Goal: Task Accomplishment & Management: Manage account settings

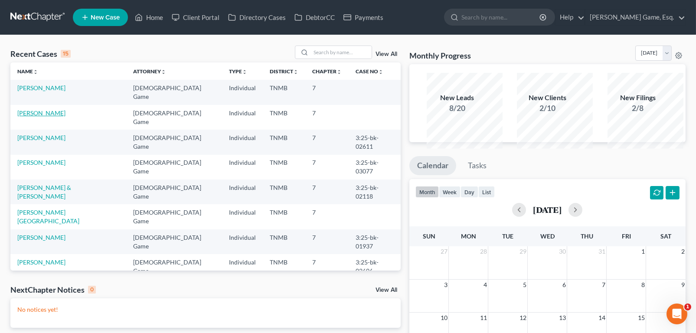
click at [59, 117] on link "[PERSON_NAME]" at bounding box center [41, 112] width 48 height 7
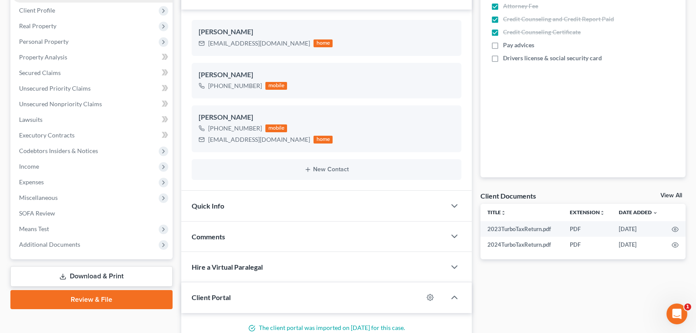
scroll to position [260, 0]
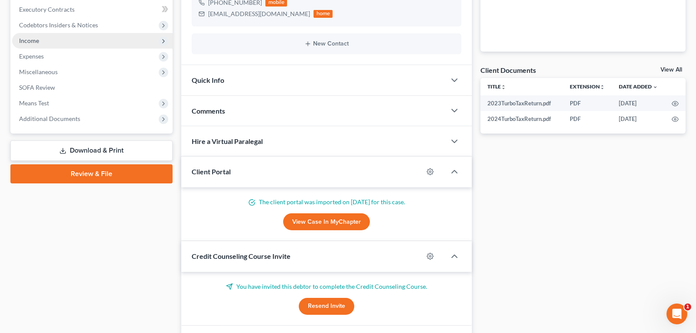
click at [39, 44] on span "Income" at bounding box center [29, 40] width 20 height 7
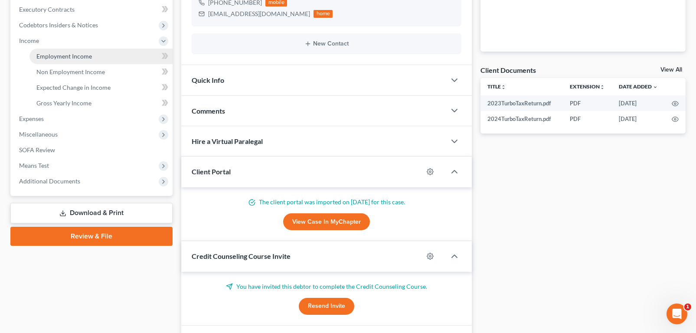
click at [59, 60] on span "Employment Income" at bounding box center [64, 56] width 56 height 7
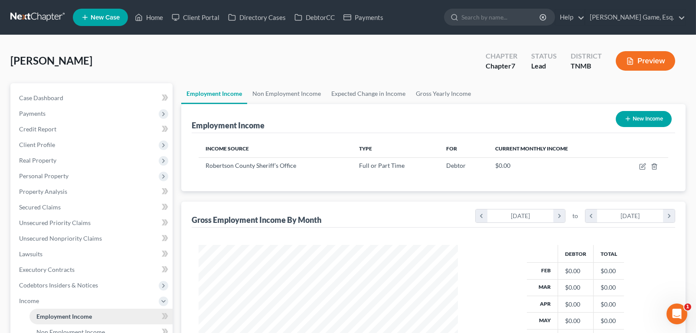
scroll to position [193, 277]
click at [167, 22] on link "Home" at bounding box center [149, 18] width 37 height 16
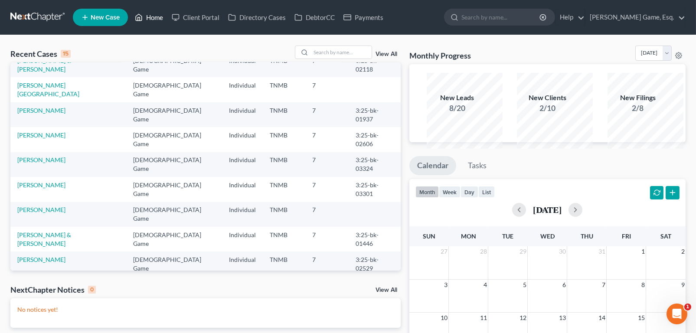
scroll to position [174, 0]
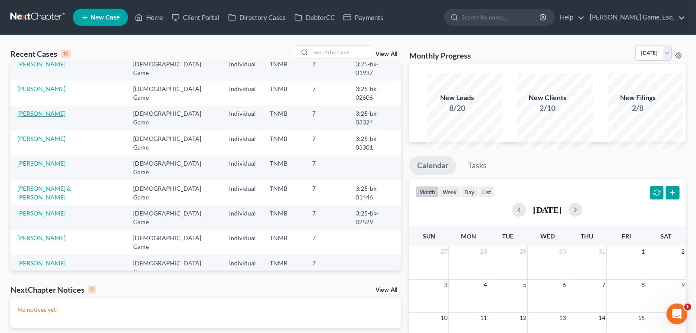
click at [45, 117] on link "[PERSON_NAME]" at bounding box center [41, 113] width 48 height 7
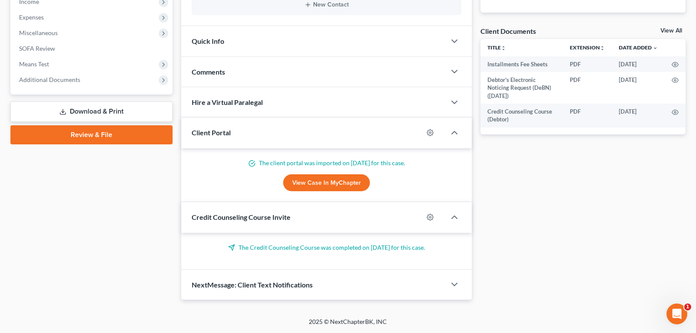
scroll to position [276, 0]
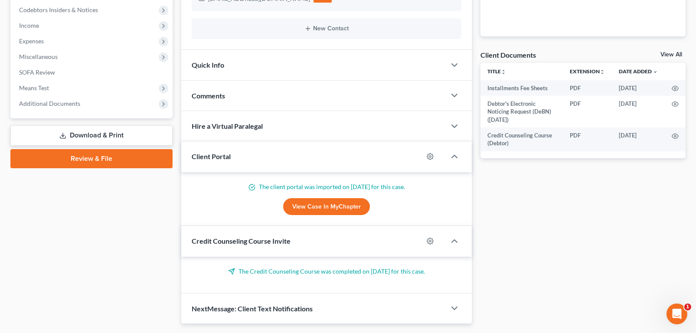
click at [247, 111] on div "Comments" at bounding box center [313, 96] width 265 height 30
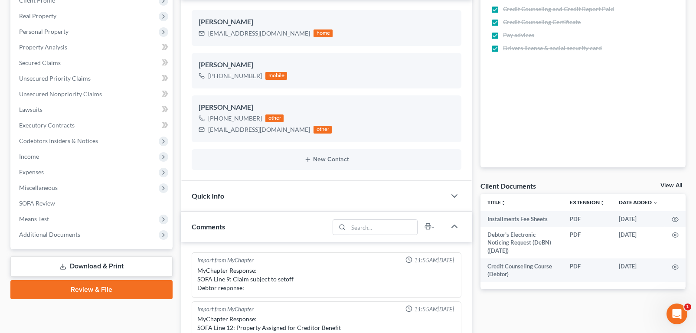
scroll to position [260, 0]
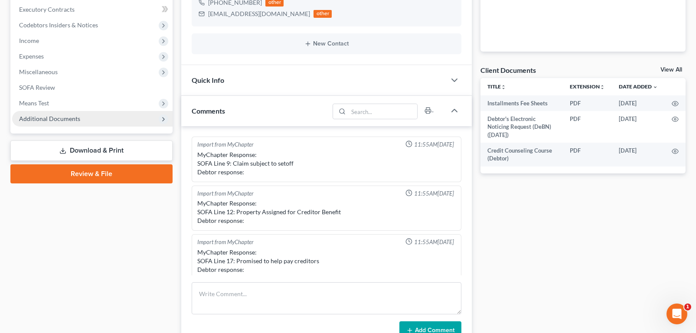
click at [80, 122] on span "Additional Documents" at bounding box center [49, 118] width 61 height 7
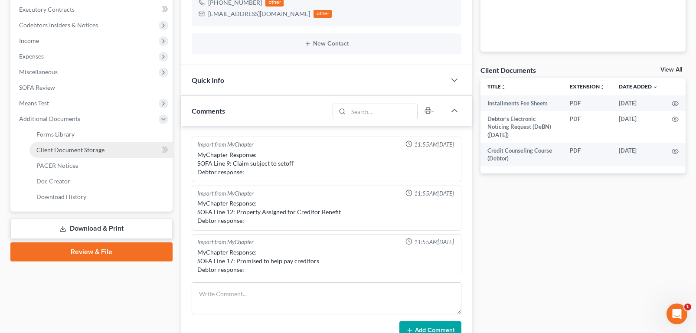
click at [78, 154] on span "Client Document Storage" at bounding box center [70, 149] width 68 height 7
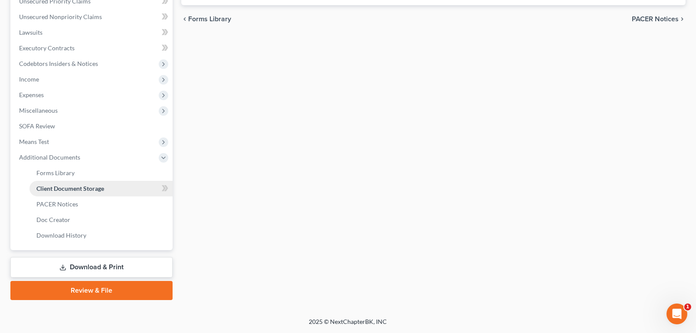
select select "0"
select select "8"
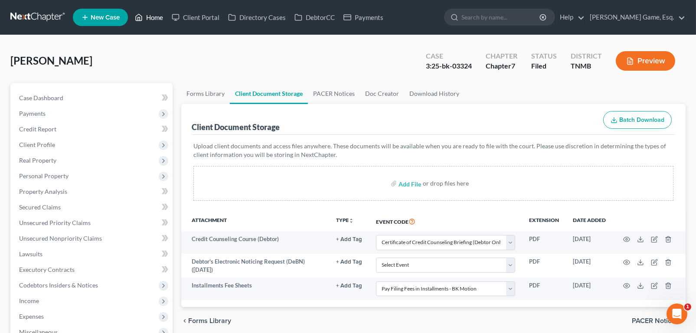
click at [167, 23] on link "Home" at bounding box center [149, 18] width 37 height 16
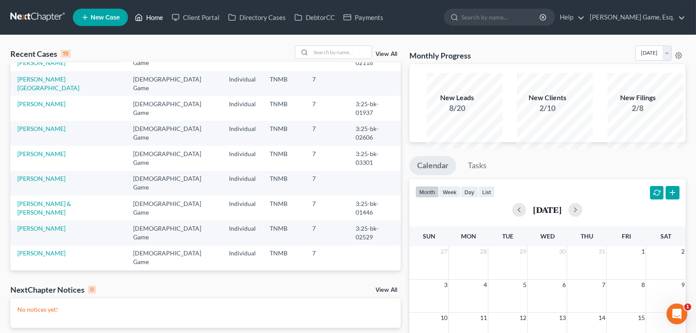
scroll to position [174, 0]
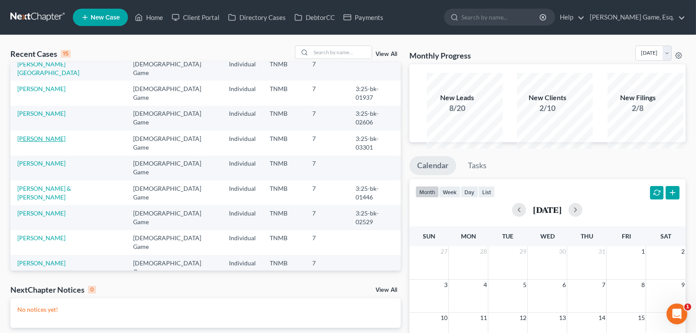
click at [53, 142] on link "[PERSON_NAME]" at bounding box center [41, 138] width 48 height 7
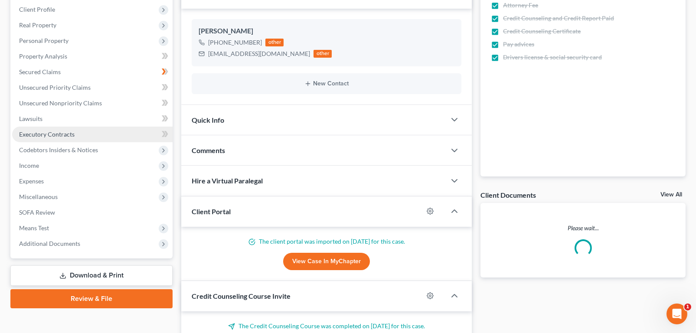
scroll to position [260, 0]
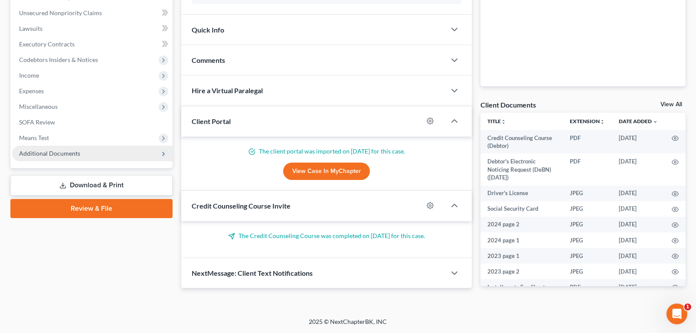
click at [44, 157] on span "Additional Documents" at bounding box center [49, 153] width 61 height 7
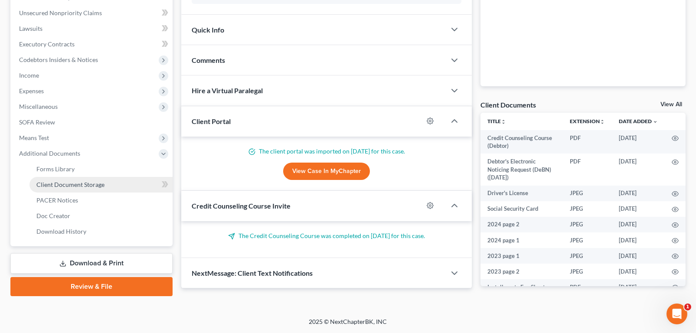
click at [81, 188] on span "Client Document Storage" at bounding box center [70, 184] width 68 height 7
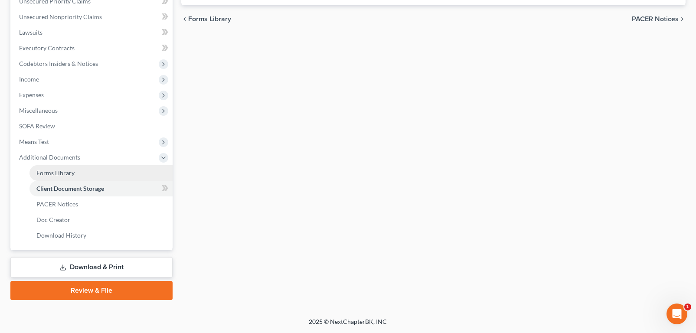
select select "0"
select select "8"
select select "0"
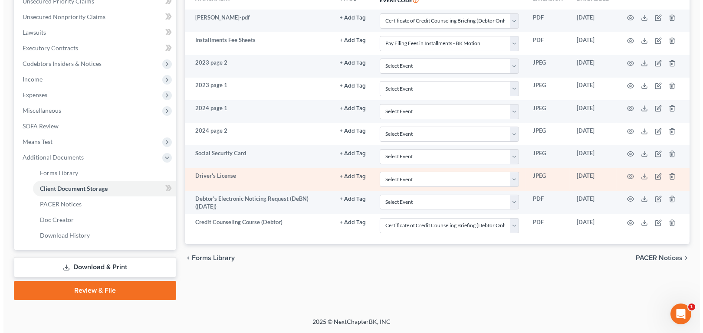
scroll to position [260, 0]
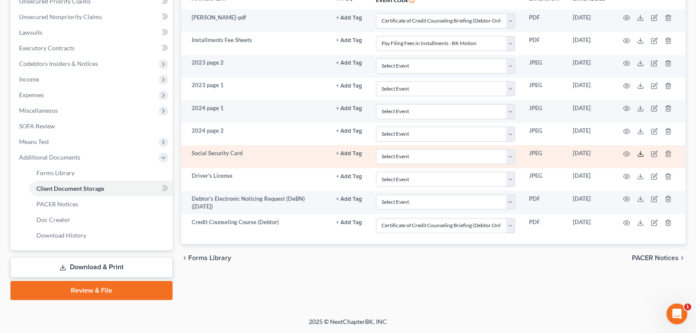
click at [641, 155] on line at bounding box center [641, 152] width 0 height 3
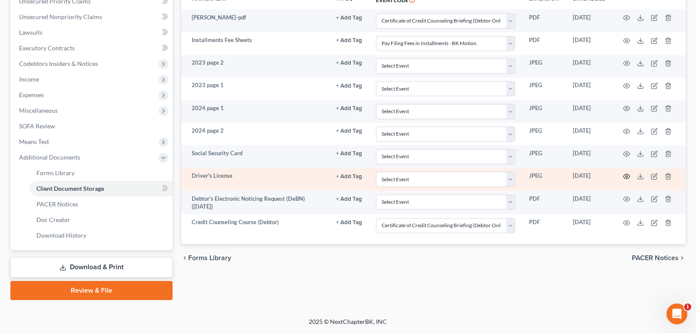
click at [623, 180] on icon "button" at bounding box center [626, 176] width 7 height 7
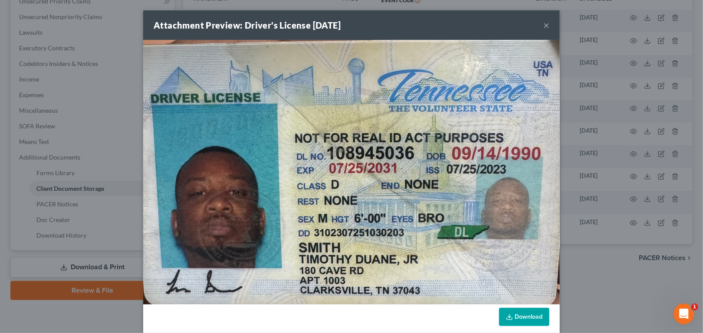
scroll to position [95, 0]
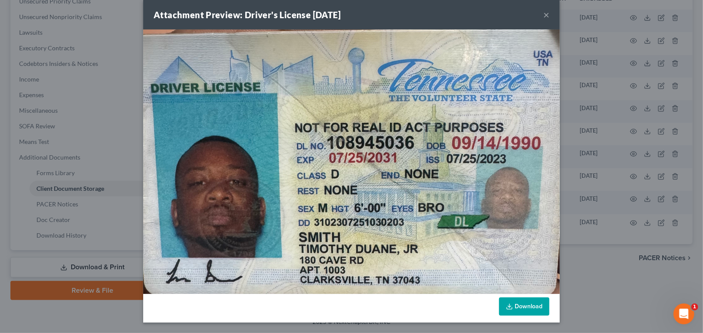
click at [549, 306] on link "Download" at bounding box center [524, 307] width 50 height 18
click at [38, 145] on div "Attachment Preview: Driver's License [DATE] × Download" at bounding box center [351, 166] width 703 height 333
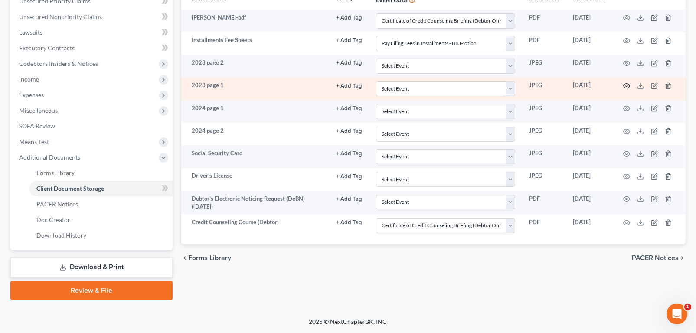
click at [623, 89] on icon "button" at bounding box center [626, 85] width 7 height 7
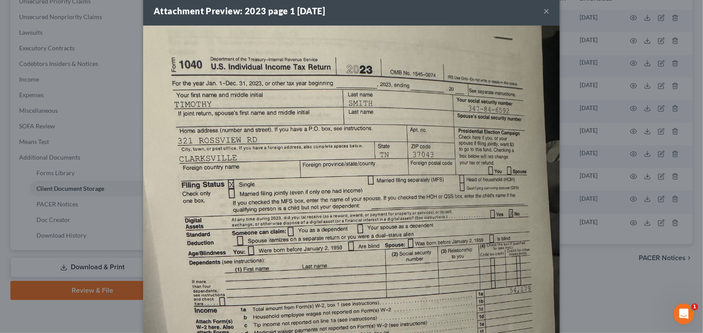
scroll to position [405, 0]
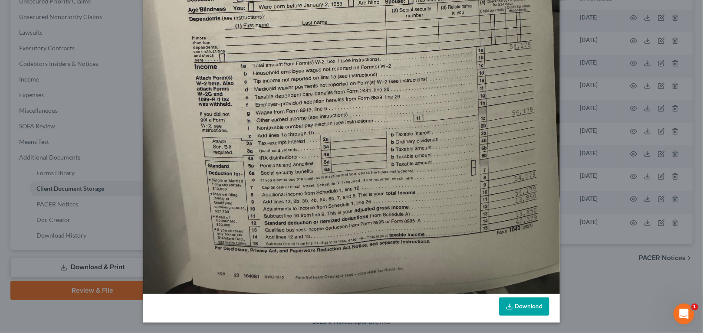
click at [549, 299] on link "Download" at bounding box center [524, 307] width 50 height 18
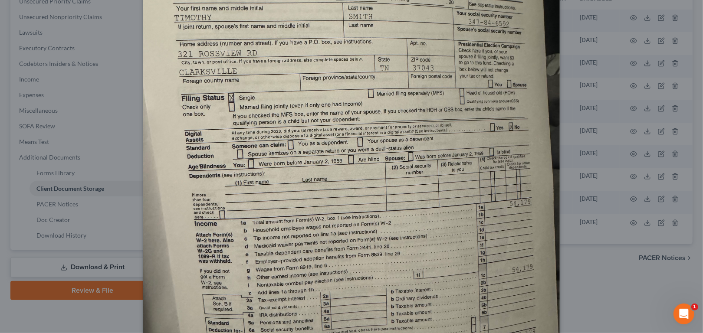
scroll to position [0, 0]
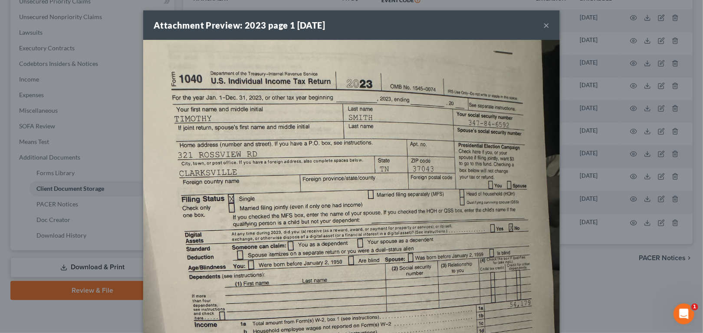
click at [549, 30] on button "×" at bounding box center [546, 25] width 6 height 10
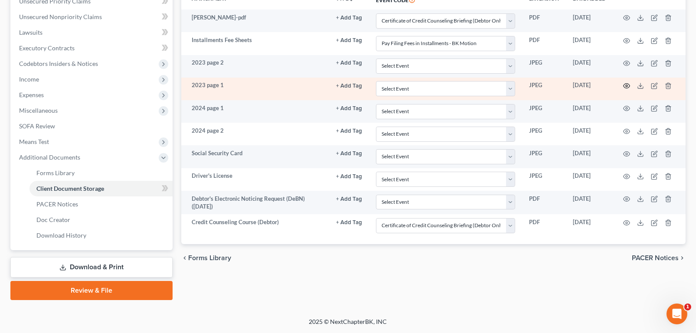
click at [623, 89] on icon "button" at bounding box center [626, 85] width 7 height 7
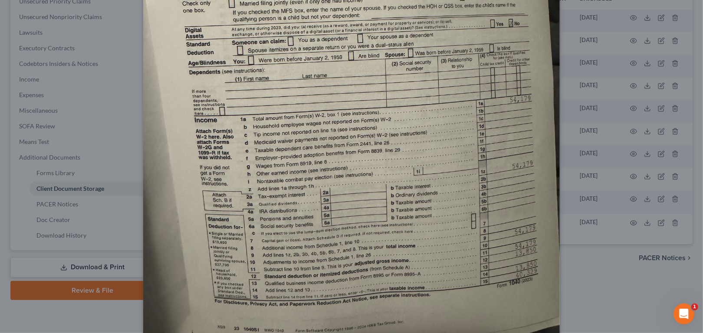
scroll to position [14, 0]
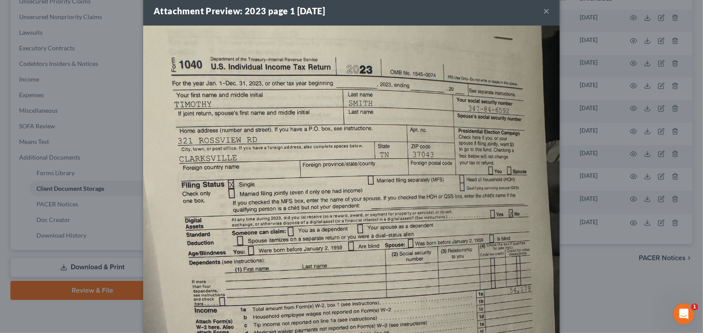
click at [549, 14] on button "×" at bounding box center [546, 11] width 6 height 10
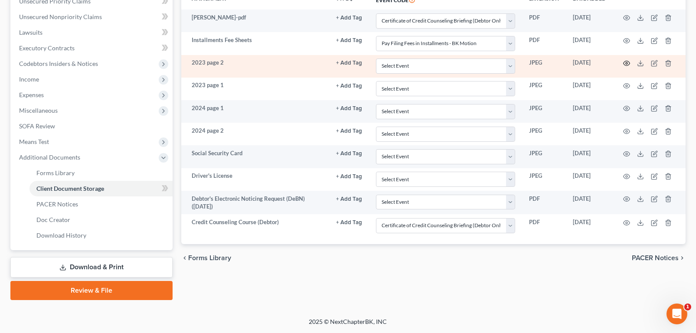
click at [623, 67] on icon "button" at bounding box center [626, 63] width 7 height 7
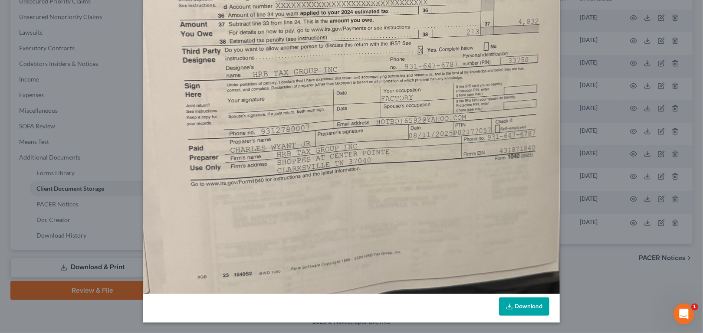
scroll to position [566, 0]
click at [549, 301] on link "Download" at bounding box center [524, 307] width 50 height 18
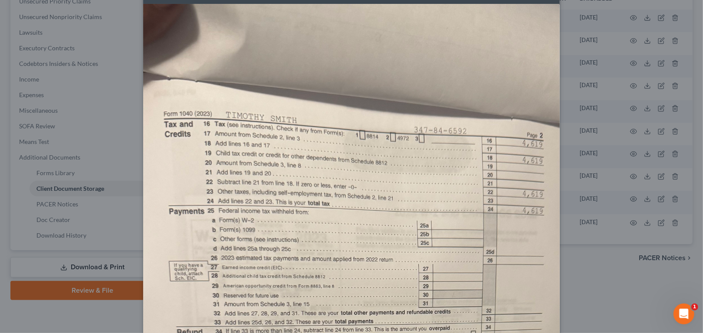
scroll to position [0, 0]
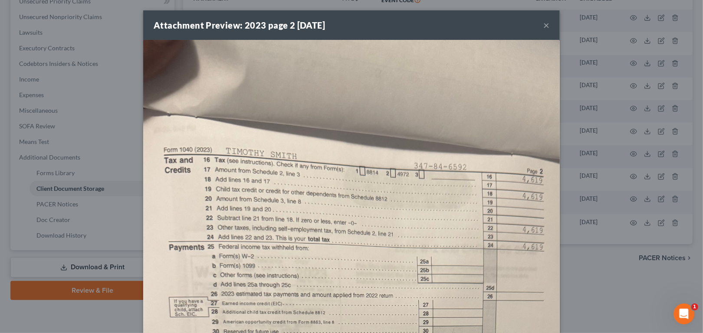
click at [549, 30] on button "×" at bounding box center [546, 25] width 6 height 10
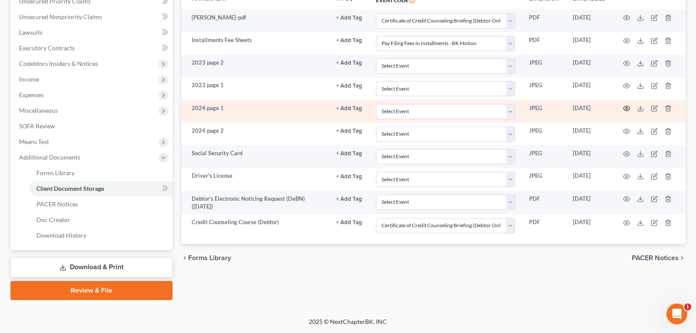
click at [623, 112] on icon "button" at bounding box center [626, 108] width 7 height 7
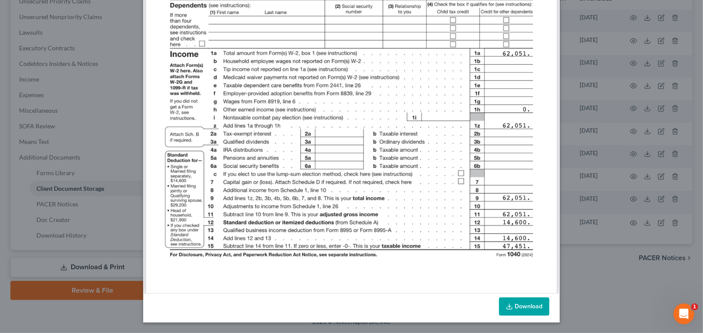
scroll to position [435, 0]
click at [549, 302] on link "Download" at bounding box center [524, 307] width 50 height 18
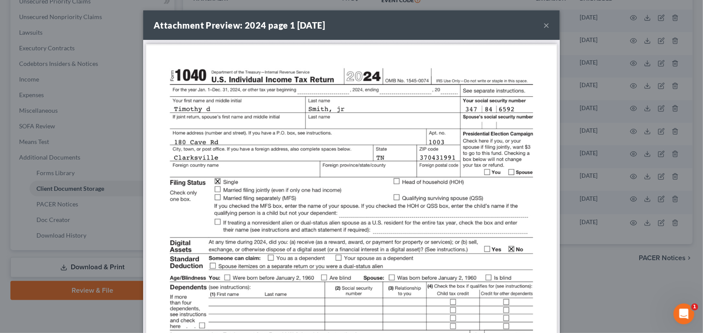
click at [549, 30] on button "×" at bounding box center [546, 25] width 6 height 10
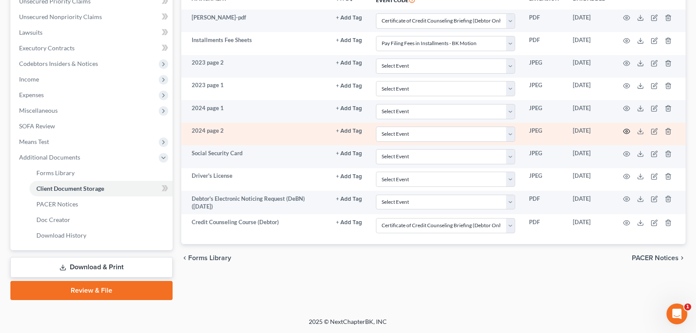
click at [623, 135] on icon "button" at bounding box center [626, 131] width 7 height 7
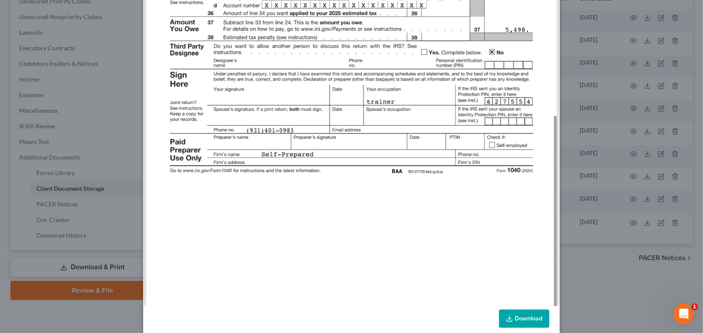
scroll to position [425, 0]
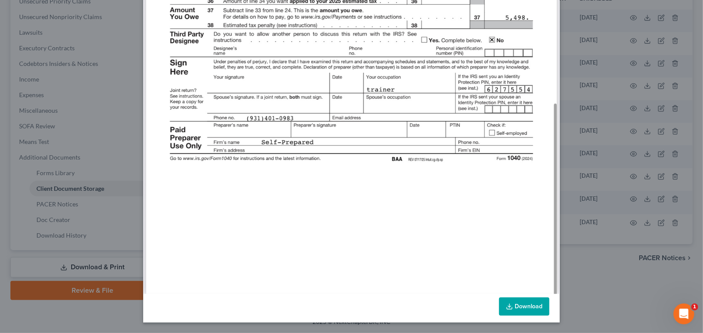
click at [549, 298] on link "Download" at bounding box center [524, 307] width 50 height 18
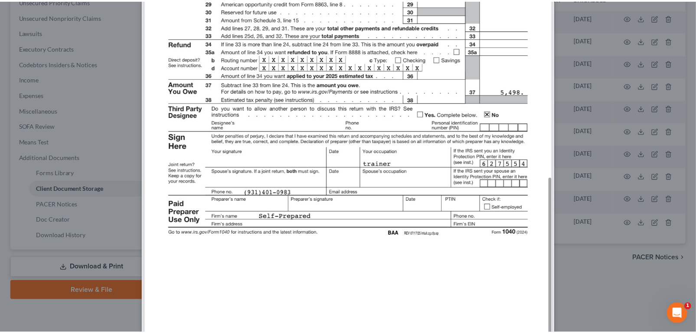
scroll to position [0, 0]
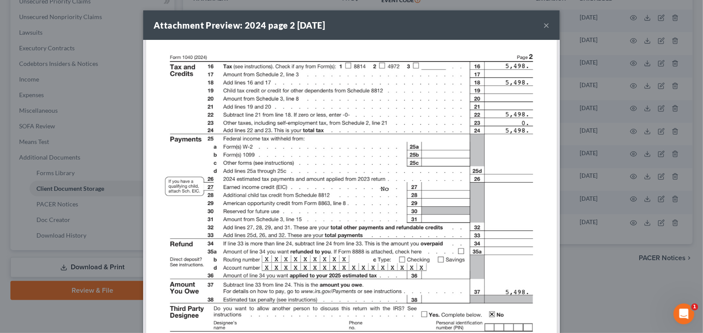
click at [549, 30] on button "×" at bounding box center [546, 25] width 6 height 10
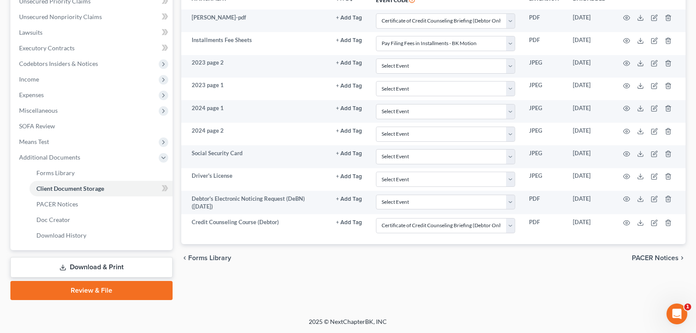
click at [466, 10] on th "Event Code" at bounding box center [445, 0] width 153 height 20
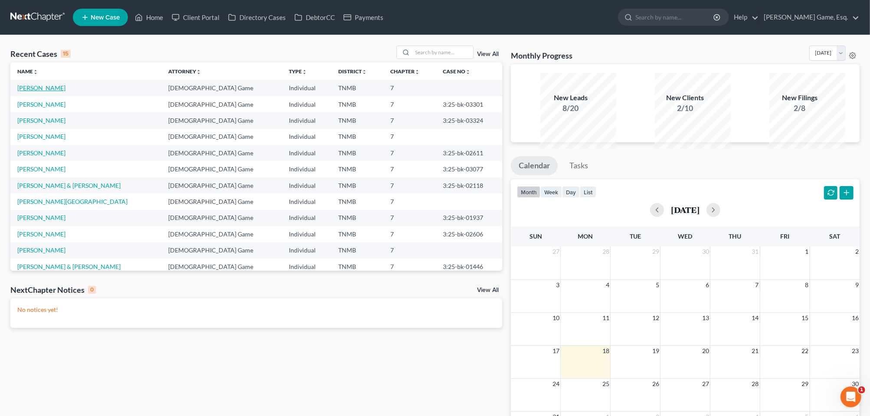
click at [62, 92] on link "[PERSON_NAME]" at bounding box center [41, 87] width 48 height 7
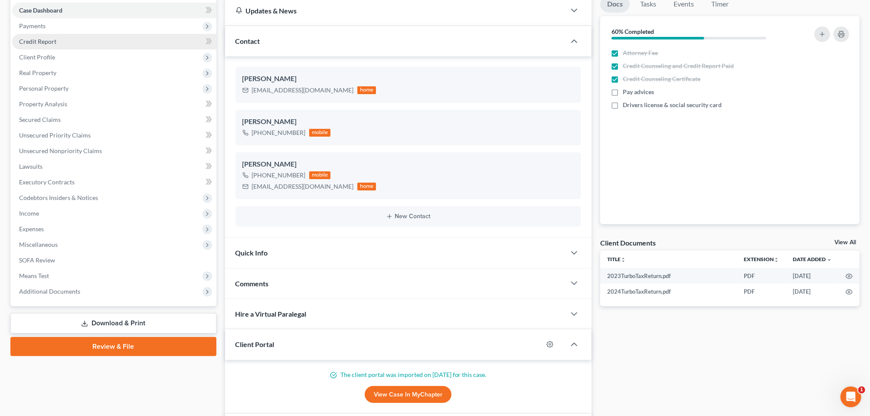
scroll to position [217, 0]
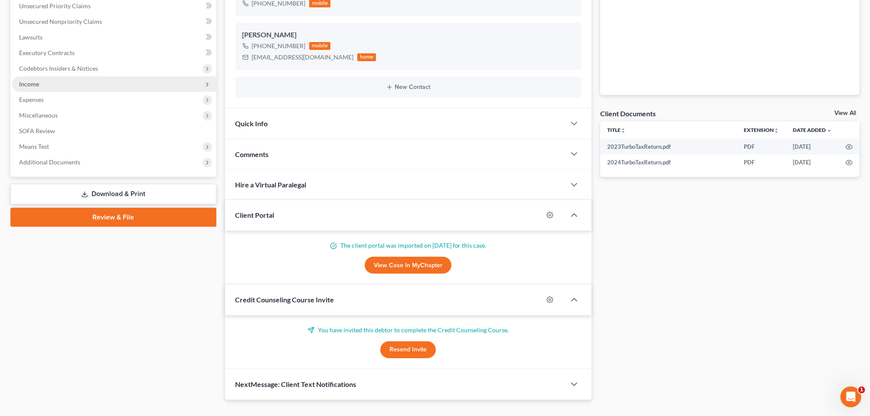
click at [35, 88] on span "Income" at bounding box center [29, 83] width 20 height 7
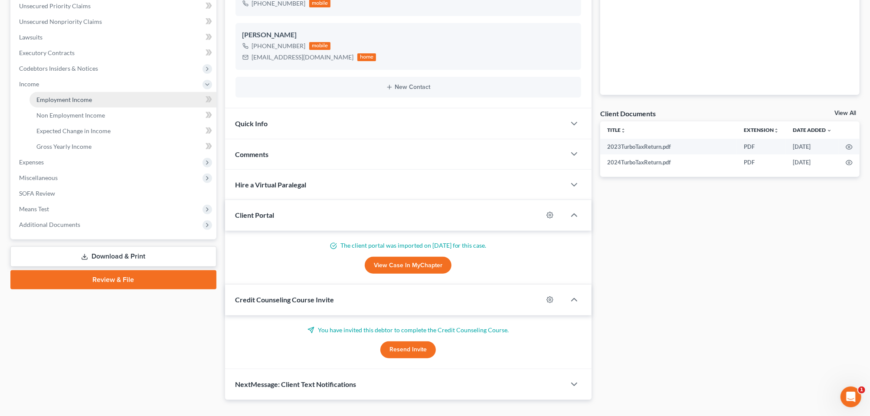
click at [57, 103] on span "Employment Income" at bounding box center [64, 99] width 56 height 7
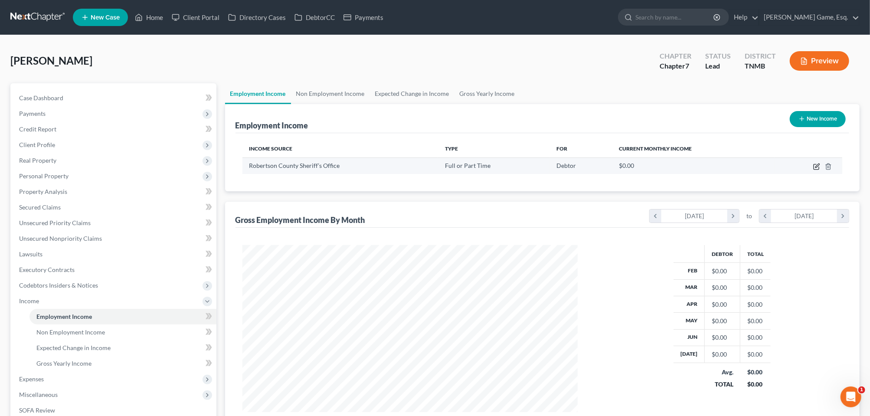
click at [814, 170] on icon "button" at bounding box center [817, 166] width 7 height 7
select select "0"
select select "44"
select select "2"
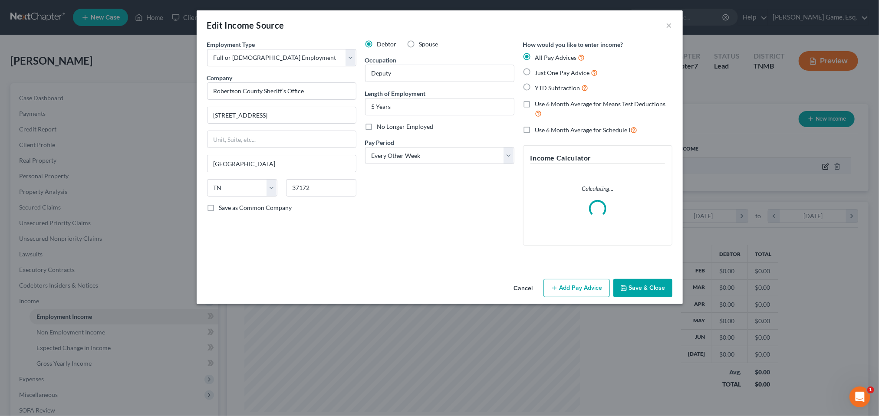
scroll to position [193, 357]
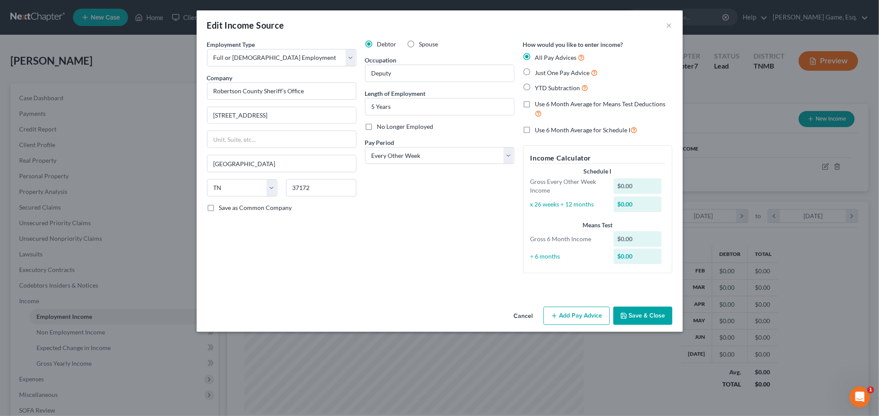
click at [545, 78] on label "Just One Pay Advice" at bounding box center [566, 73] width 63 height 10
click at [544, 73] on input "Just One Pay Advice" at bounding box center [541, 71] width 6 height 6
radio input "true"
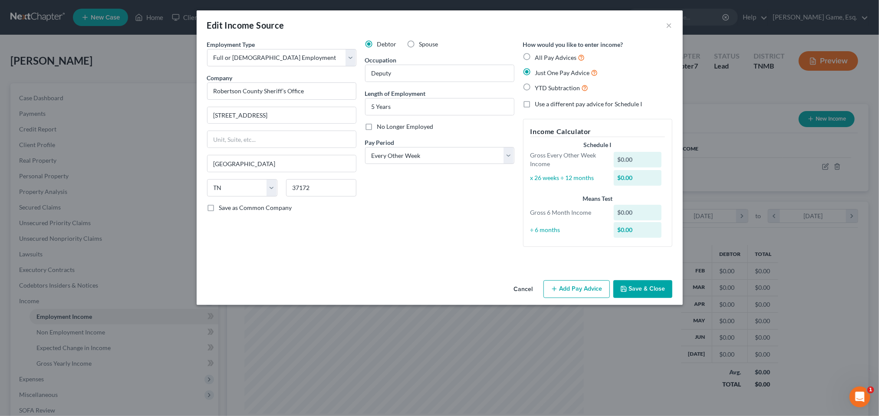
click at [610, 299] on button "Add Pay Advice" at bounding box center [576, 289] width 66 height 18
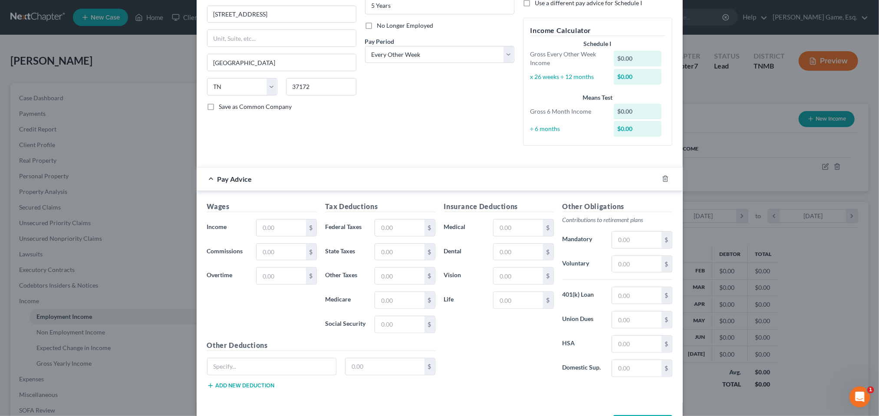
scroll to position [108, 0]
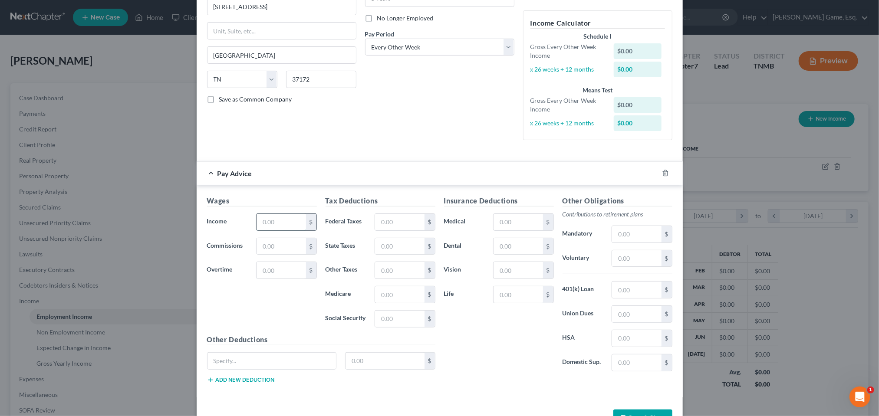
click at [256, 230] on input "text" at bounding box center [280, 222] width 49 height 16
drag, startPoint x: 254, startPoint y: 302, endPoint x: 212, endPoint y: 302, distance: 42.1
click at [256, 230] on input "1,569.29" at bounding box center [280, 222] width 49 height 16
type input "2,257.60"
click at [375, 230] on input "text" at bounding box center [399, 222] width 49 height 16
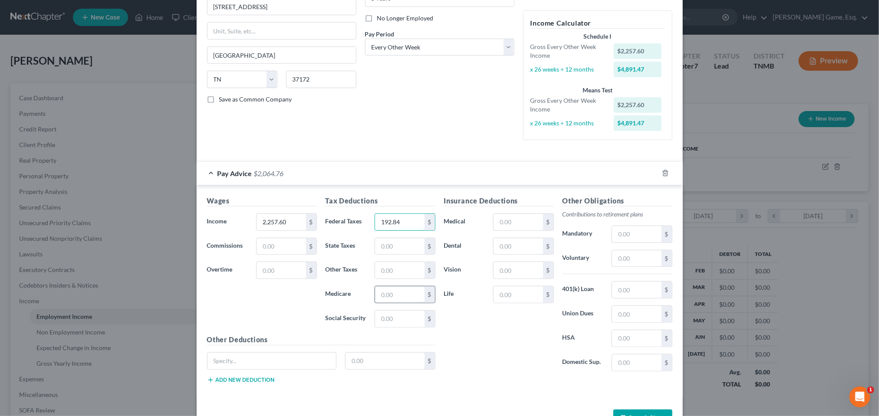
type input "192.84"
click at [376, 303] on input "text" at bounding box center [399, 294] width 49 height 16
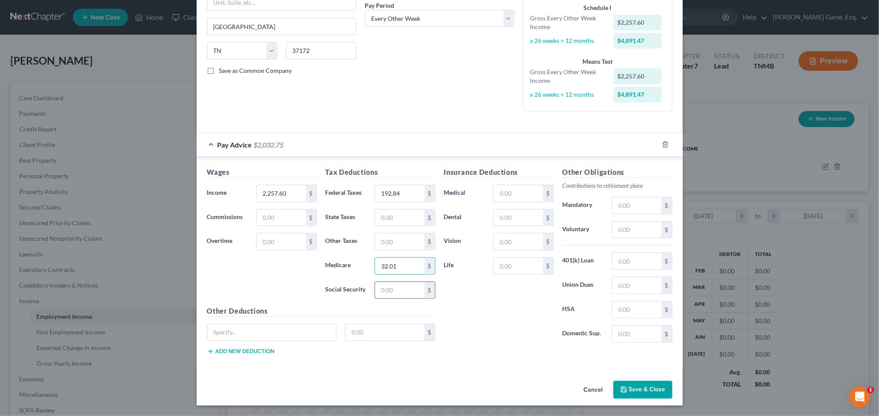
type input "32.01"
click at [375, 299] on input "text" at bounding box center [399, 290] width 49 height 16
type input "136.89"
click at [473, 323] on div "Insurance Deductions Medical $ Dental $ Vision $ Life $" at bounding box center [499, 258] width 118 height 183
click at [527, 200] on input "text" at bounding box center [517, 193] width 49 height 16
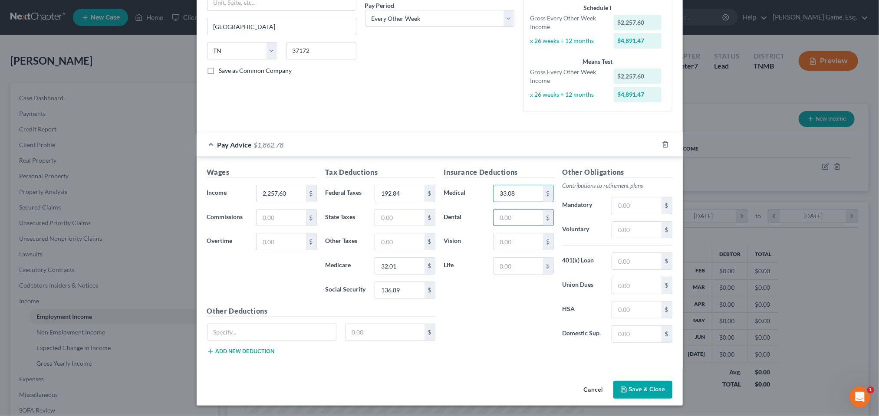
type input "33.08"
click at [533, 219] on input "text" at bounding box center [517, 218] width 49 height 16
type input "13.19"
click at [518, 250] on input "text" at bounding box center [517, 241] width 49 height 16
type input "3.44"
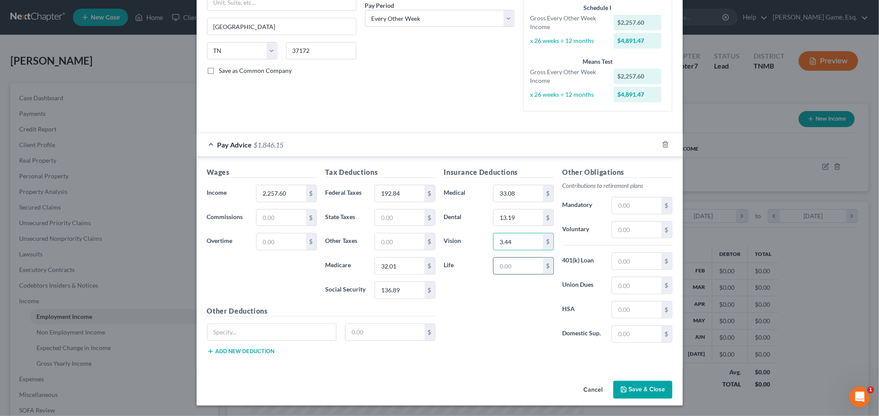
click at [508, 274] on input "text" at bounding box center [517, 266] width 49 height 16
type input "112.88"
drag, startPoint x: 546, startPoint y: 285, endPoint x: 506, endPoint y: 289, distance: 40.2
click at [508, 274] on input "112.88" at bounding box center [517, 266] width 49 height 16
click at [660, 238] on input "text" at bounding box center [636, 230] width 49 height 16
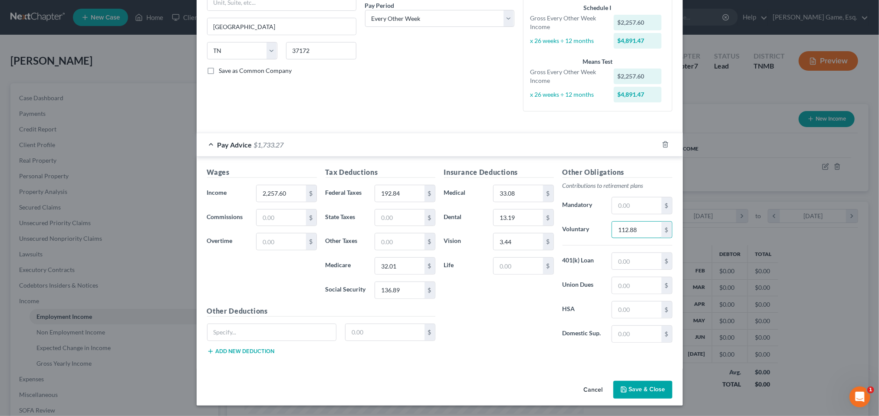
type input "112.88"
click at [541, 305] on div "Insurance Deductions Medical 33.08 $ Dental 13.19 $ Vision 3.44 $ Life $" at bounding box center [499, 258] width 118 height 183
click at [524, 274] on input "text" at bounding box center [517, 266] width 49 height 16
type input "16.60"
click at [207, 341] on input "text" at bounding box center [271, 332] width 129 height 16
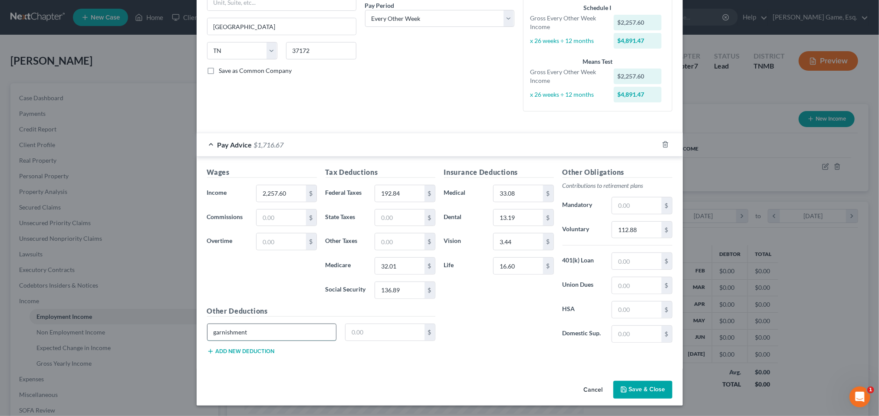
type input "garnishment"
type input "121.38"
click at [207, 341] on input "garnishment" at bounding box center [271, 332] width 129 height 16
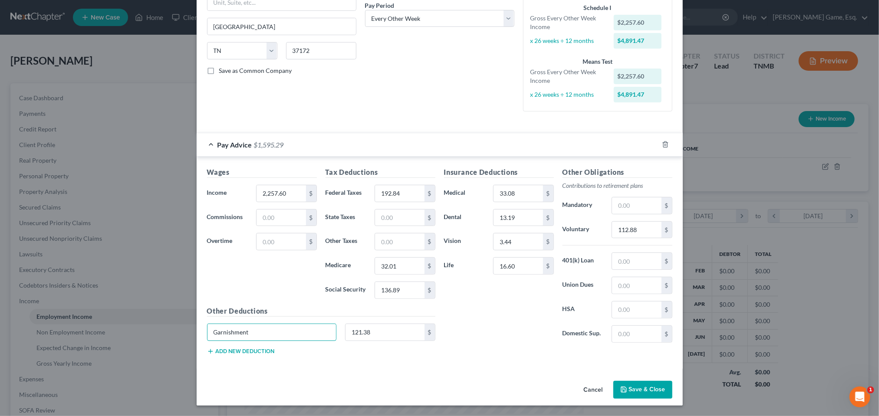
type input "Garnishment"
click at [214, 348] on button "Add new deduction" at bounding box center [241, 351] width 68 height 7
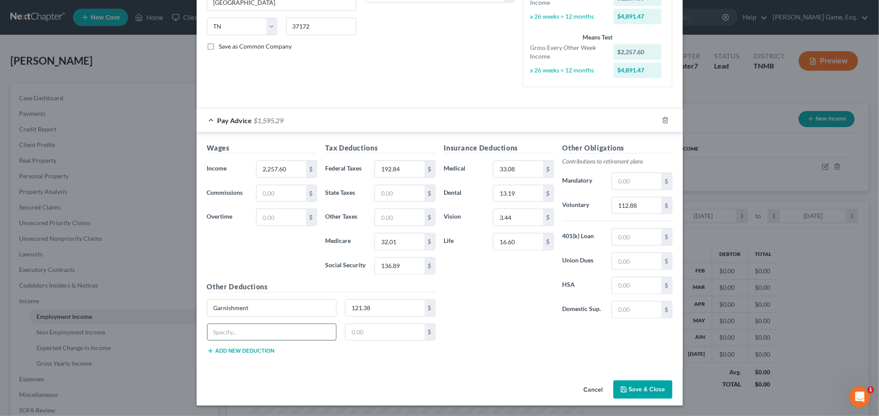
click at [207, 341] on input "text" at bounding box center [271, 332] width 129 height 16
type input "u"
click at [207, 341] on input "Useable" at bounding box center [271, 332] width 129 height 16
type input "Useable Vstd County"
type input "26.00"
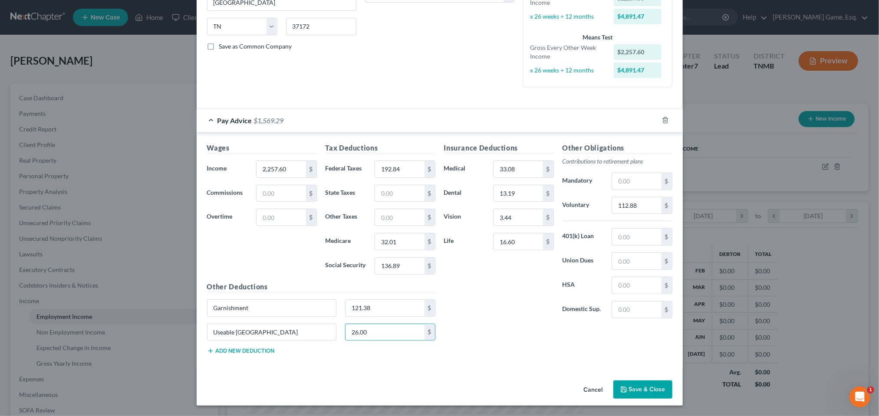
click at [490, 312] on div "Insurance Deductions Medical 33.08 $ Dental 13.19 $ Vision 3.44 $ Life 16.60 $" at bounding box center [499, 234] width 118 height 183
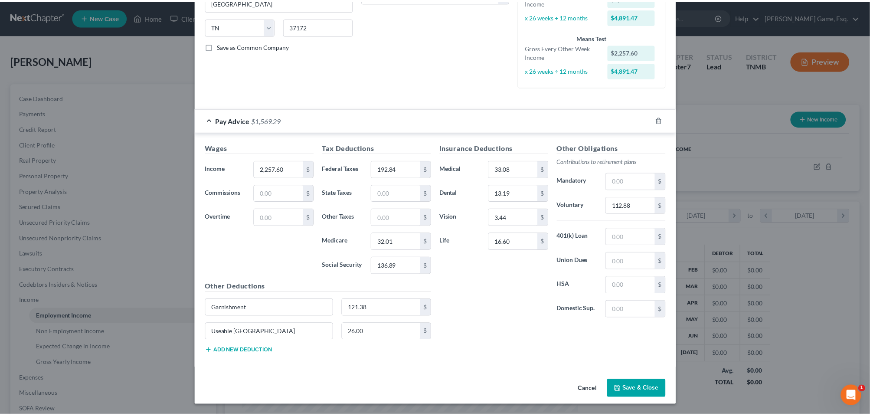
scroll to position [301, 0]
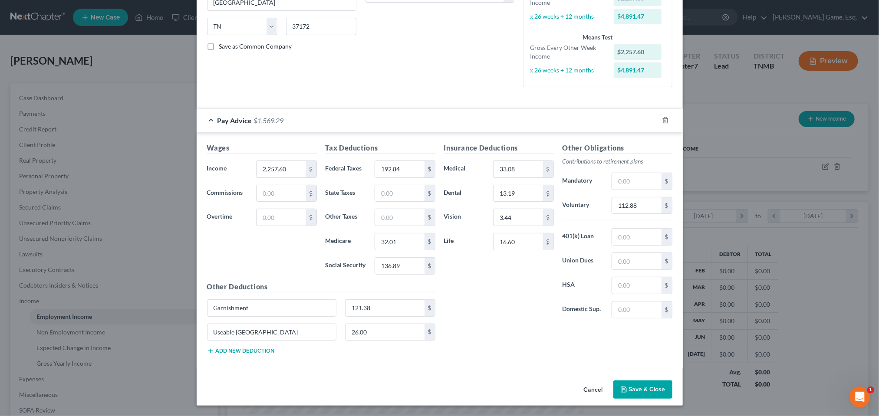
click at [672, 383] on button "Save & Close" at bounding box center [642, 390] width 59 height 18
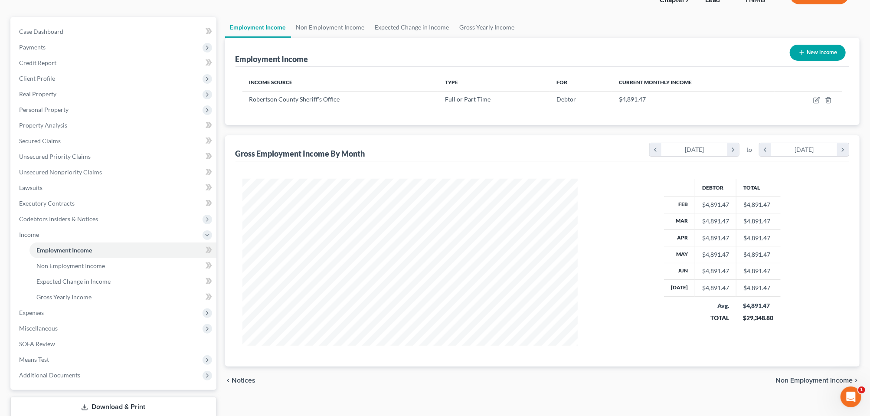
scroll to position [163, 0]
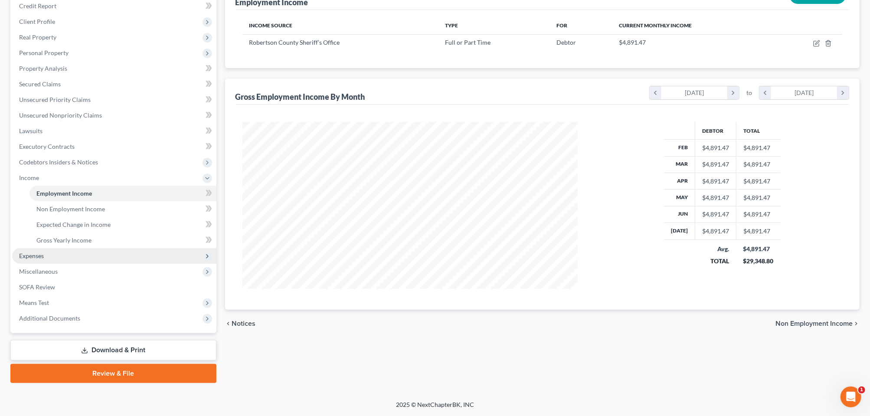
click at [44, 259] on span "Expenses" at bounding box center [31, 255] width 25 height 7
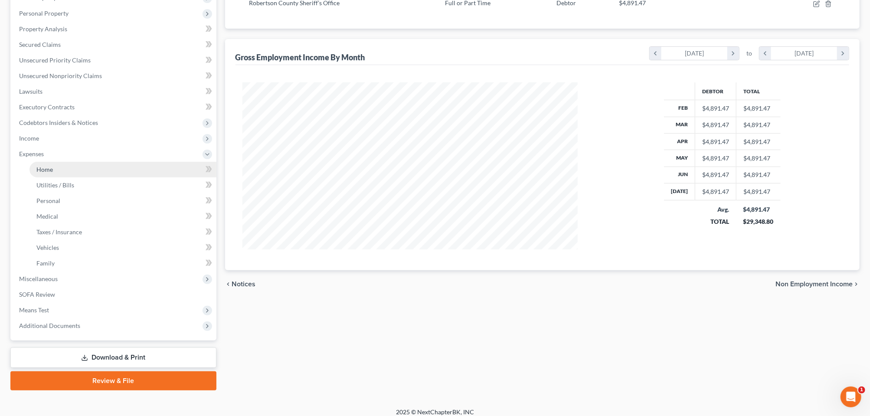
click at [53, 173] on span "Home" at bounding box center [44, 169] width 16 height 7
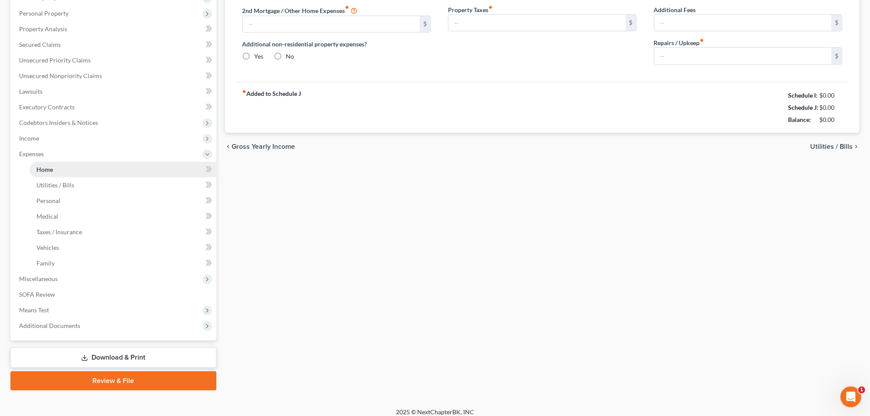
type input "1,200.00"
type input "0.00"
radio input "true"
type input "19.00"
type input "0.00"
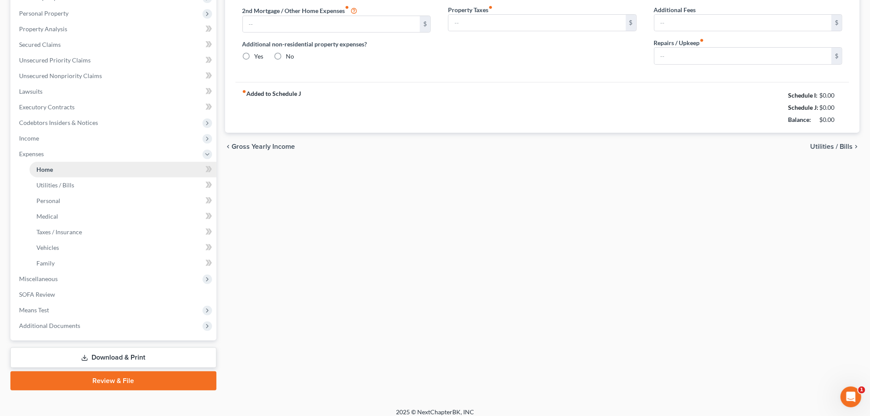
type input "0.00"
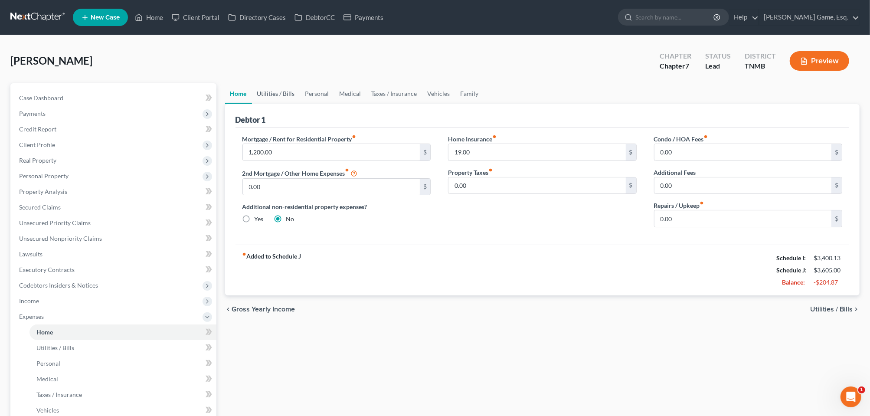
click at [276, 104] on link "Utilities / Bills" at bounding box center [276, 93] width 48 height 21
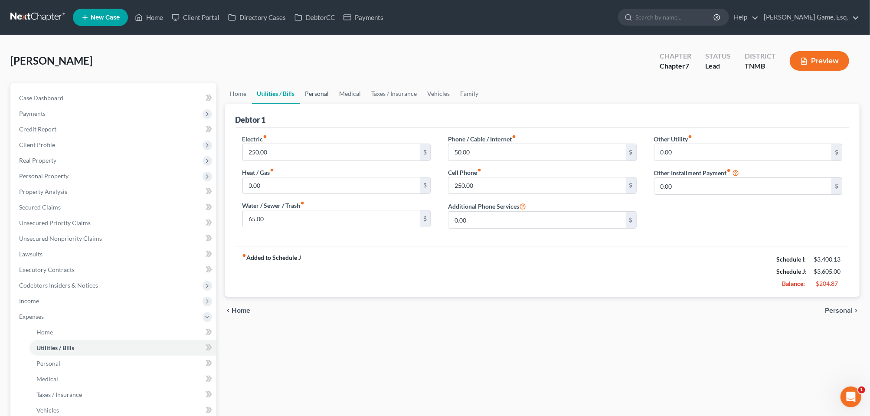
click at [335, 104] on link "Personal" at bounding box center [317, 93] width 34 height 21
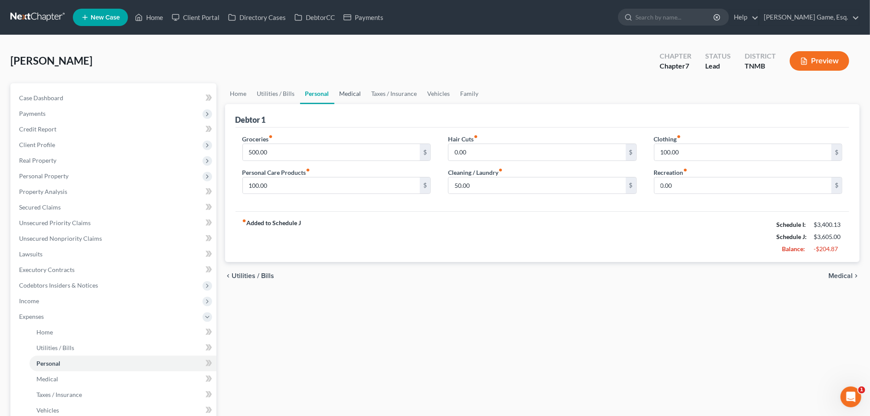
click at [367, 104] on link "Medical" at bounding box center [351, 93] width 32 height 21
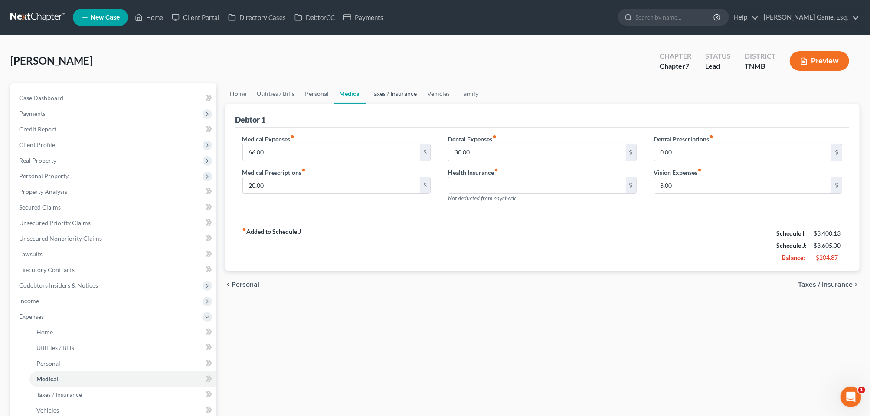
click at [423, 104] on link "Taxes / Insurance" at bounding box center [395, 93] width 56 height 21
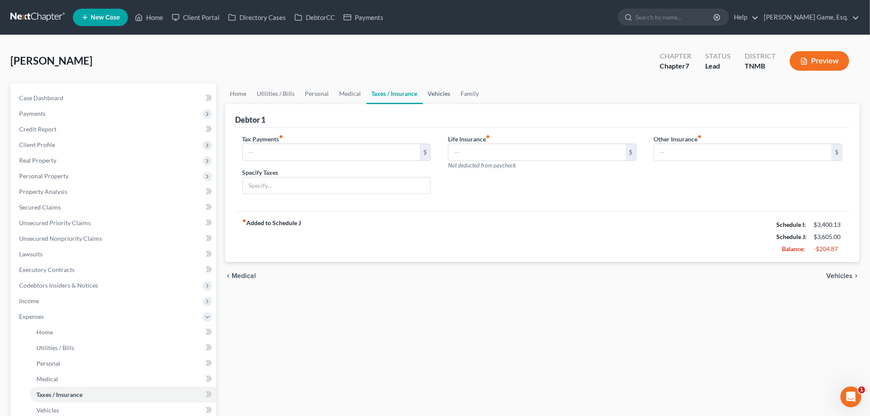
click at [456, 104] on link "Vehicles" at bounding box center [439, 93] width 33 height 21
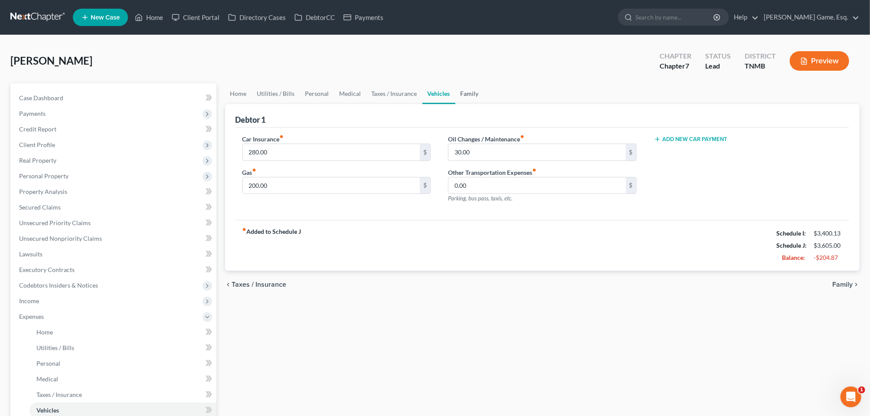
click at [484, 104] on link "Family" at bounding box center [470, 93] width 29 height 21
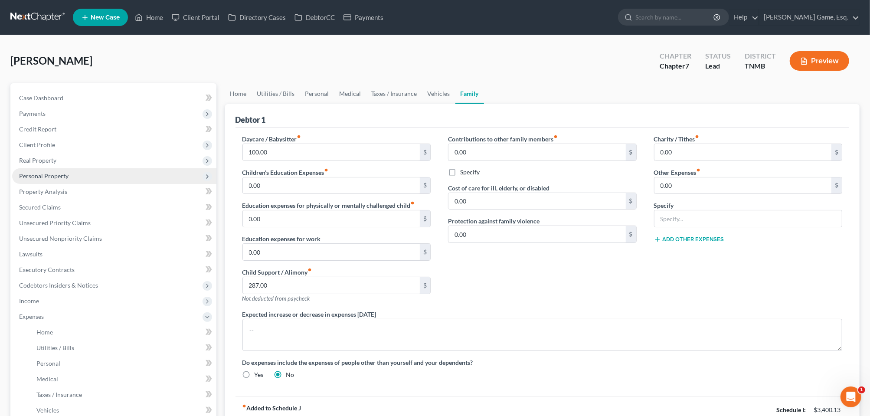
click at [63, 180] on span "Personal Property" at bounding box center [43, 175] width 49 height 7
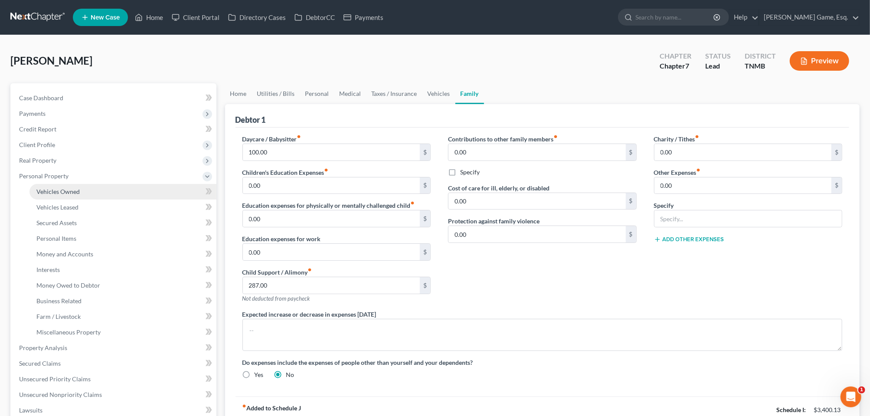
click at [61, 195] on span "Vehicles Owned" at bounding box center [57, 191] width 43 height 7
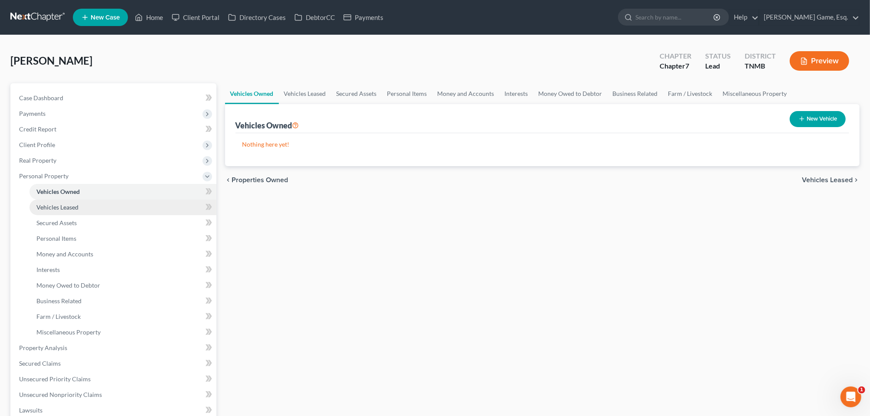
click at [58, 211] on span "Vehicles Leased" at bounding box center [57, 206] width 42 height 7
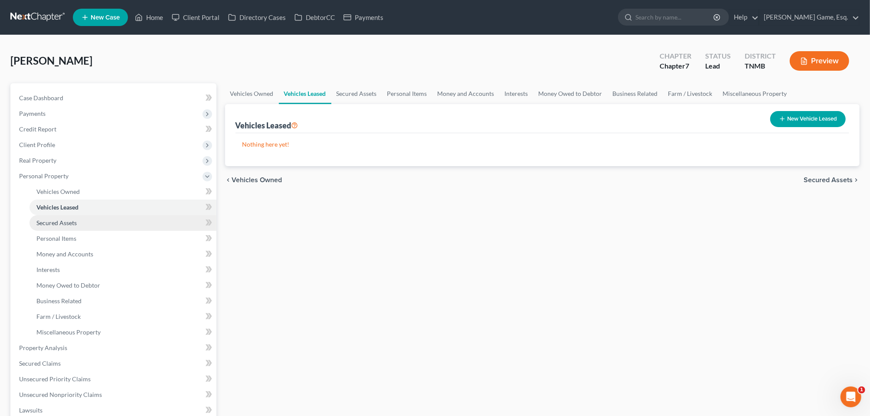
click at [62, 226] on span "Secured Assets" at bounding box center [56, 222] width 40 height 7
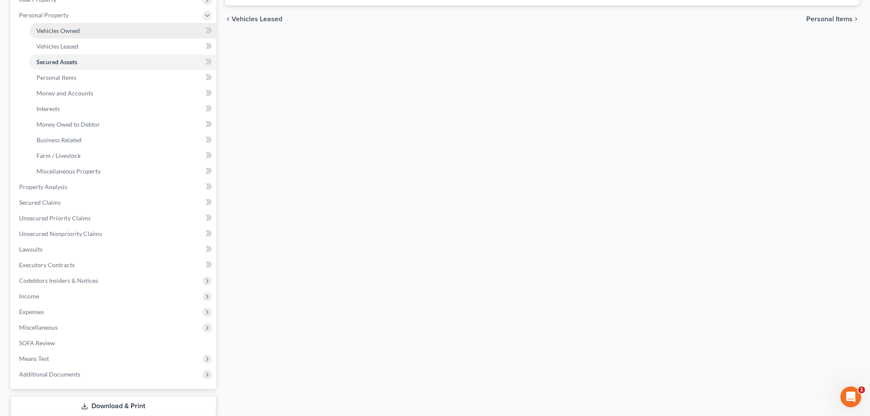
scroll to position [163, 0]
click at [73, 79] on span "Personal Items" at bounding box center [56, 75] width 40 height 7
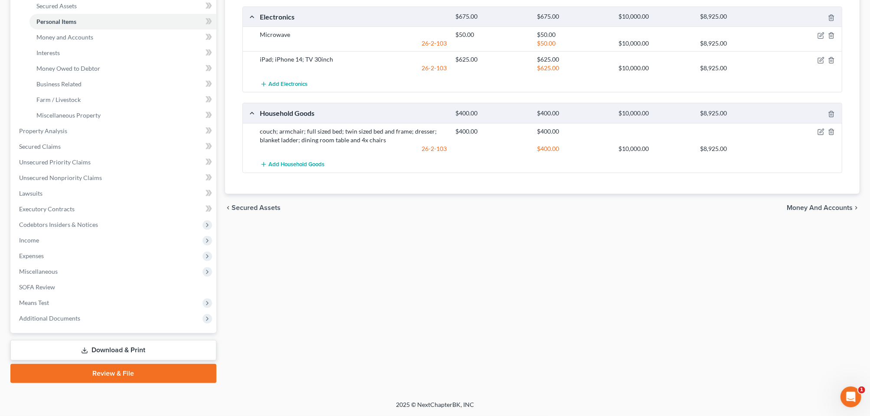
scroll to position [271, 0]
click at [47, 150] on span "Secured Claims" at bounding box center [40, 146] width 42 height 7
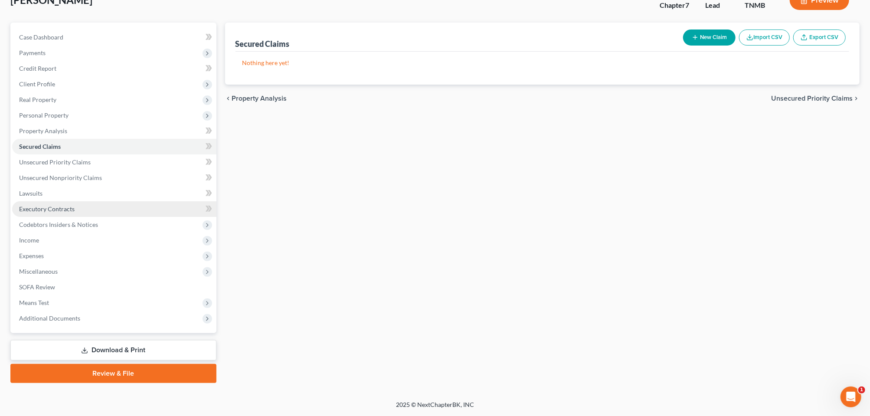
scroll to position [177, 0]
click at [43, 190] on span "Lawsuits" at bounding box center [30, 193] width 23 height 7
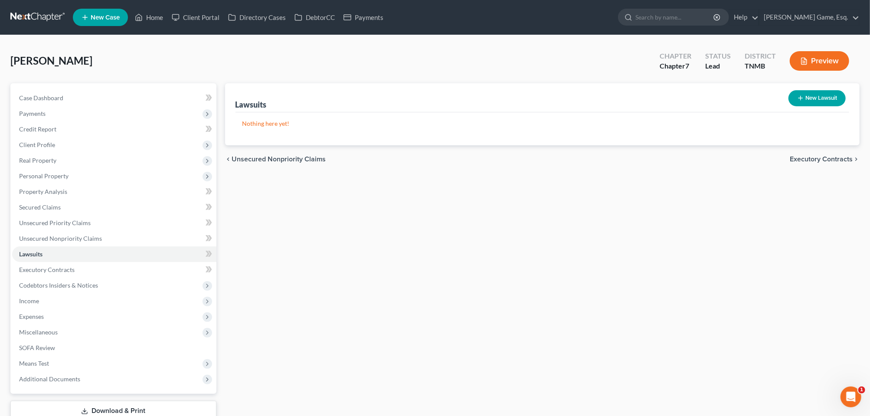
click at [804, 106] on button "New Lawsuit" at bounding box center [817, 98] width 57 height 16
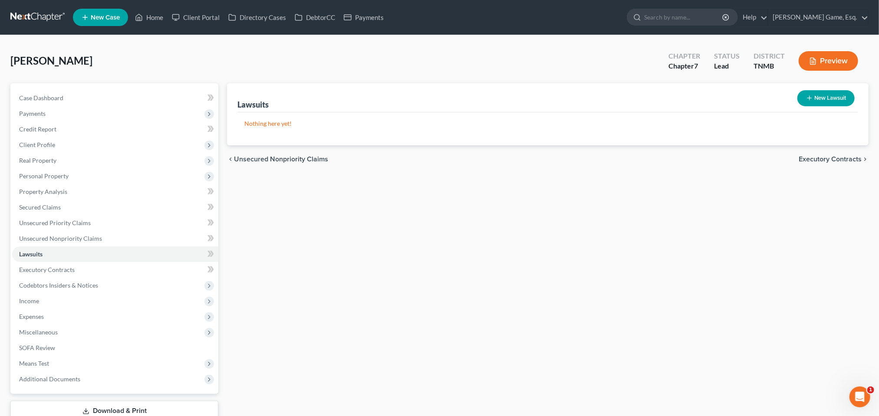
select select "0"
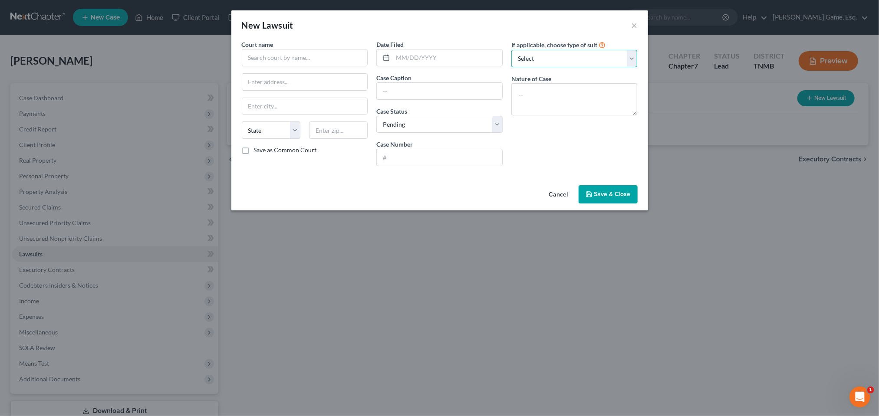
click at [637, 67] on select "Select Repossession Garnishment Foreclosure Attached, Seized, Or Levied Other" at bounding box center [574, 58] width 126 height 17
select select "1"
click at [523, 62] on select "Select Repossession Garnishment Foreclosure Attached, Seized, Or Levied Other" at bounding box center [574, 58] width 126 height 17
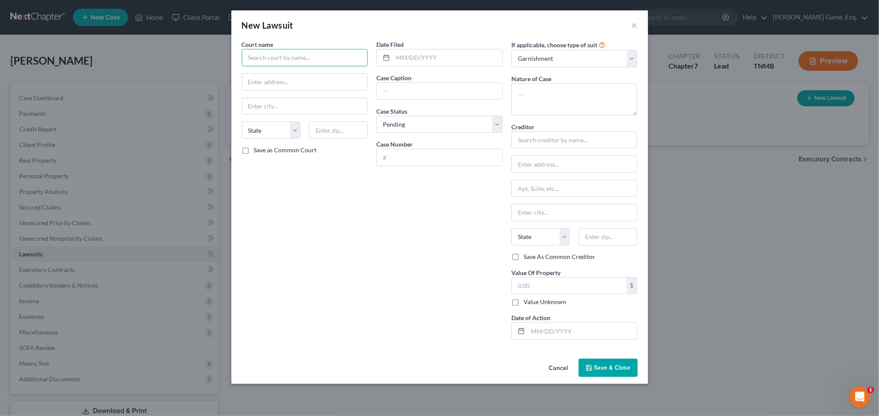
click at [255, 66] on input "text" at bounding box center [305, 57] width 126 height 17
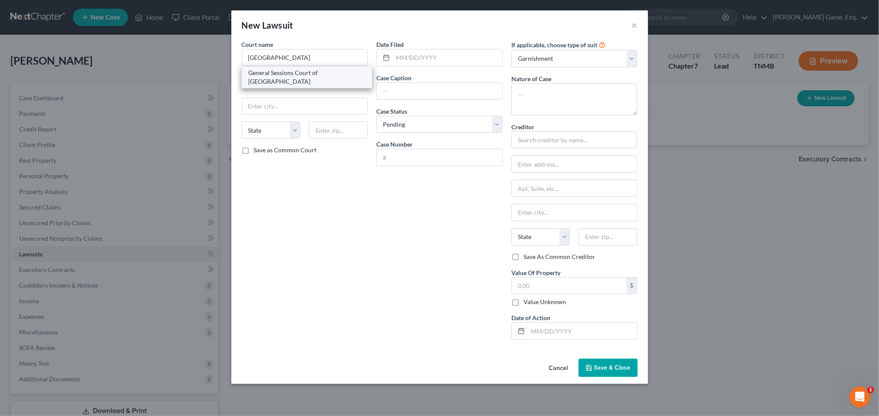
click at [255, 86] on div "General Sessions Court of Robertson County" at bounding box center [307, 77] width 117 height 17
type input "General Sessions Court of Robertson County"
type input "529 South Brown street"
type input "Springfield"
select select "44"
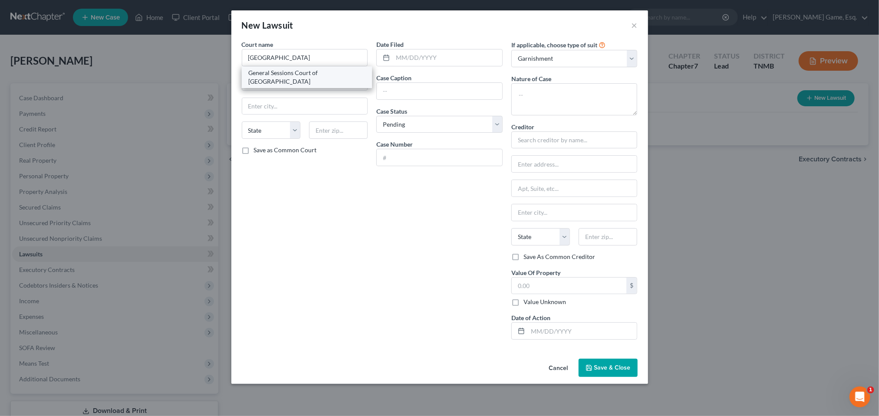
type input "37172"
click at [242, 90] on input "529 South Brown street" at bounding box center [304, 82] width 125 height 16
type input "523 South Brown street"
click at [295, 235] on div "Court name * General Sessions Court of Robertson County 523 South Brown street …" at bounding box center [304, 193] width 135 height 307
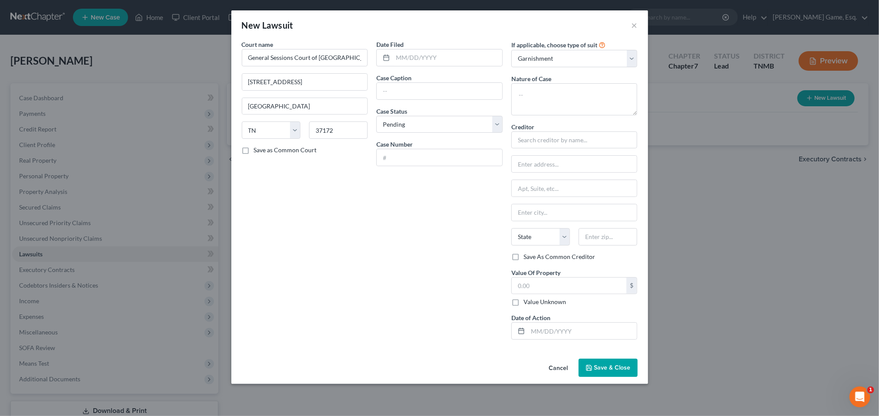
click at [254, 154] on label "Save as Common Court" at bounding box center [285, 150] width 63 height 9
click at [257, 151] on input "Save as Common Court" at bounding box center [260, 149] width 6 height 6
checkbox input "true"
click at [381, 99] on input "text" at bounding box center [439, 91] width 125 height 16
click at [383, 166] on input "text" at bounding box center [439, 157] width 125 height 16
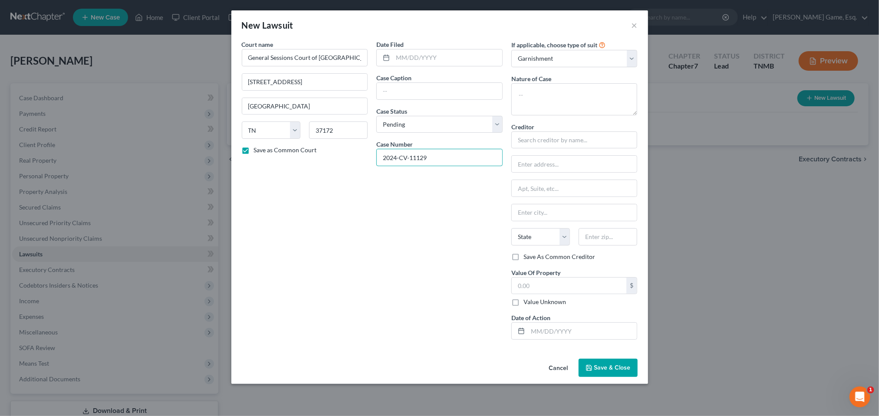
type input "2024-CV-11129"
click at [400, 239] on div "Date Filed Case Caption Case Status * Select Pending On Appeal Concluded Case N…" at bounding box center [439, 193] width 135 height 307
click at [533, 149] on input "text" at bounding box center [574, 139] width 126 height 17
type input "Harpeth Financial Services LLC"
type input "2404 Crestmoore Road"
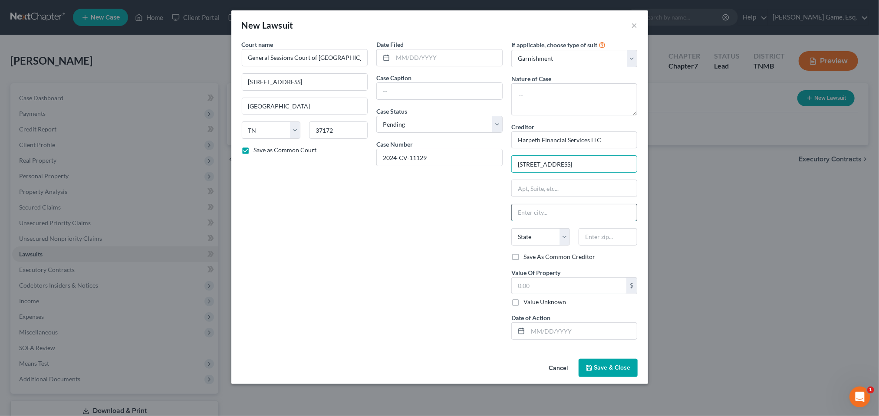
click at [554, 221] on input "text" at bounding box center [574, 212] width 125 height 16
type input "Nashville"
select select "44"
type input "37125"
click at [528, 261] on label "Save As Common Creditor" at bounding box center [559, 257] width 72 height 9
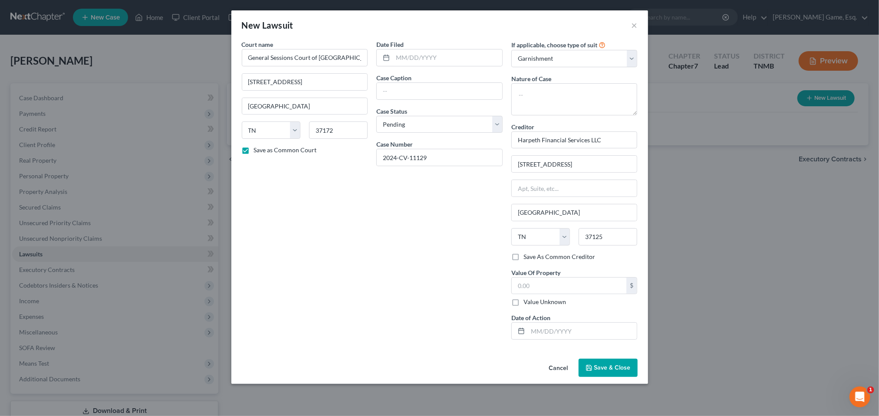
click at [528, 258] on input "Save As Common Creditor" at bounding box center [530, 256] width 6 height 6
checkbox input "true"
click at [529, 302] on label "Value Unknown" at bounding box center [544, 302] width 43 height 9
click at [529, 302] on input "Value Unknown" at bounding box center [530, 301] width 6 height 6
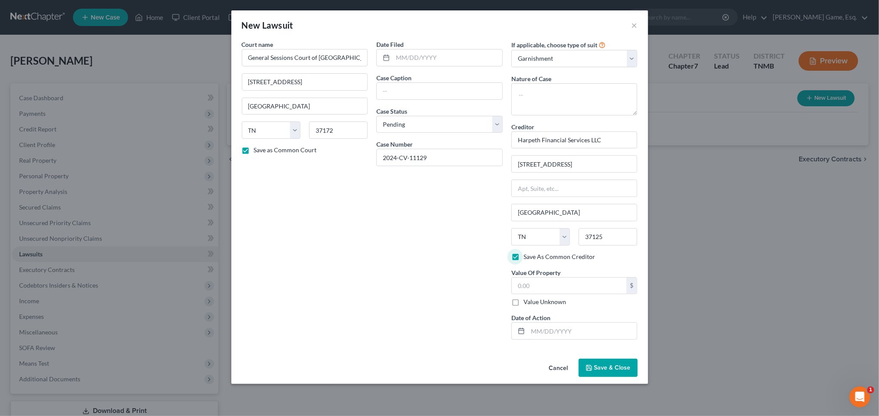
checkbox input "true"
type input "0.00"
click at [502, 133] on select "Select Pending On Appeal Concluded" at bounding box center [439, 124] width 126 height 17
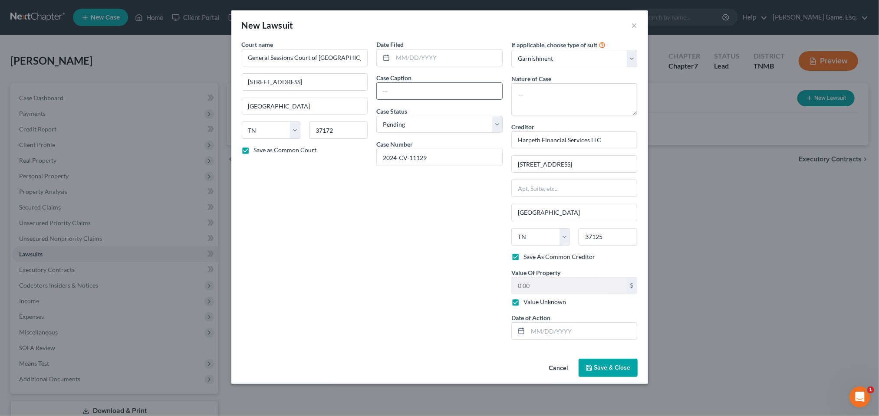
click at [377, 99] on input "text" at bounding box center [439, 91] width 125 height 16
type input "Harpeth Financial Services v. Timothy Spaeth"
click at [630, 371] on span "Save & Close" at bounding box center [612, 367] width 36 height 7
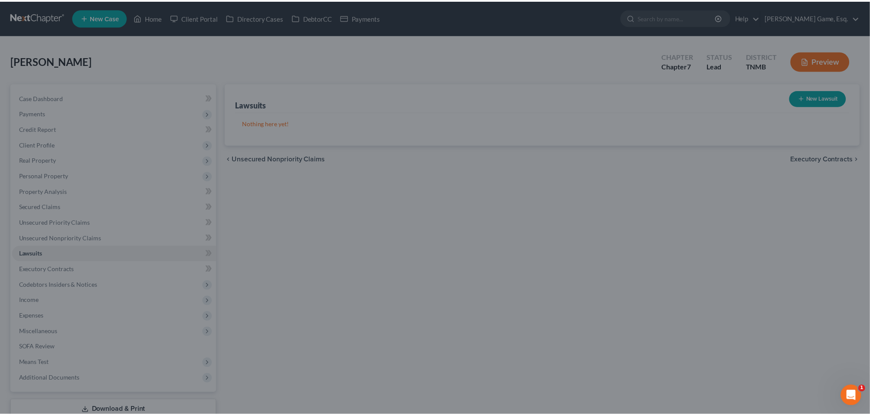
scroll to position [0, 0]
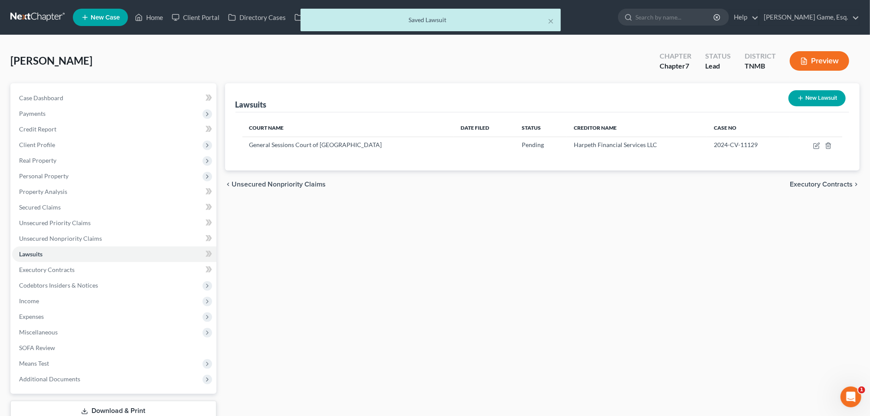
click at [184, 22] on div "× Saved Lawsuit" at bounding box center [431, 22] width 870 height 27
click at [175, 22] on div "× Saved Lawsuit" at bounding box center [431, 22] width 870 height 27
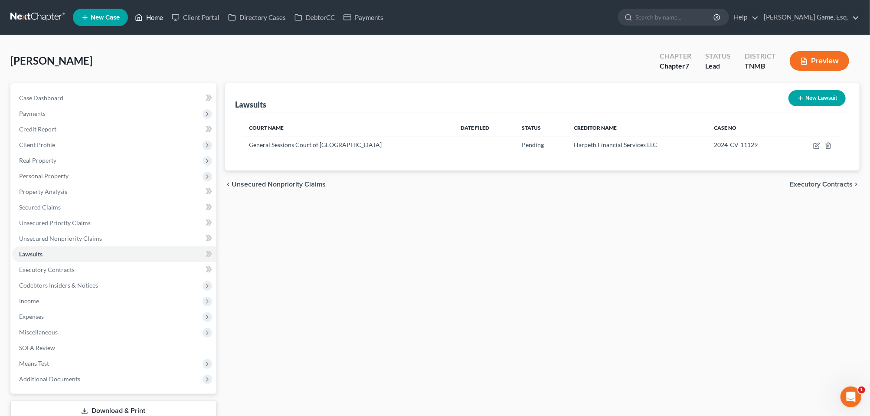
click at [167, 20] on link "Home" at bounding box center [149, 18] width 37 height 16
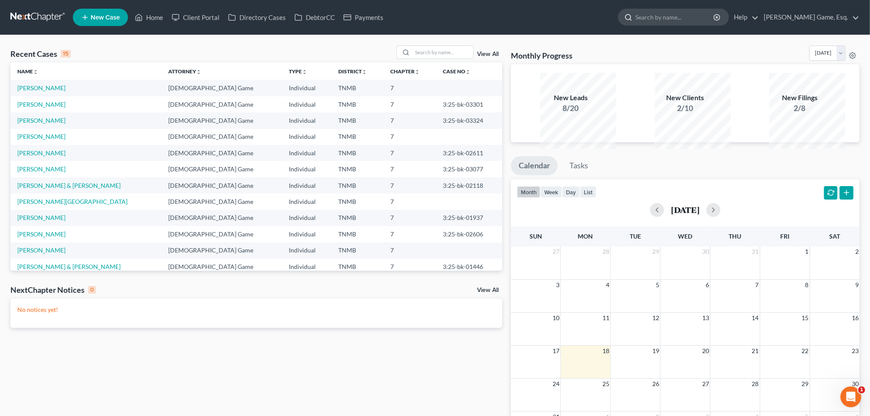
click at [636, 20] on input "search" at bounding box center [675, 17] width 79 height 16
type input "estes"
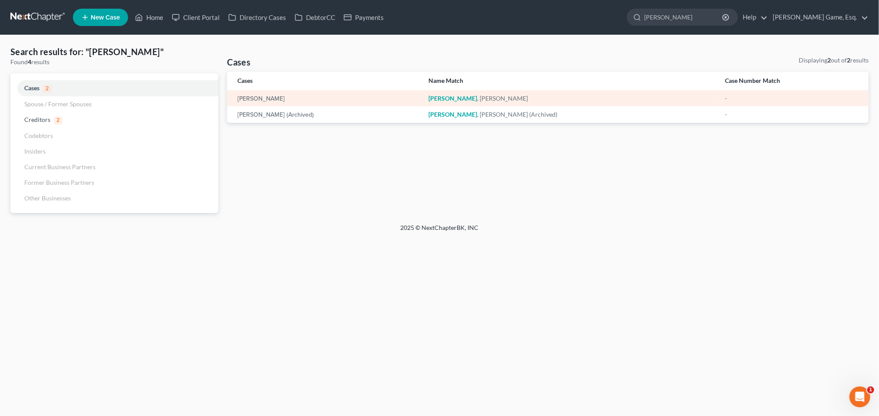
click at [477, 102] on em "Estes" at bounding box center [453, 98] width 49 height 7
click at [274, 102] on link "Estes, Joshua" at bounding box center [260, 99] width 47 height 6
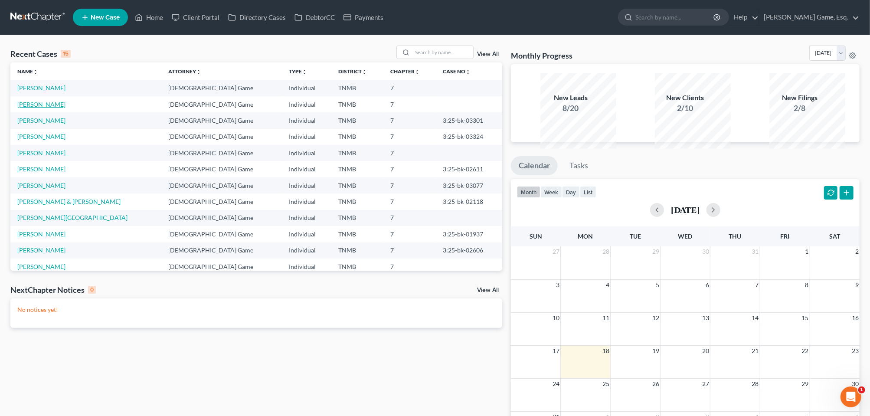
click at [56, 108] on link "[PERSON_NAME]" at bounding box center [41, 104] width 48 height 7
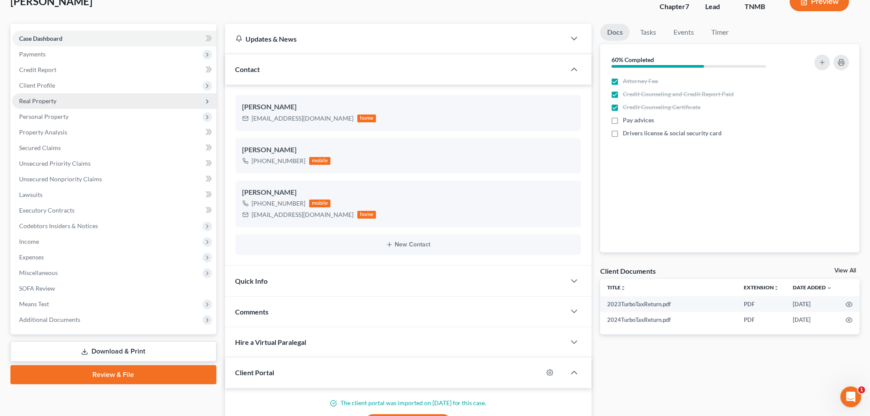
scroll to position [108, 0]
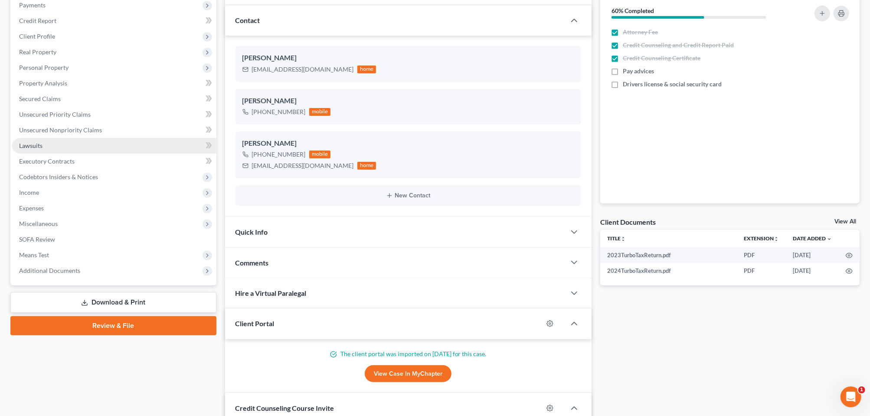
click at [43, 149] on span "Lawsuits" at bounding box center [30, 145] width 23 height 7
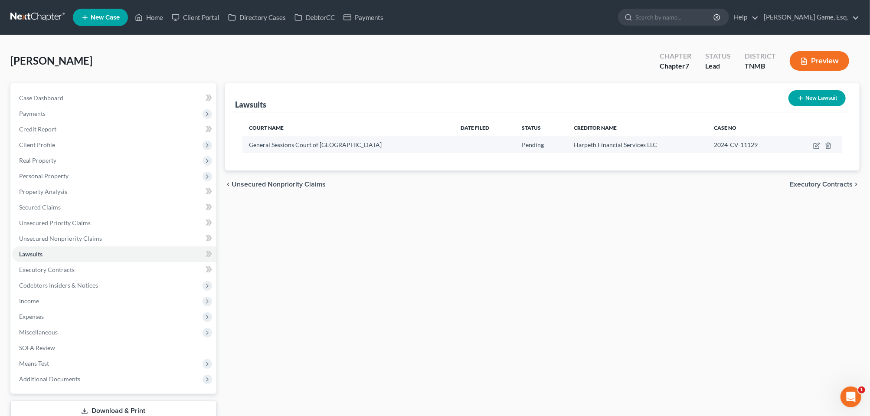
click at [339, 148] on span "General Sessions Court of Robertson County" at bounding box center [315, 144] width 133 height 7
click at [814, 149] on icon "button" at bounding box center [817, 145] width 7 height 7
select select "44"
select select "0"
select select "1"
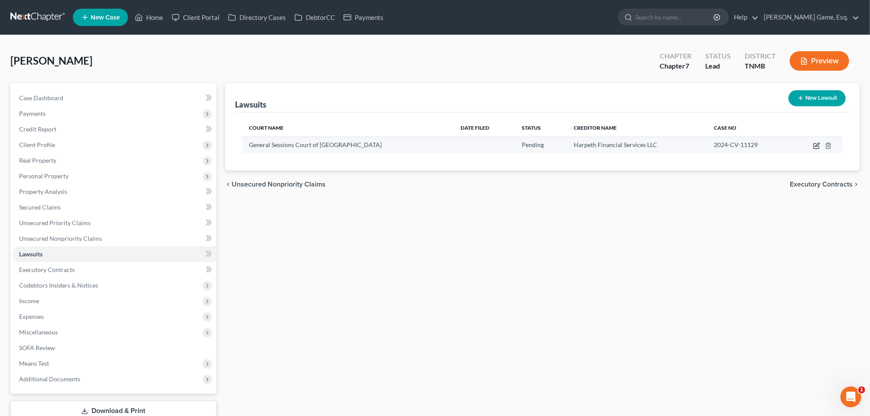
select select "44"
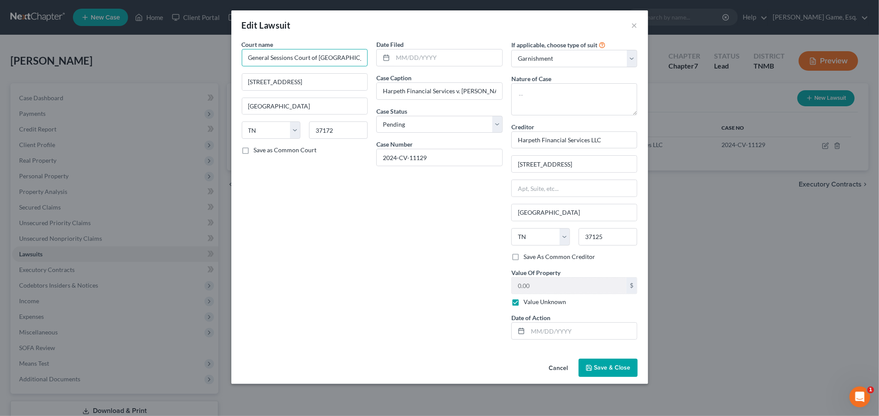
drag, startPoint x: 341, startPoint y: 71, endPoint x: 179, endPoint y: 72, distance: 162.3
click at [231, 72] on div "Court name * General Sessions Court of Robertson County 523 South Brown street …" at bounding box center [439, 197] width 417 height 315
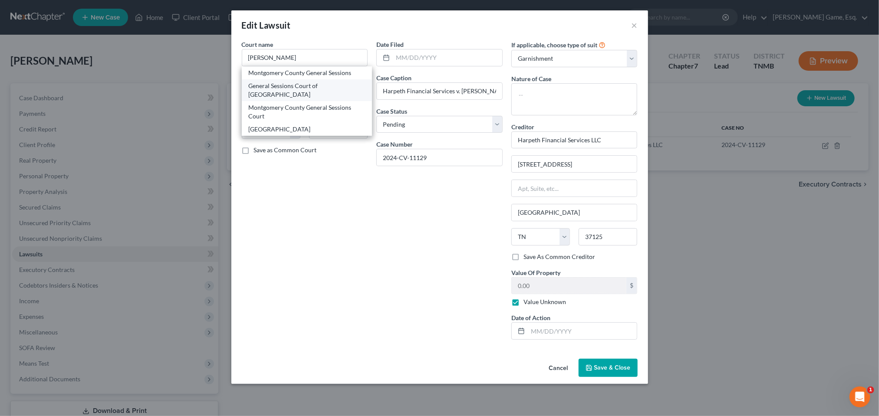
click at [261, 99] on div "General Sessions Court of Montgomery County" at bounding box center [307, 90] width 117 height 17
type input "General Sessions Court of Montgomery County"
type input "2 Millenium Plz"
type input "Clarksville"
type input "37040"
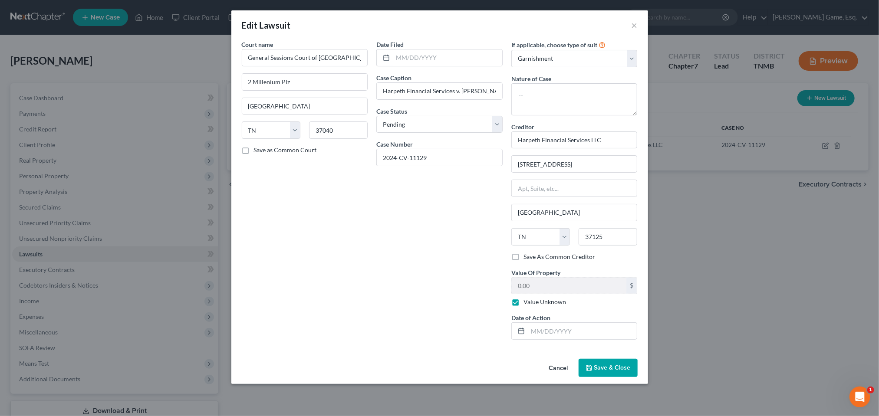
click at [293, 216] on div "Court name * General Sessions Court of Montgomery County 2 Millenium Plz Clarks…" at bounding box center [304, 193] width 135 height 307
drag, startPoint x: 424, startPoint y: 196, endPoint x: 363, endPoint y: 197, distance: 61.2
click at [377, 166] on input "2024-CV-11129" at bounding box center [439, 157] width 125 height 16
paste input "Harpeth Financial Services LLC vs Timothy Lee Spaeth"
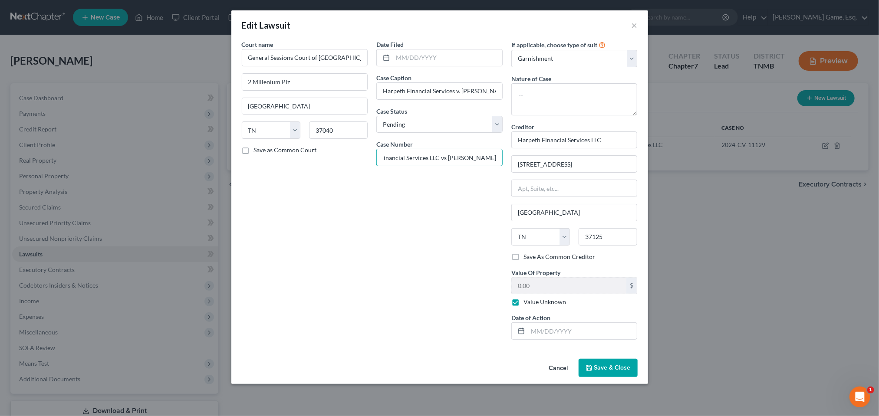
type input "Harpeth Financial Services LLC vs Timothy Lee Spaeth"
click at [424, 259] on div "Date Filed Case Caption Harpeth Financial Services v. Timothy Spaeth Case Statu…" at bounding box center [439, 193] width 135 height 307
drag, startPoint x: 364, startPoint y: 110, endPoint x: 534, endPoint y: 112, distance: 169.2
click at [534, 112] on div "Court name * General Sessions Court of Montgomery County 2 Millenium Plz Clarks…" at bounding box center [439, 193] width 404 height 307
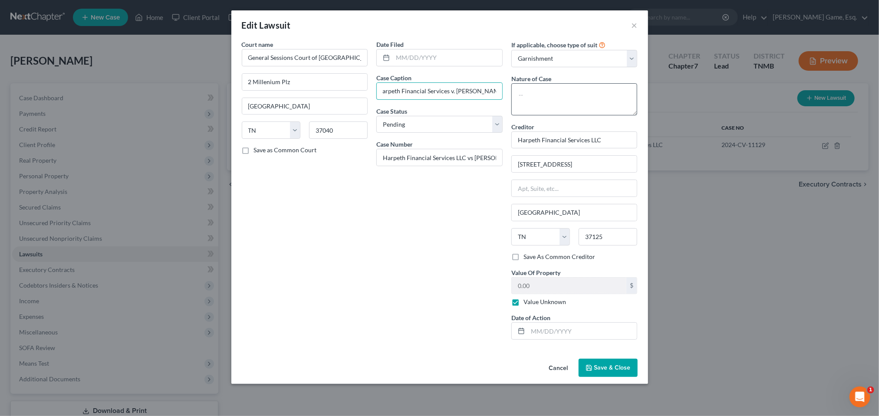
paste input "LLC vs Timothy Lee"
type input "Harpeth Financial Services LLC vs Timothy Lee Spaeth"
click at [436, 262] on div "Date Filed Case Caption Harpeth Financial Services LLC vs Timothy Lee Spaeth Ca…" at bounding box center [439, 193] width 135 height 307
drag, startPoint x: 390, startPoint y: 194, endPoint x: 553, endPoint y: 184, distance: 163.0
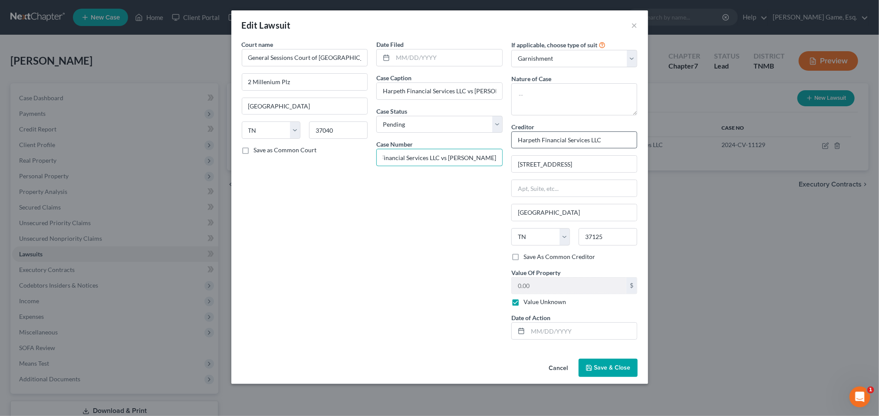
click at [551, 184] on div "Court name * General Sessions Court of Montgomery County 2 Millenium Plz Clarks…" at bounding box center [439, 193] width 404 height 307
click at [384, 166] on input "text" at bounding box center [439, 157] width 125 height 16
paste input "63GS1-2024-CV-11129"
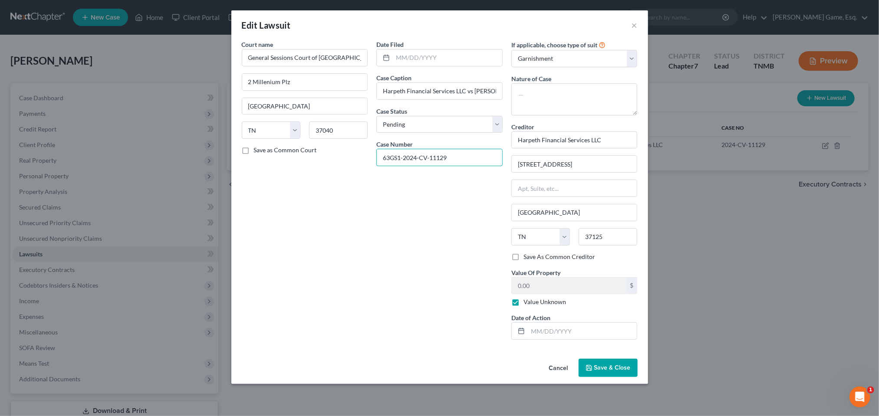
type input "63GS1-2024-CV-11129"
click at [372, 245] on div "Date Filed Case Caption Harpeth Financial Services LLC vs Timothy Lee Spaeth Ca…" at bounding box center [439, 193] width 135 height 307
click at [532, 113] on textarea at bounding box center [574, 99] width 126 height 32
type textarea "Civil"
click at [449, 252] on div "Date Filed Case Caption Harpeth Financial Services LLC vs Timothy Lee Spaeth Ca…" at bounding box center [439, 193] width 135 height 307
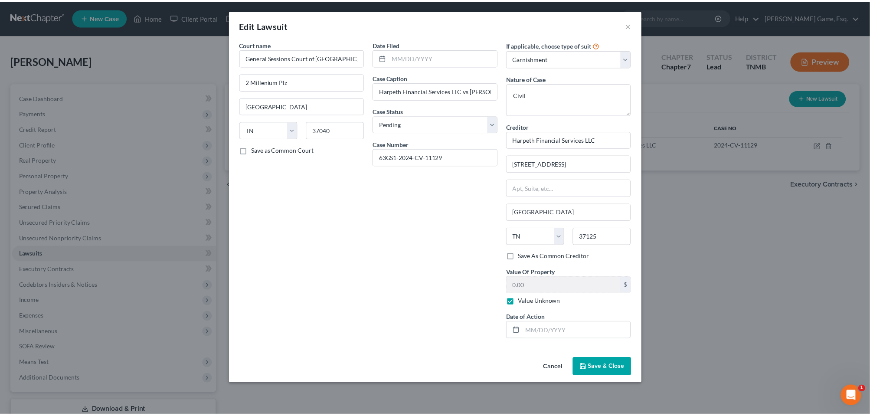
scroll to position [74, 0]
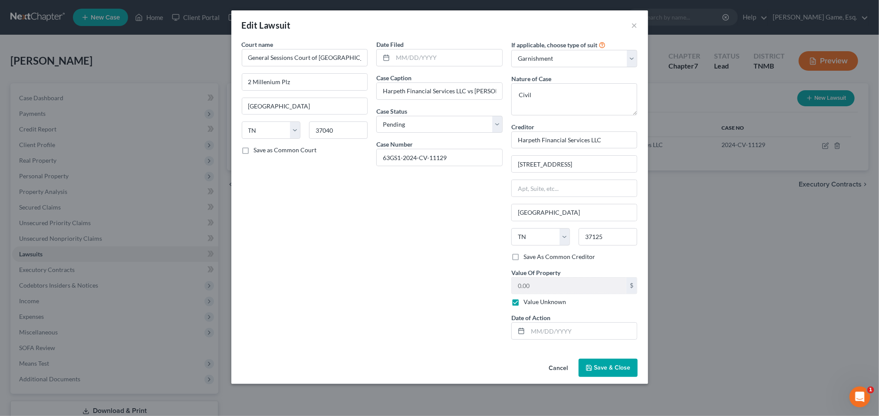
click at [630, 371] on span "Save & Close" at bounding box center [612, 367] width 36 height 7
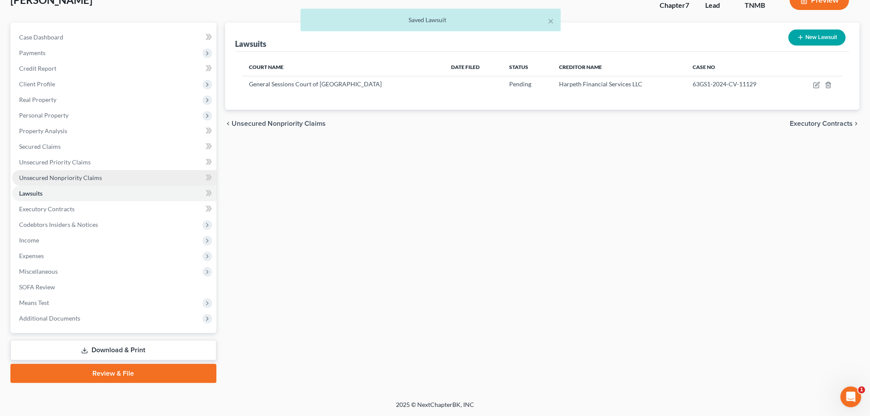
scroll to position [177, 0]
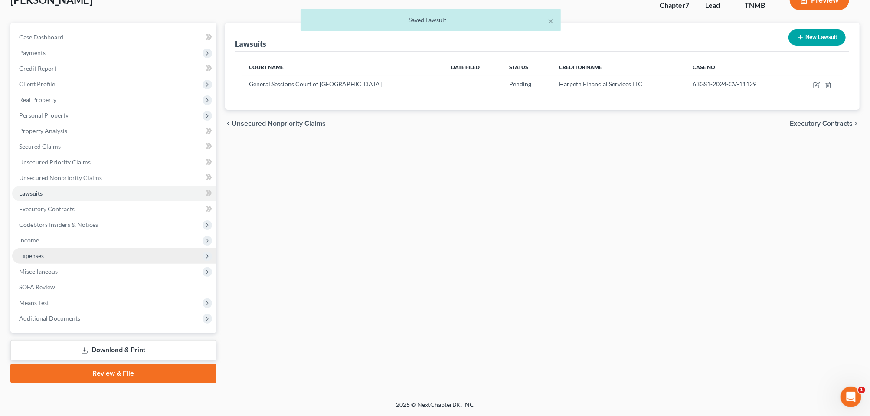
click at [43, 252] on span "Expenses" at bounding box center [31, 255] width 25 height 7
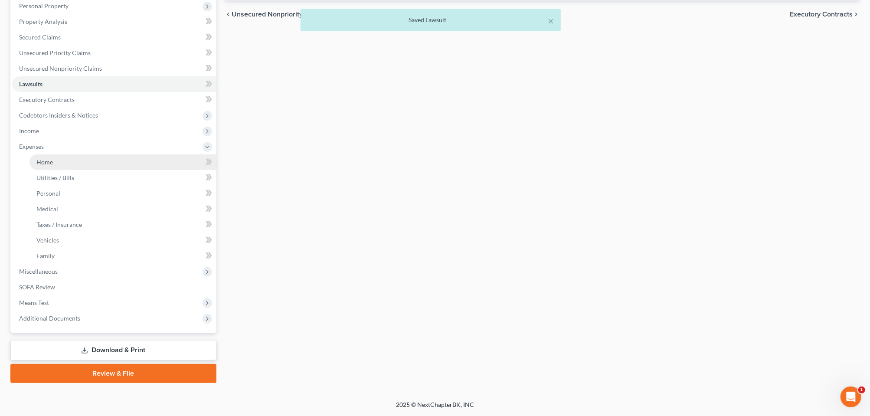
click at [50, 166] on span "Home" at bounding box center [44, 161] width 16 height 7
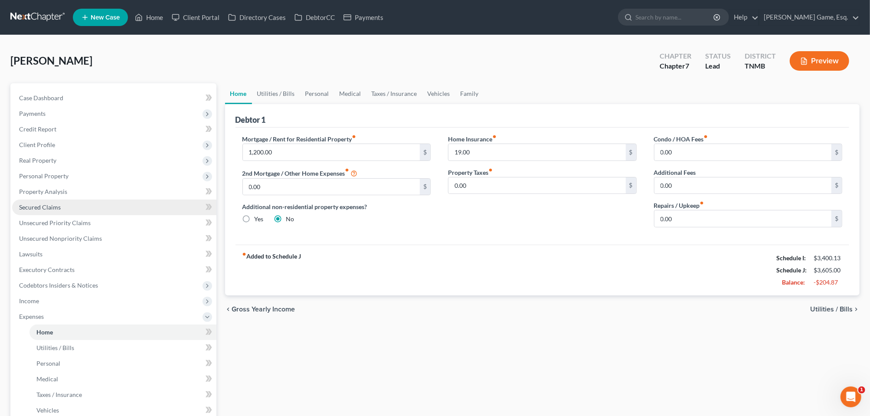
click at [53, 211] on span "Secured Claims" at bounding box center [40, 206] width 42 height 7
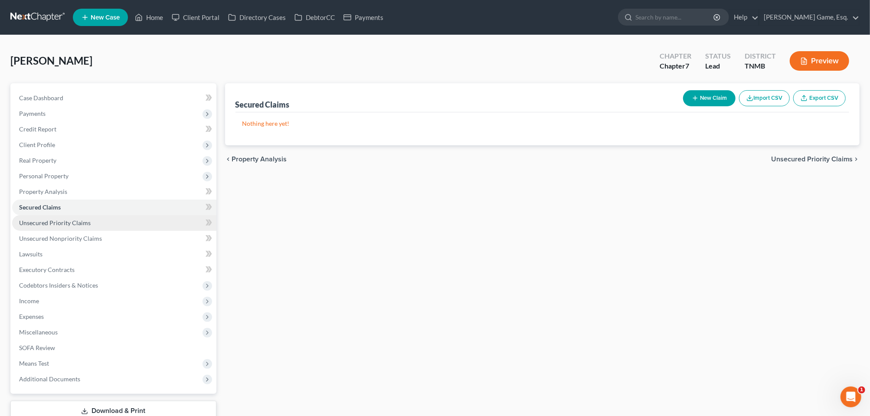
click at [58, 226] on span "Unsecured Priority Claims" at bounding box center [55, 222] width 72 height 7
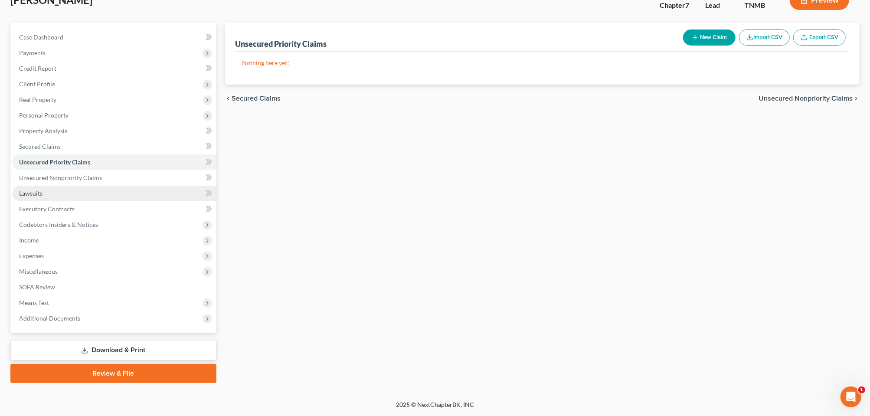
scroll to position [108, 0]
click at [39, 244] on span "Income" at bounding box center [29, 239] width 20 height 7
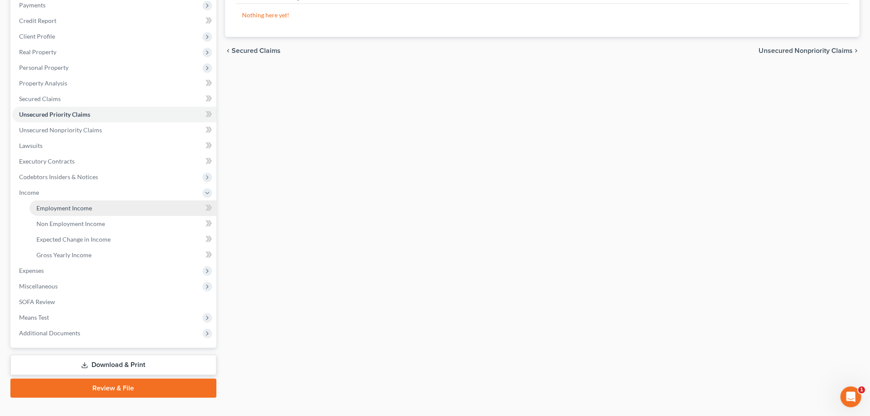
click at [56, 212] on span "Employment Income" at bounding box center [64, 207] width 56 height 7
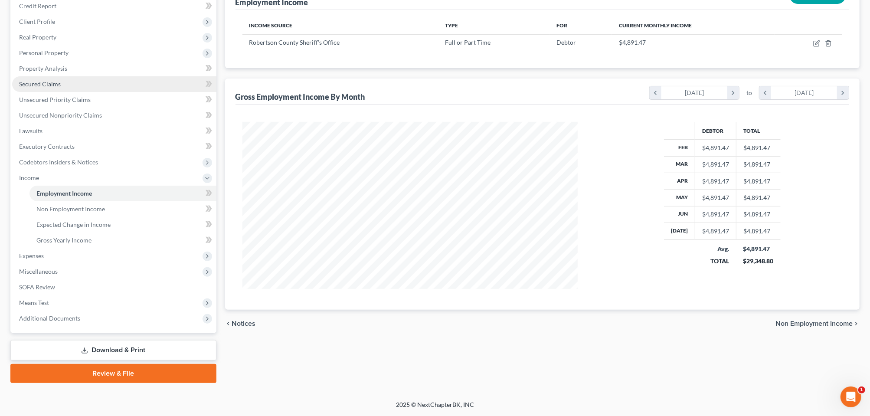
scroll to position [217, 0]
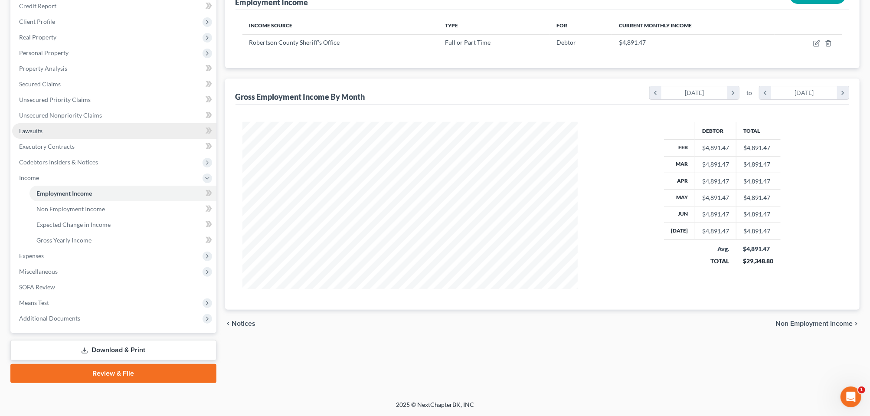
click at [43, 127] on span "Lawsuits" at bounding box center [30, 130] width 23 height 7
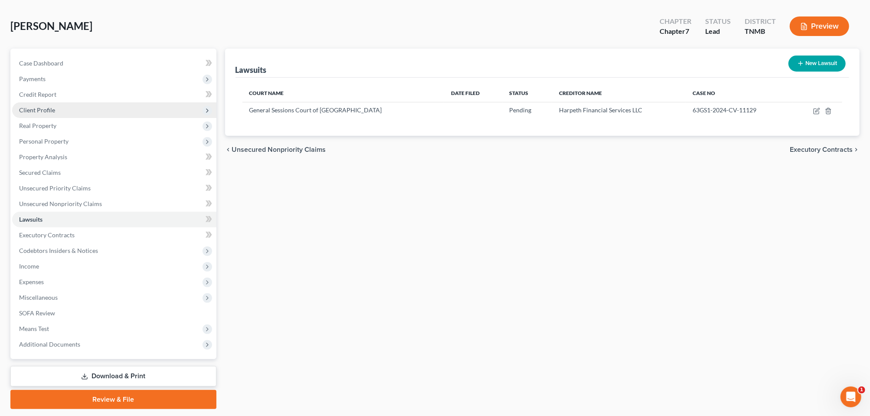
scroll to position [54, 0]
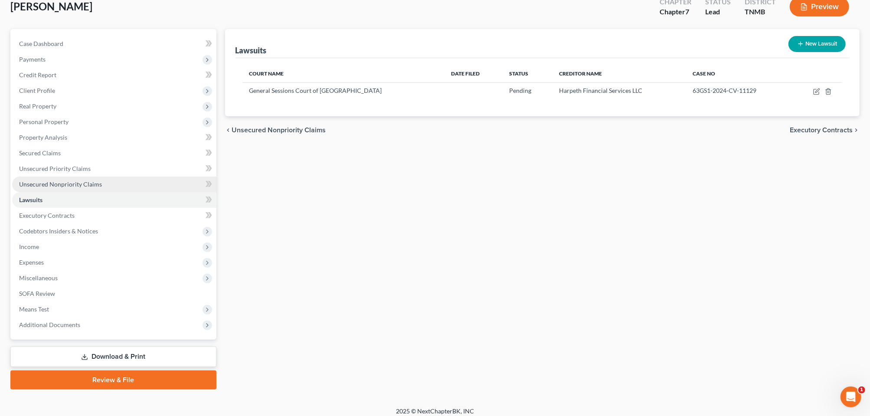
click at [83, 188] on span "Unsecured Nonpriority Claims" at bounding box center [60, 183] width 83 height 7
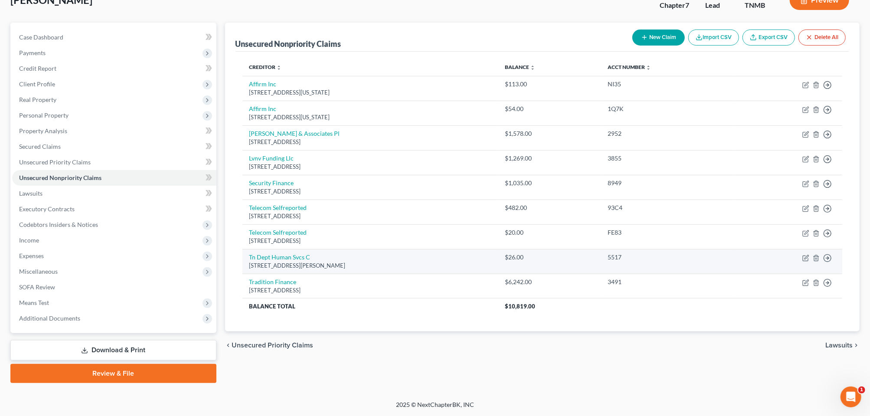
scroll to position [14, 0]
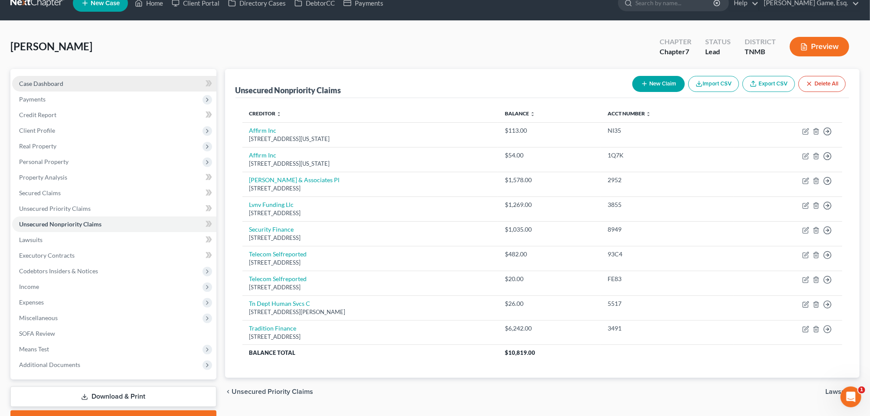
click at [46, 87] on span "Case Dashboard" at bounding box center [41, 83] width 44 height 7
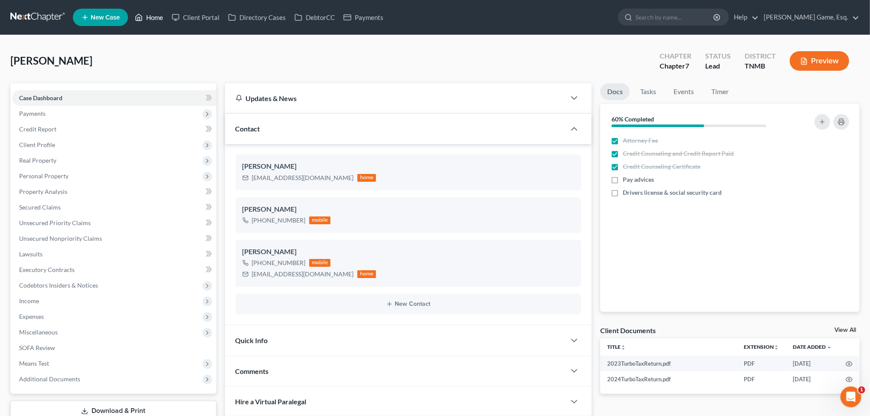
click at [167, 20] on link "Home" at bounding box center [149, 18] width 37 height 16
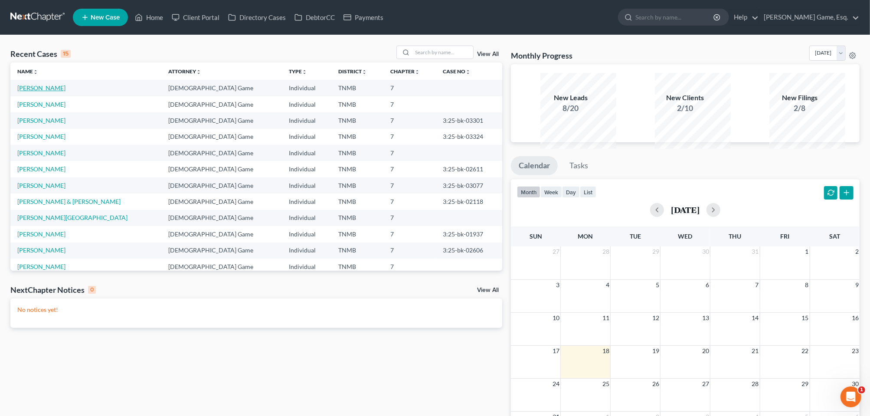
click at [65, 92] on link "[PERSON_NAME]" at bounding box center [41, 87] width 48 height 7
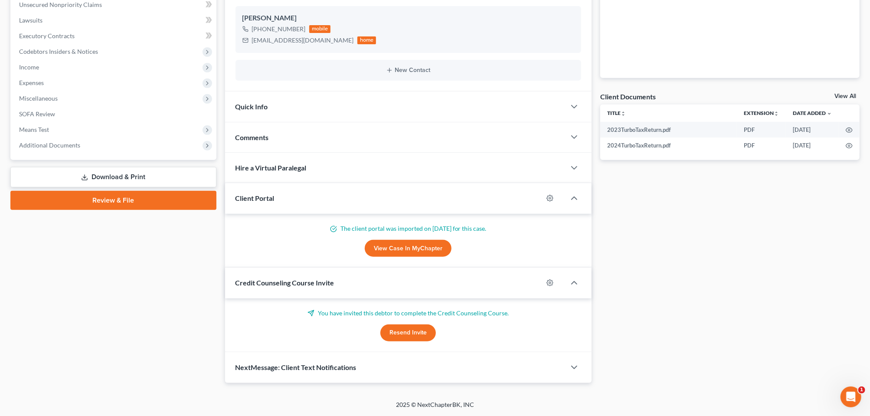
scroll to position [271, 0]
click at [44, 86] on span "Expenses" at bounding box center [31, 82] width 25 height 7
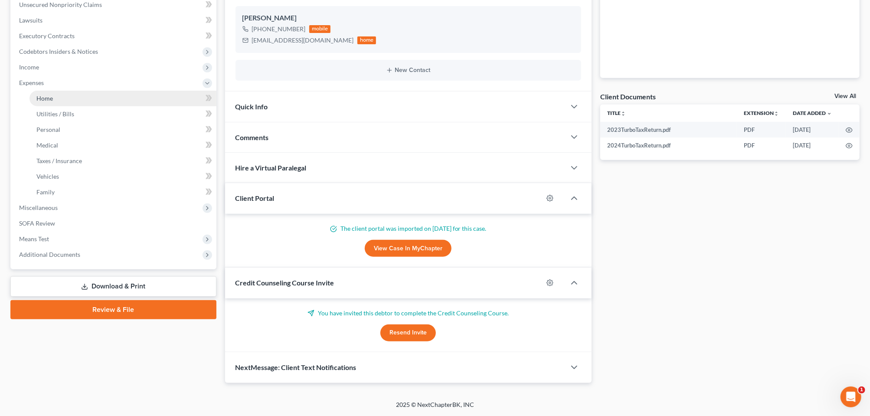
click at [51, 102] on span "Home" at bounding box center [44, 98] width 16 height 7
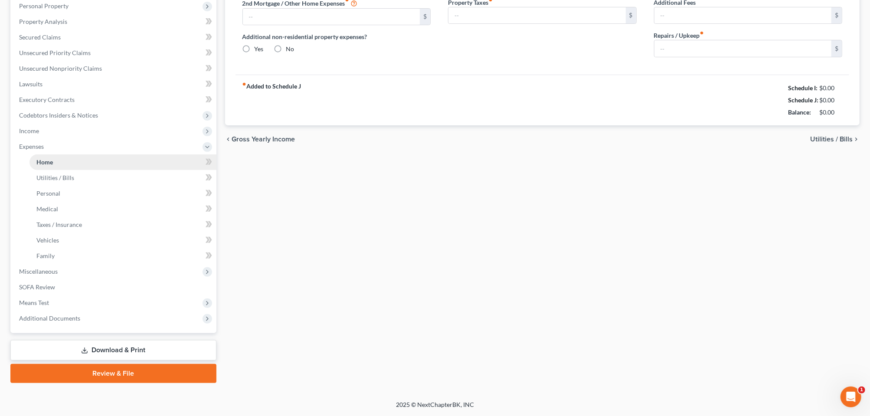
type input "1,237.00"
type input "0.00"
radio input "true"
type input "19.00"
type input "0.00"
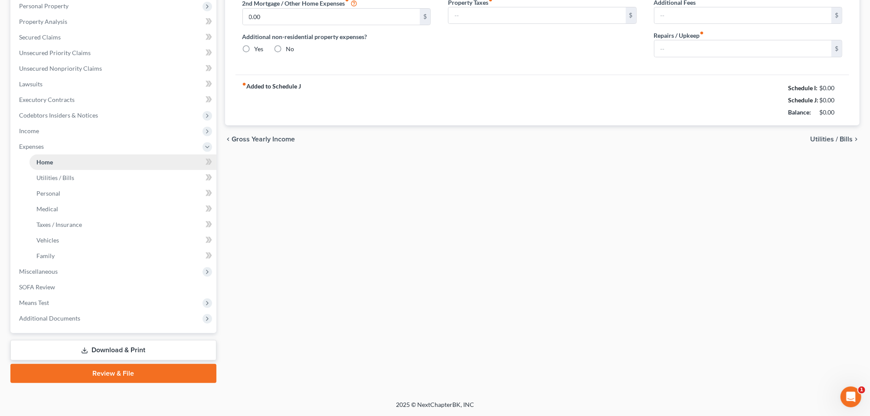
type input "0.00"
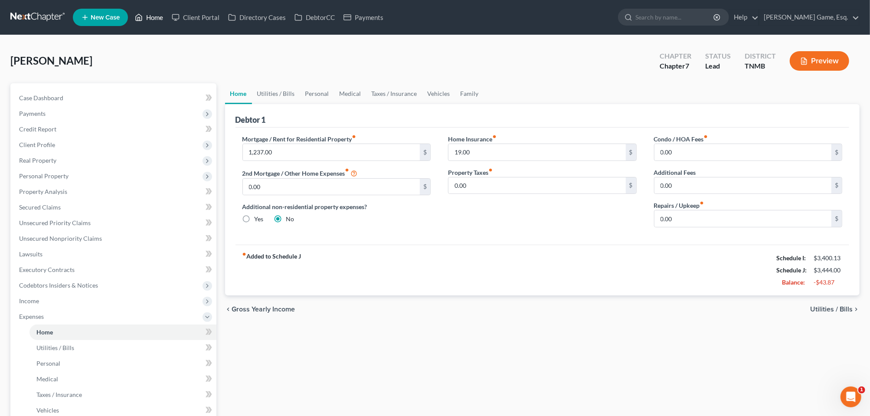
click at [167, 24] on link "Home" at bounding box center [149, 18] width 37 height 16
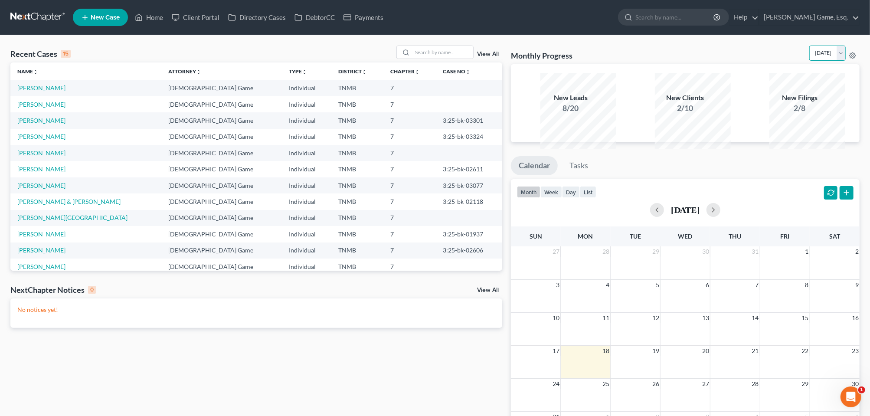
click at [835, 61] on select "August 2025 July 2025 June 2025 May 2025 April 2025 March 2025 February 2025 Ja…" at bounding box center [828, 53] width 36 height 15
click at [821, 61] on select "August 2025 July 2025 June 2025 May 2025 April 2025 March 2025 February 2025 Ja…" at bounding box center [828, 53] width 36 height 15
click at [839, 61] on select "August 2025 July 2025 June 2025 May 2025 April 2025 March 2025 February 2025 Ja…" at bounding box center [828, 53] width 36 height 15
click at [719, 56] on div "Monthly Progress Bankruptcy Bankruptcy August 2025 July 2025 June 2025 May 2025…" at bounding box center [685, 55] width 349 height 19
click at [852, 59] on icon at bounding box center [853, 55] width 7 height 7
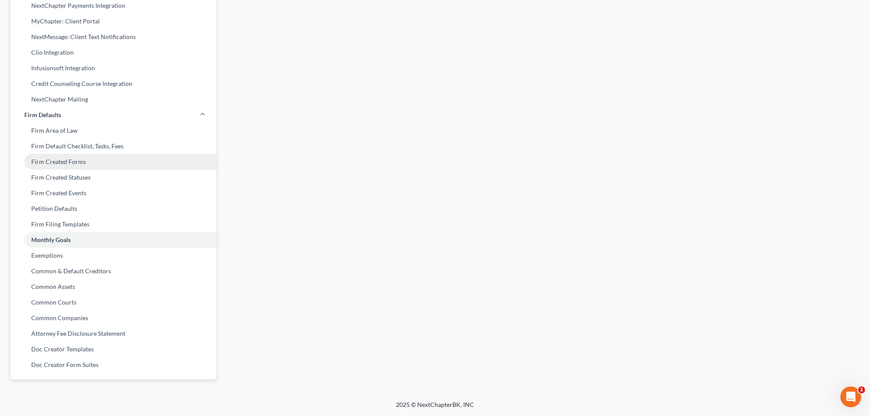
scroll to position [406, 0]
click at [71, 232] on link "Monthly Goals" at bounding box center [113, 240] width 206 height 16
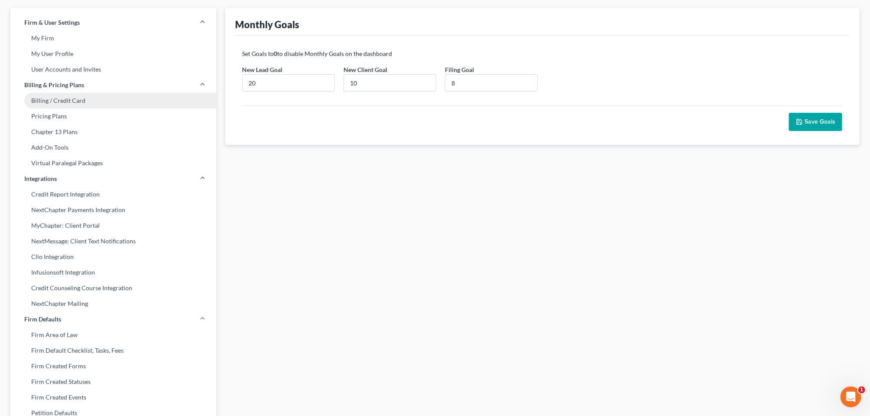
scroll to position [0, 0]
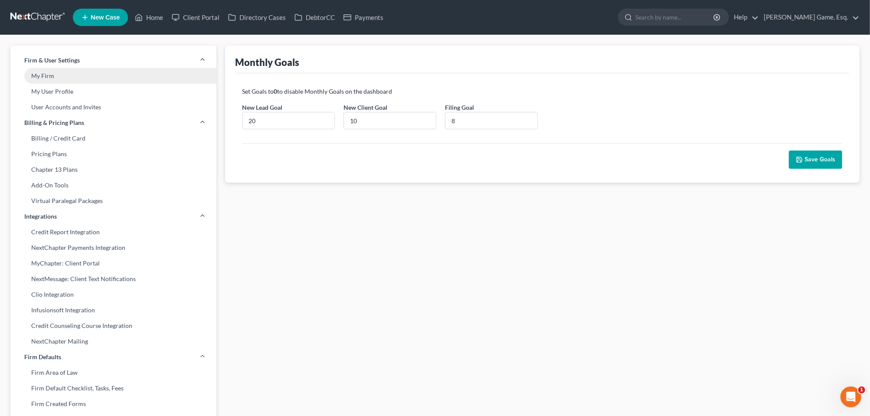
click at [62, 84] on link "My Firm" at bounding box center [113, 76] width 206 height 16
select select "23"
select select "44"
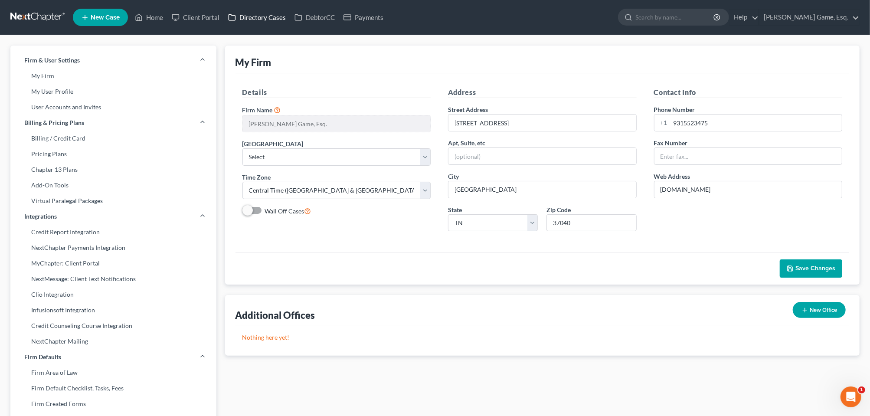
click at [283, 23] on link "Directory Cases" at bounding box center [257, 18] width 66 height 16
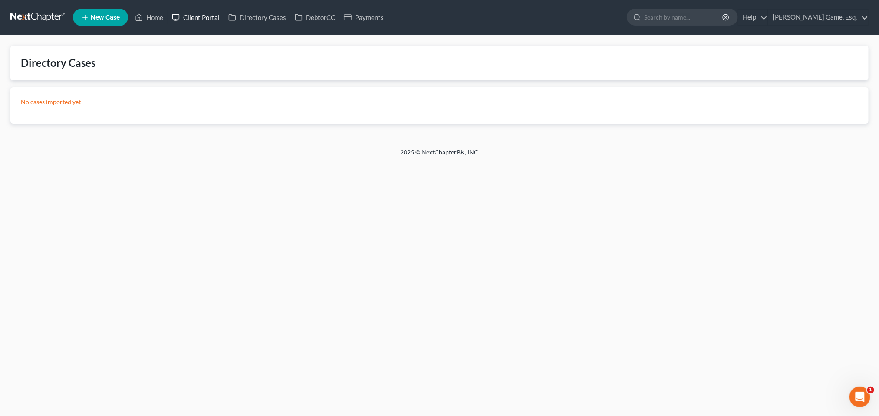
click at [224, 22] on link "Client Portal" at bounding box center [195, 18] width 56 height 16
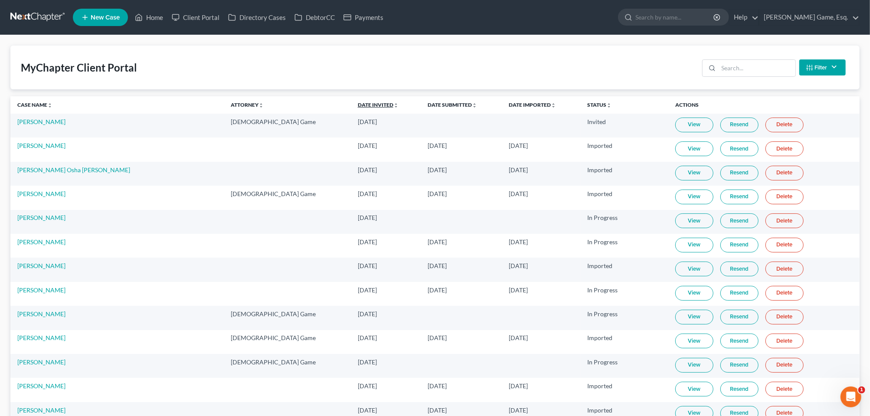
click at [394, 108] on icon "unfold_more" at bounding box center [396, 105] width 5 height 5
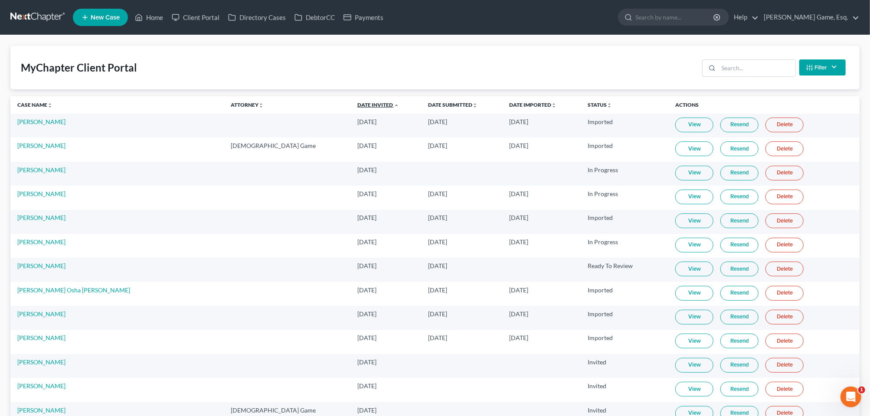
click at [394, 108] on icon "expand_less" at bounding box center [396, 105] width 5 height 5
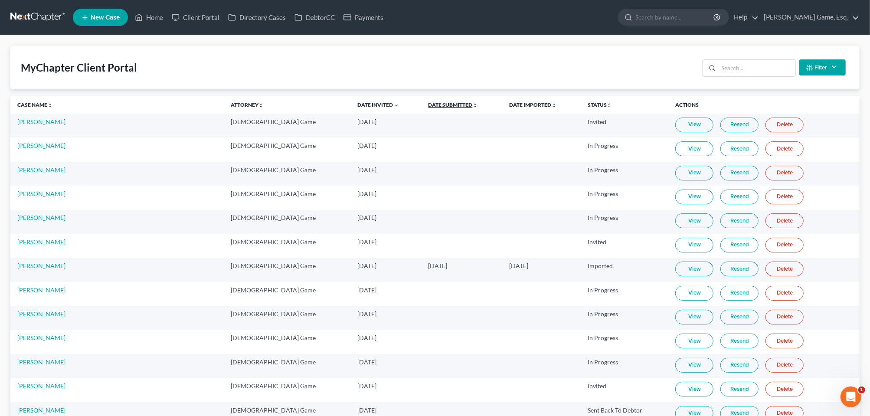
click at [473, 108] on icon "unfold_more" at bounding box center [475, 105] width 5 height 5
click at [473, 108] on icon "expand_less" at bounding box center [475, 105] width 5 height 5
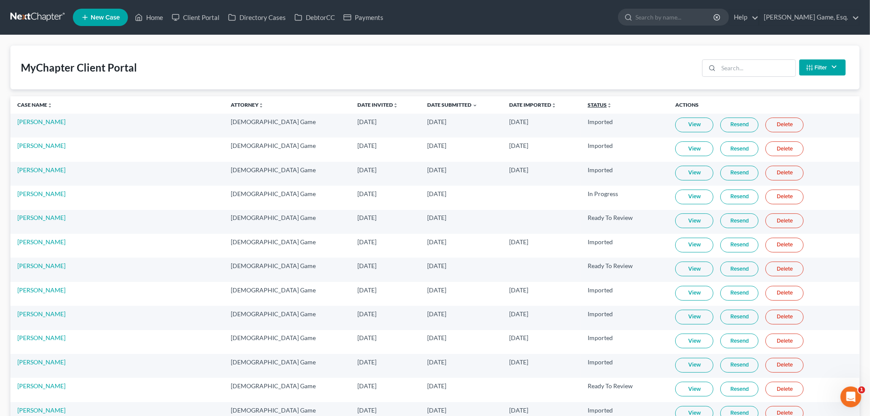
click at [607, 108] on icon "unfold_more" at bounding box center [609, 105] width 5 height 5
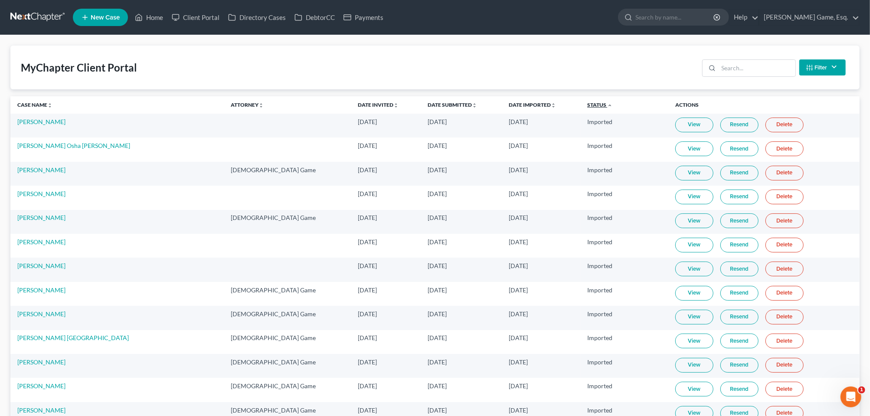
click at [607, 108] on icon "expand_less" at bounding box center [609, 105] width 5 height 5
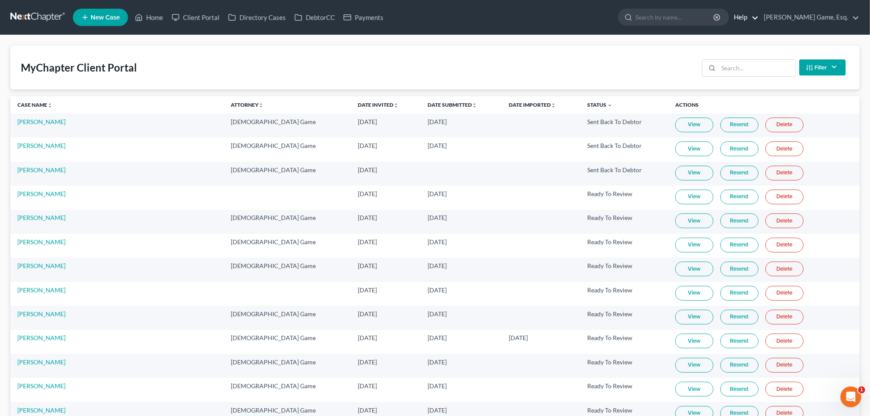
click at [757, 19] on link "Help" at bounding box center [744, 18] width 29 height 16
click at [801, 18] on link "[PERSON_NAME] Game, Esq." at bounding box center [810, 18] width 100 height 16
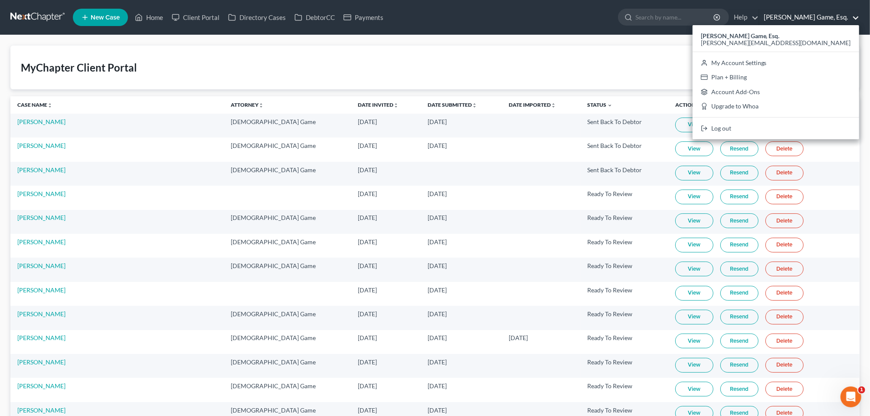
click at [607, 76] on div "MyChapter Client Portal Filter Status Filter... Invited With Payment Invited Wi…" at bounding box center [435, 68] width 850 height 44
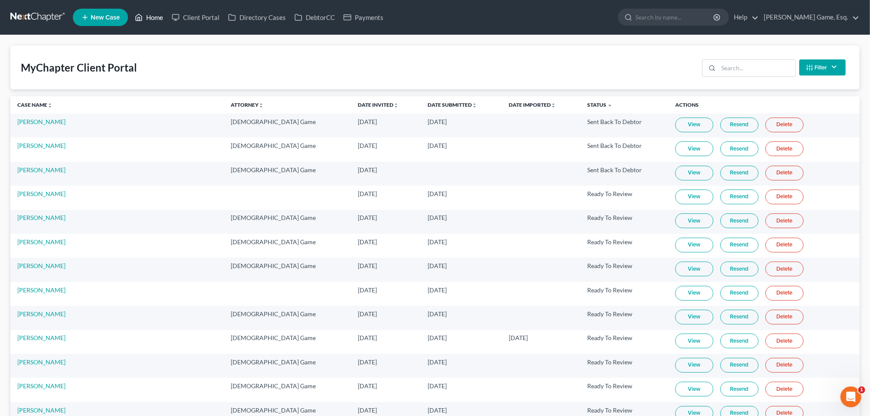
click at [167, 23] on link "Home" at bounding box center [149, 18] width 37 height 16
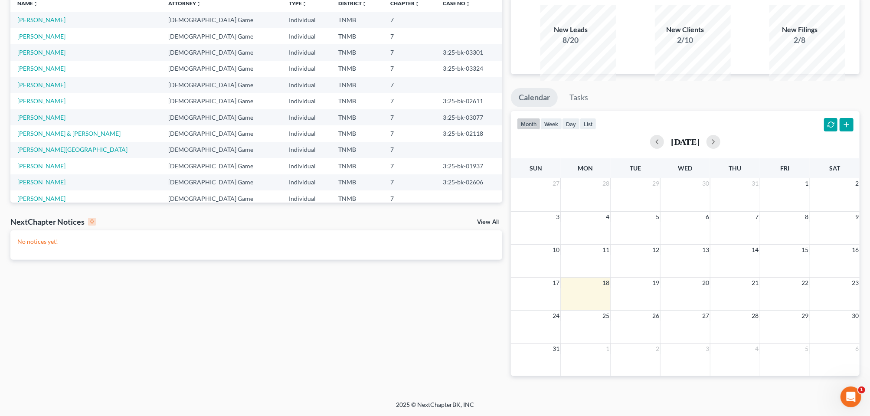
scroll to position [108, 0]
click at [650, 149] on button "button" at bounding box center [657, 142] width 14 height 14
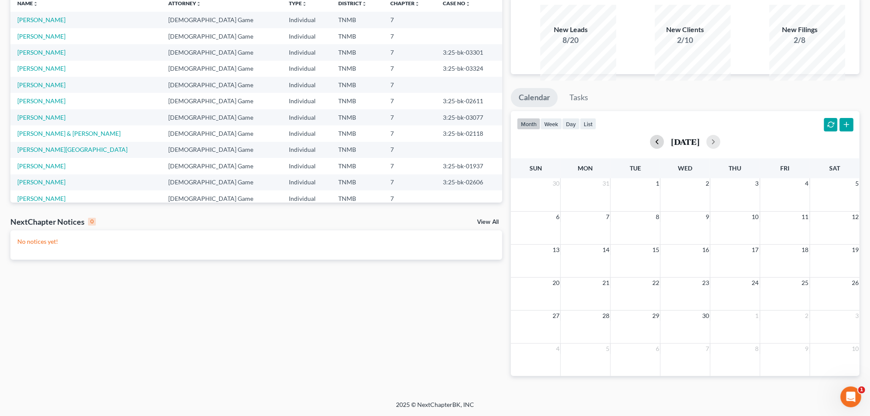
click at [650, 149] on button "button" at bounding box center [657, 142] width 14 height 14
click at [639, 149] on div "[DATE]" at bounding box center [685, 142] width 337 height 14
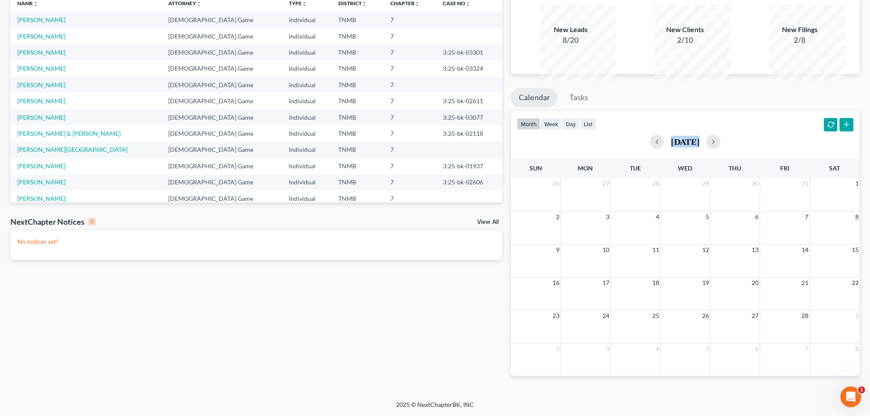
click at [639, 149] on div "[DATE]" at bounding box center [685, 142] width 337 height 14
drag, startPoint x: 639, startPoint y: 154, endPoint x: 630, endPoint y: 156, distance: 9.3
click at [650, 149] on button "button" at bounding box center [657, 142] width 14 height 14
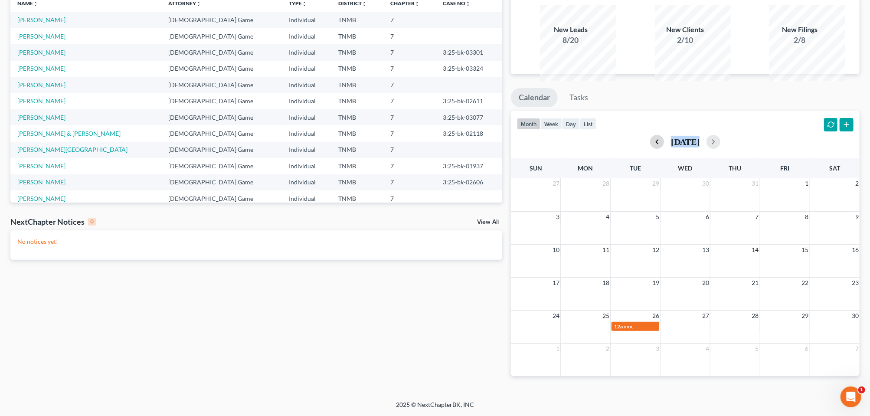
click at [650, 149] on button "button" at bounding box center [657, 142] width 14 height 14
click at [630, 149] on div "July 2024" at bounding box center [685, 142] width 337 height 14
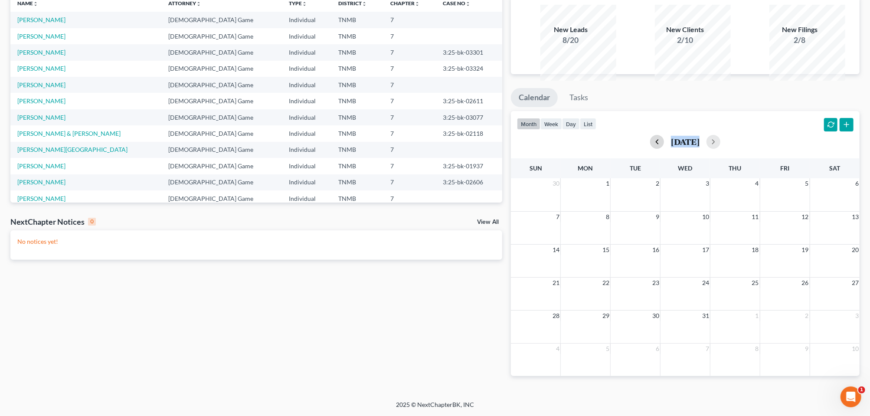
drag, startPoint x: 630, startPoint y: 156, endPoint x: 639, endPoint y: 154, distance: 9.7
click at [650, 149] on button "button" at bounding box center [657, 142] width 14 height 14
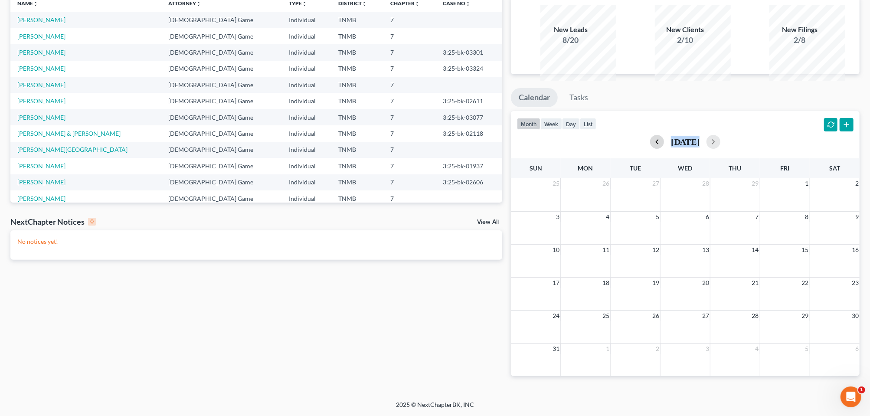
click at [650, 149] on button "button" at bounding box center [657, 142] width 14 height 14
click at [640, 149] on div "February 2024" at bounding box center [685, 142] width 337 height 14
drag, startPoint x: 640, startPoint y: 154, endPoint x: 633, endPoint y: 154, distance: 7.0
click at [650, 149] on button "button" at bounding box center [657, 142] width 14 height 14
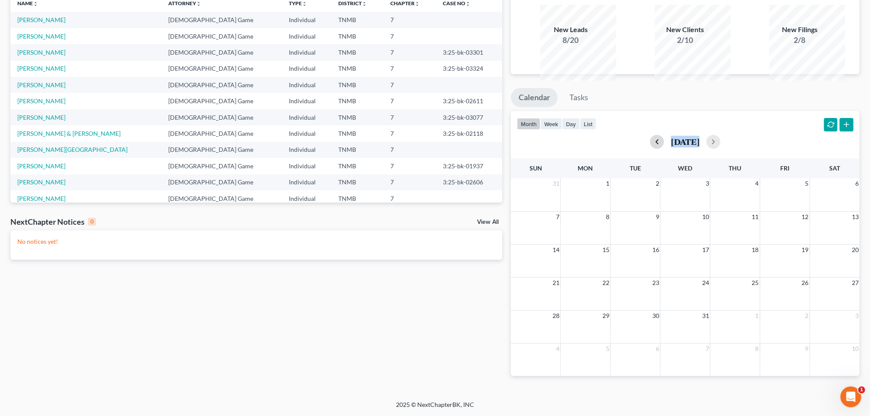
click at [650, 149] on button "button" at bounding box center [657, 142] width 14 height 14
click at [633, 149] on div "September 2023" at bounding box center [685, 142] width 337 height 14
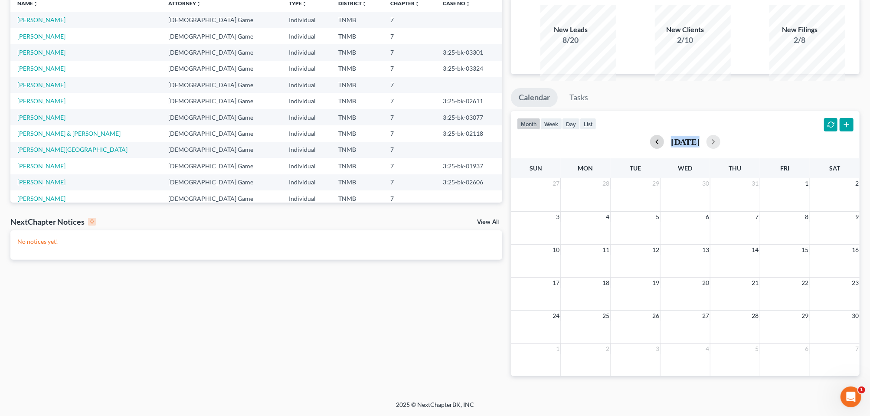
click at [650, 149] on button "button" at bounding box center [657, 142] width 14 height 14
drag, startPoint x: 629, startPoint y: 154, endPoint x: 644, endPoint y: 154, distance: 15.6
click at [650, 149] on button "button" at bounding box center [657, 142] width 14 height 14
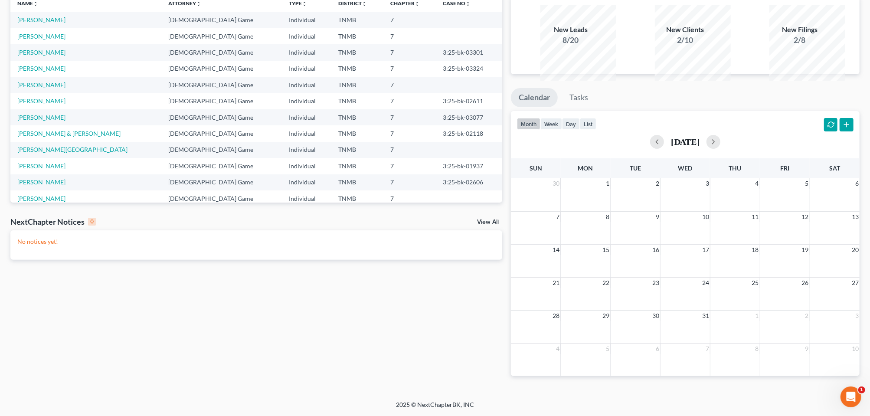
click at [776, 139] on div "month week day list May 2023" at bounding box center [686, 132] width 358 height 42
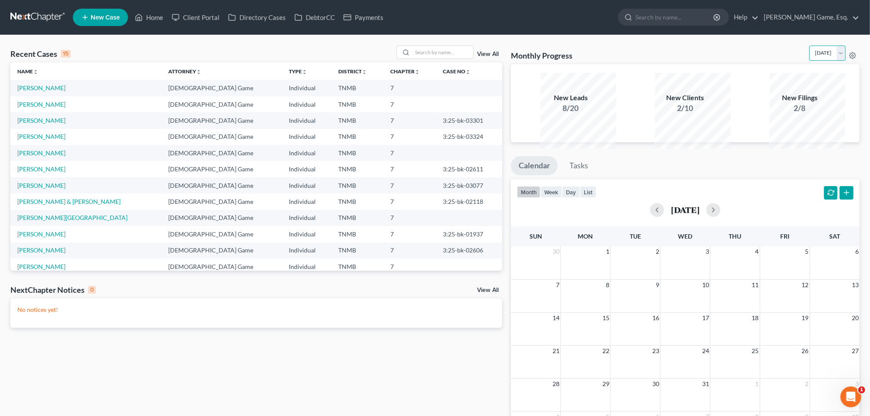
click at [834, 61] on select "August 2025 July 2025 June 2025 May 2025 April 2025 March 2025 February 2025 Ja…" at bounding box center [828, 53] width 36 height 15
click at [810, 56] on select "August 2025 July 2025 June 2025 May 2025 April 2025 March 2025 February 2025 Ja…" at bounding box center [828, 53] width 36 height 15
click at [840, 61] on select "August 2025 July 2025 June 2025 May 2025 April 2025 March 2025 February 2025 Ja…" at bounding box center [828, 53] width 36 height 15
click at [810, 56] on select "August 2025 July 2025 June 2025 May 2025 April 2025 March 2025 February 2025 Ja…" at bounding box center [828, 53] width 36 height 15
click at [836, 61] on select "August 2025 July 2025 June 2025 May 2025 April 2025 March 2025 February 2025 Ja…" at bounding box center [828, 53] width 36 height 15
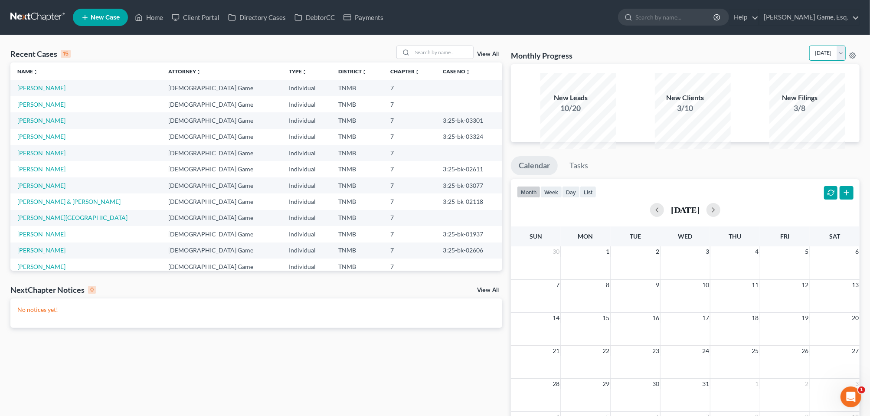
click at [810, 56] on select "August 2025 July 2025 June 2025 May 2025 April 2025 March 2025 February 2025 Ja…" at bounding box center [828, 53] width 36 height 15
click at [835, 61] on select "August 2025 July 2025 June 2025 May 2025 April 2025 March 2025 February 2025 Ja…" at bounding box center [828, 53] width 36 height 15
click at [810, 56] on select "August 2025 July 2025 June 2025 May 2025 April 2025 March 2025 February 2025 Ja…" at bounding box center [828, 53] width 36 height 15
click at [836, 61] on select "August 2025 July 2025 June 2025 May 2025 April 2025 March 2025 February 2025 Ja…" at bounding box center [828, 53] width 36 height 15
click at [810, 56] on select "August 2025 July 2025 June 2025 May 2025 April 2025 March 2025 February 2025 Ja…" at bounding box center [828, 53] width 36 height 15
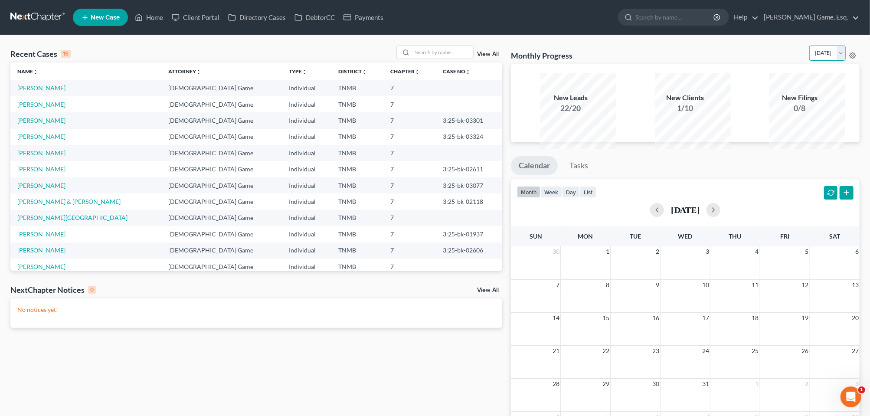
click at [837, 61] on select "August 2025 July 2025 June 2025 May 2025 April 2025 March 2025 February 2025 Ja…" at bounding box center [828, 53] width 36 height 15
click at [810, 56] on select "August 2025 July 2025 June 2025 May 2025 April 2025 March 2025 February 2025 Ja…" at bounding box center [828, 53] width 36 height 15
click at [838, 61] on select "August 2025 July 2025 June 2025 May 2025 April 2025 March 2025 February 2025 Ja…" at bounding box center [828, 53] width 36 height 15
click at [810, 56] on select "August 2025 July 2025 June 2025 May 2025 April 2025 March 2025 February 2025 Ja…" at bounding box center [828, 53] width 36 height 15
click at [837, 61] on select "August 2025 July 2025 June 2025 May 2025 April 2025 March 2025 February 2025 Ja…" at bounding box center [828, 53] width 36 height 15
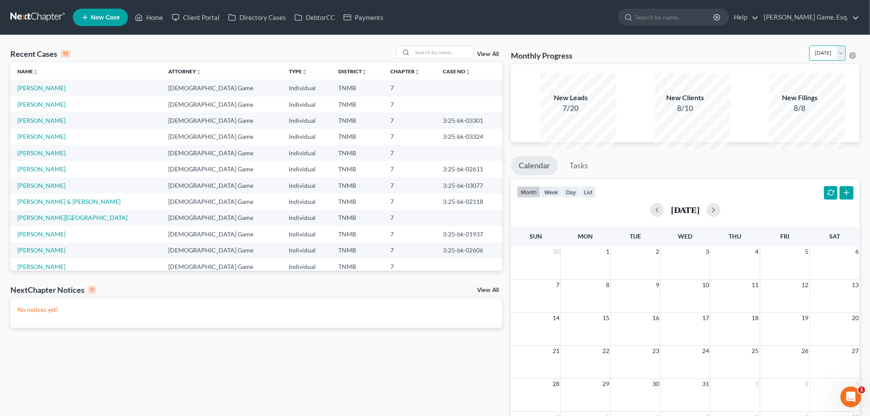
click at [810, 56] on select "August 2025 July 2025 June 2025 May 2025 April 2025 March 2025 February 2025 Ja…" at bounding box center [828, 53] width 36 height 15
click at [837, 61] on select "August 2025 July 2025 June 2025 May 2025 April 2025 March 2025 February 2025 Ja…" at bounding box center [828, 53] width 36 height 15
click at [810, 56] on select "August 2025 July 2025 June 2025 May 2025 April 2025 March 2025 February 2025 Ja…" at bounding box center [828, 53] width 36 height 15
click at [835, 61] on select "August 2025 July 2025 June 2025 May 2025 April 2025 March 2025 February 2025 Ja…" at bounding box center [828, 53] width 36 height 15
click at [810, 56] on select "August 2025 July 2025 June 2025 May 2025 April 2025 March 2025 February 2025 Ja…" at bounding box center [828, 53] width 36 height 15
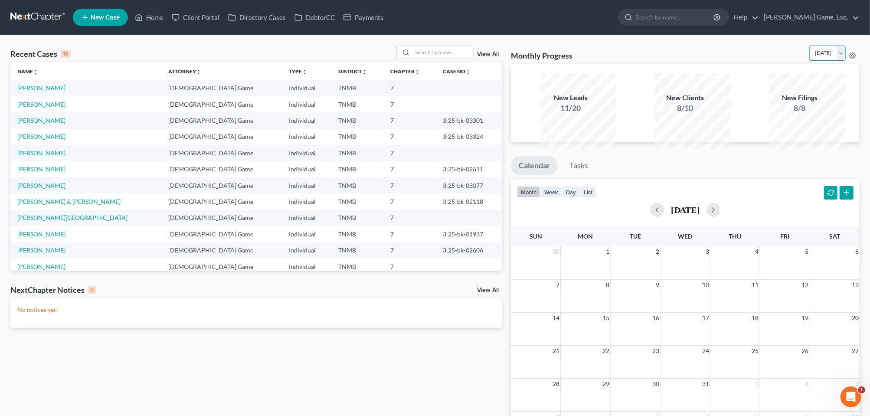
click at [838, 61] on select "August 2025 July 2025 June 2025 May 2025 April 2025 March 2025 February 2025 Ja…" at bounding box center [828, 53] width 36 height 15
click at [810, 56] on select "August 2025 July 2025 June 2025 May 2025 April 2025 March 2025 February 2025 Ja…" at bounding box center [828, 53] width 36 height 15
click at [836, 61] on select "August 2025 July 2025 June 2025 May 2025 April 2025 March 2025 February 2025 Ja…" at bounding box center [828, 53] width 36 height 15
click at [810, 56] on select "August 2025 July 2025 June 2025 May 2025 April 2025 March 2025 February 2025 Ja…" at bounding box center [828, 53] width 36 height 15
click at [839, 61] on select "August 2025 July 2025 June 2025 May 2025 April 2025 March 2025 February 2025 Ja…" at bounding box center [828, 53] width 36 height 15
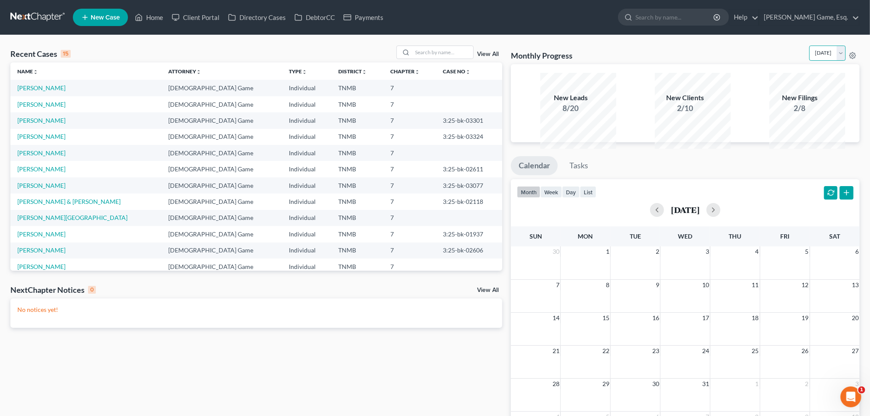
click at [810, 56] on select "August 2025 July 2025 June 2025 May 2025 April 2025 March 2025 February 2025 Ja…" at bounding box center [828, 53] width 36 height 15
click at [837, 61] on select "August 2025 July 2025 June 2025 May 2025 April 2025 March 2025 February 2025 Ja…" at bounding box center [828, 53] width 36 height 15
click at [810, 56] on select "August 2025 July 2025 June 2025 May 2025 April 2025 March 2025 February 2025 Ja…" at bounding box center [828, 53] width 36 height 15
click at [835, 61] on select "August 2025 July 2025 June 2025 May 2025 April 2025 March 2025 February 2025 Ja…" at bounding box center [828, 53] width 36 height 15
click at [810, 56] on select "August 2025 July 2025 June 2025 May 2025 April 2025 March 2025 February 2025 Ja…" at bounding box center [828, 53] width 36 height 15
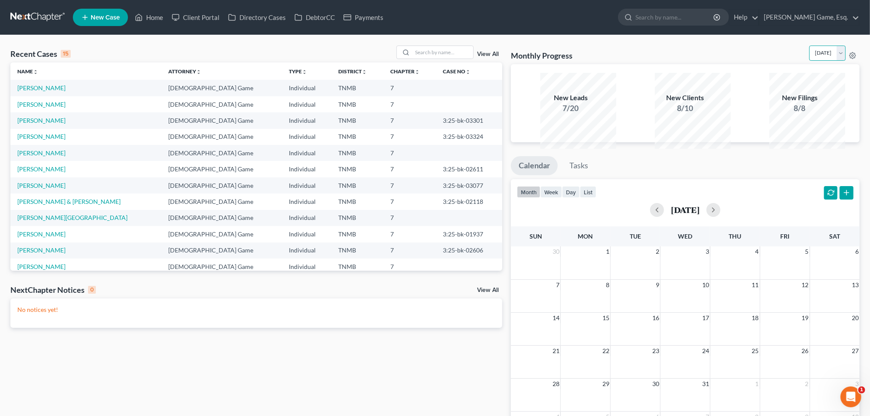
click at [838, 61] on select "August 2025 July 2025 June 2025 May 2025 April 2025 March 2025 February 2025 Ja…" at bounding box center [828, 53] width 36 height 15
click at [810, 56] on select "August 2025 July 2025 June 2025 May 2025 April 2025 March 2025 February 2025 Ja…" at bounding box center [828, 53] width 36 height 15
click at [839, 61] on select "August 2025 July 2025 June 2025 May 2025 April 2025 March 2025 February 2025 Ja…" at bounding box center [828, 53] width 36 height 15
click at [810, 56] on select "August 2025 July 2025 June 2025 May 2025 April 2025 March 2025 February 2025 Ja…" at bounding box center [828, 53] width 36 height 15
click at [835, 61] on select "August 2025 July 2025 June 2025 May 2025 April 2025 March 2025 February 2025 Ja…" at bounding box center [828, 53] width 36 height 15
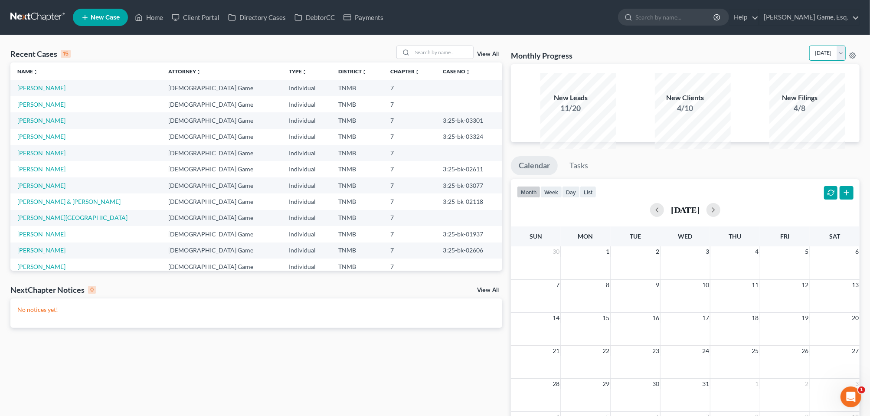
click at [810, 56] on select "August 2025 July 2025 June 2025 May 2025 April 2025 March 2025 February 2025 Ja…" at bounding box center [828, 53] width 36 height 15
click at [836, 61] on select "August 2025 July 2025 June 2025 May 2025 April 2025 March 2025 February 2025 Ja…" at bounding box center [828, 53] width 36 height 15
click at [810, 56] on select "August 2025 July 2025 June 2025 May 2025 April 2025 March 2025 February 2025 Ja…" at bounding box center [828, 53] width 36 height 15
click at [836, 61] on select "August 2025 July 2025 June 2025 May 2025 April 2025 March 2025 February 2025 Ja…" at bounding box center [828, 53] width 36 height 15
select select "0"
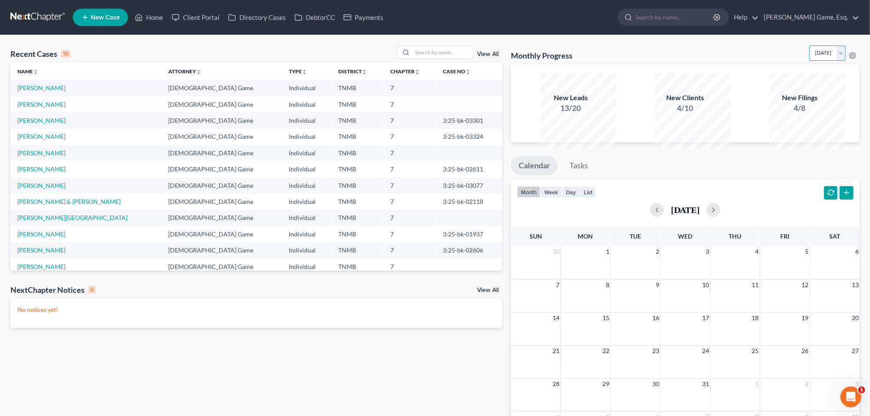
click at [810, 56] on select "August 2025 July 2025 June 2025 May 2025 April 2025 March 2025 February 2025 Ja…" at bounding box center [828, 53] width 36 height 15
click at [487, 57] on link "View All" at bounding box center [488, 54] width 22 height 6
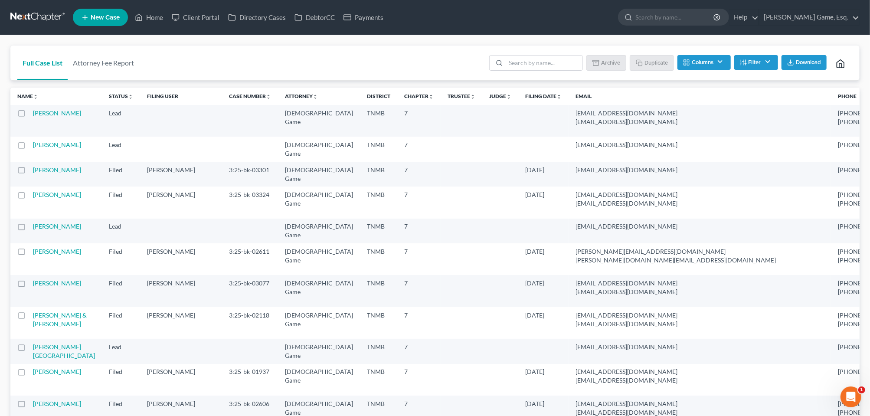
click at [746, 70] on button "Filter" at bounding box center [757, 62] width 44 height 15
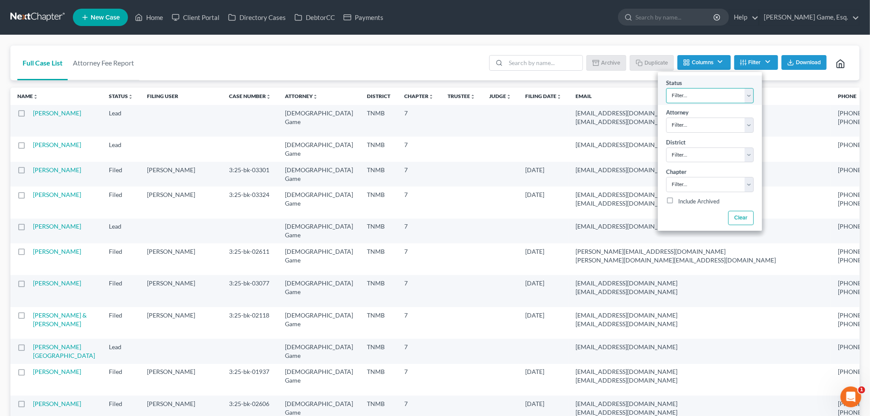
click at [745, 103] on select "Filter... Discharged Discharged & Reported Discharge Litigation Dismissal Notic…" at bounding box center [710, 95] width 88 height 15
select select "6"
click at [666, 103] on select "Filter... Discharged Discharged & Reported Discharge Litigation Dismissal Notic…" at bounding box center [710, 95] width 88 height 15
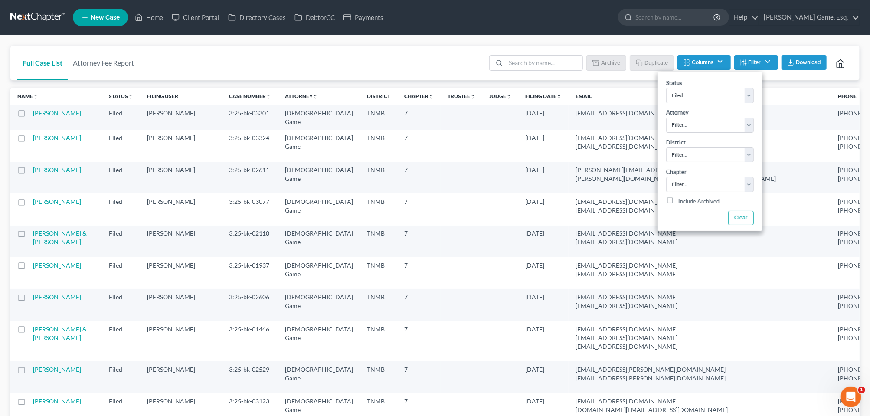
click at [361, 74] on div "Full Case List Attorney Fee Report Batch Download Archive Un-archive Duplicate …" at bounding box center [435, 63] width 850 height 35
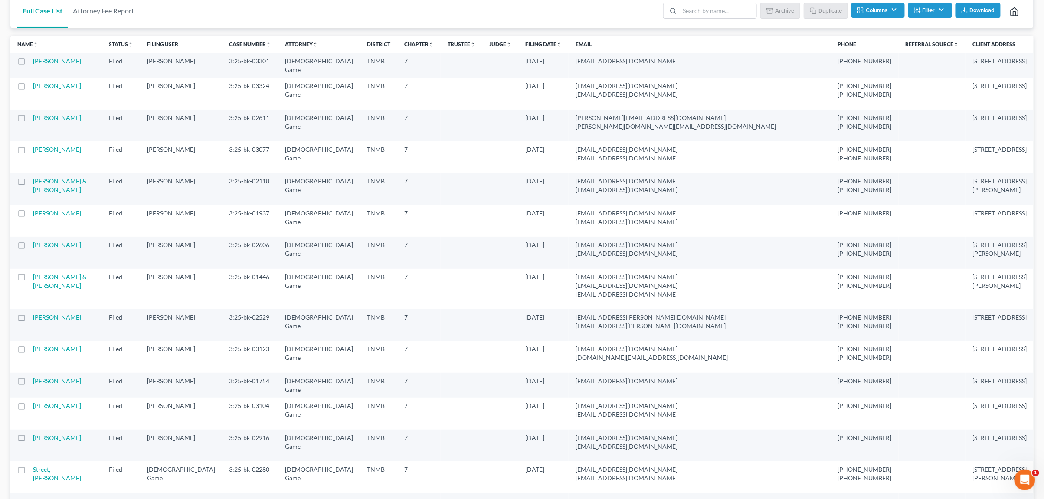
scroll to position [65, 0]
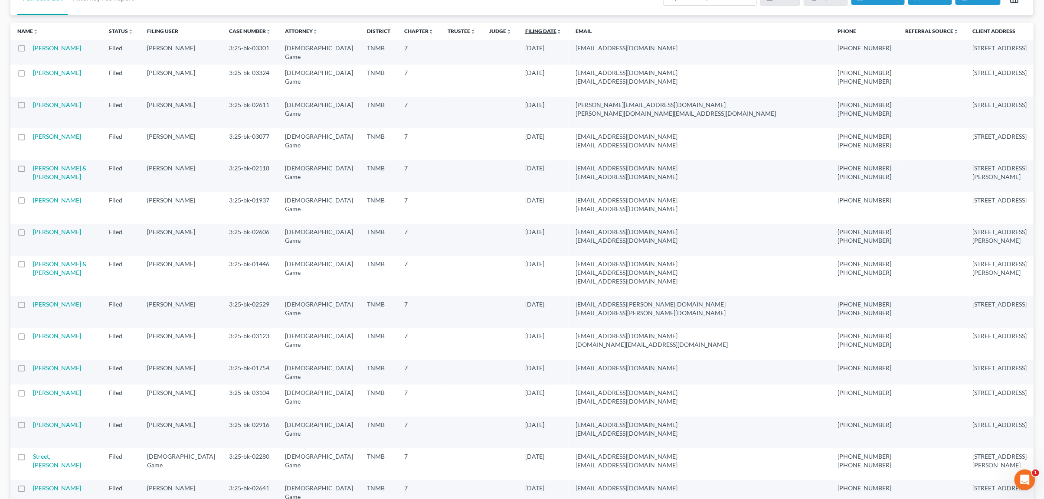
click at [562, 34] on icon "unfold_more" at bounding box center [559, 31] width 5 height 5
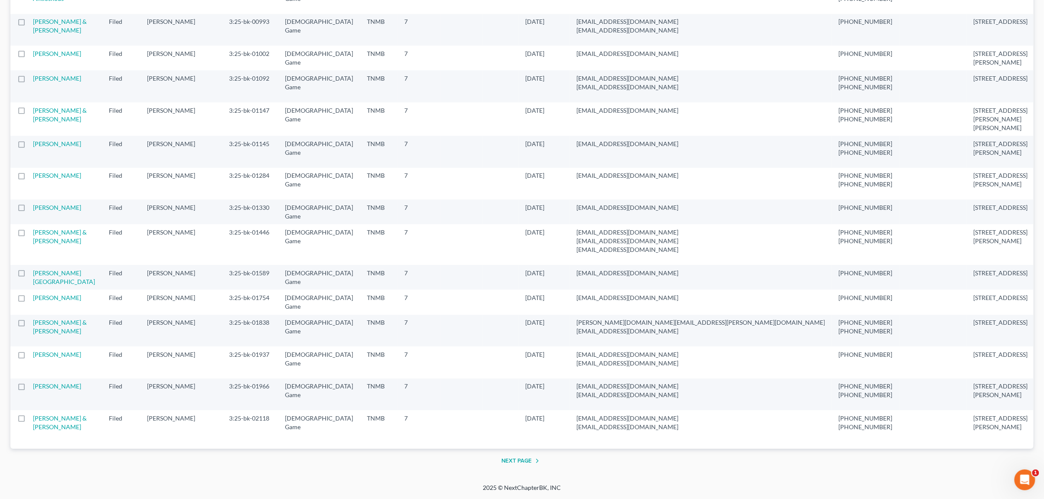
scroll to position [2299, 0]
click at [507, 416] on button "Next Page" at bounding box center [522, 461] width 41 height 10
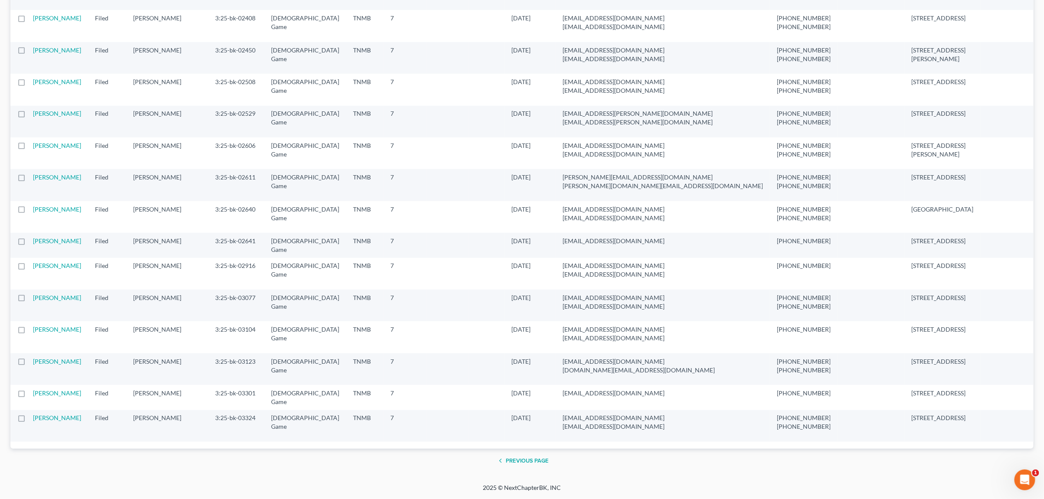
scroll to position [0, 0]
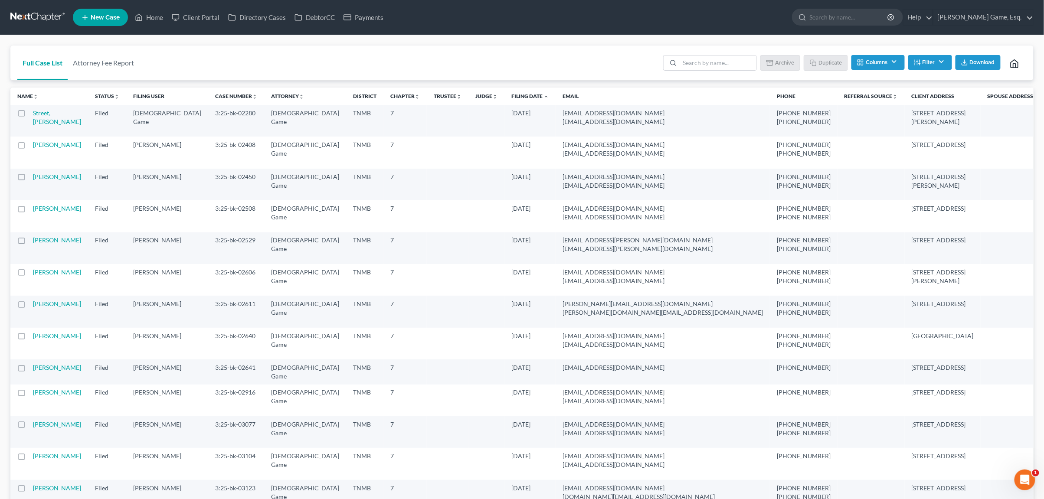
click at [878, 66] on span "Download" at bounding box center [982, 62] width 25 height 7
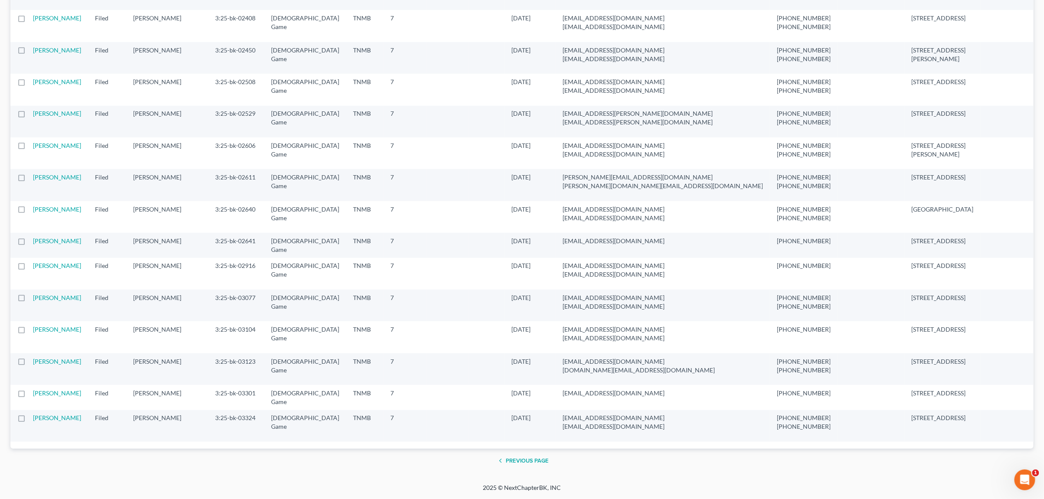
scroll to position [494, 0]
click at [515, 416] on button "Previous Page" at bounding box center [521, 461] width 53 height 10
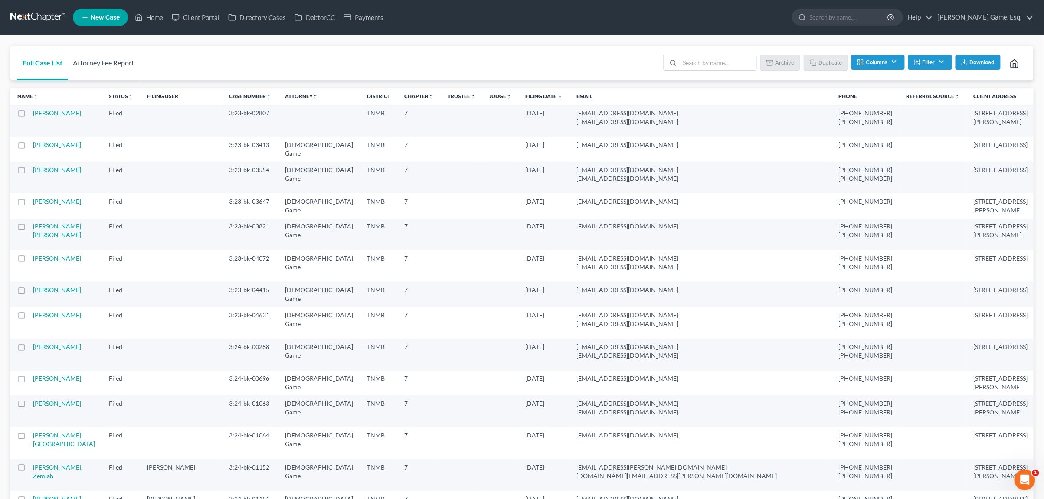
click at [139, 80] on link "Attorney Fee Report" at bounding box center [104, 63] width 72 height 35
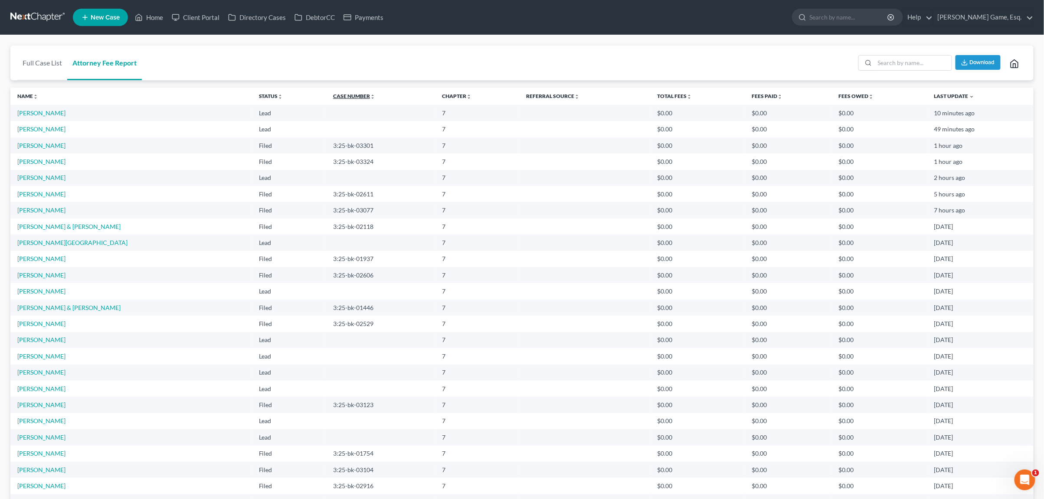
click at [370, 99] on icon "unfold_more" at bounding box center [372, 96] width 5 height 5
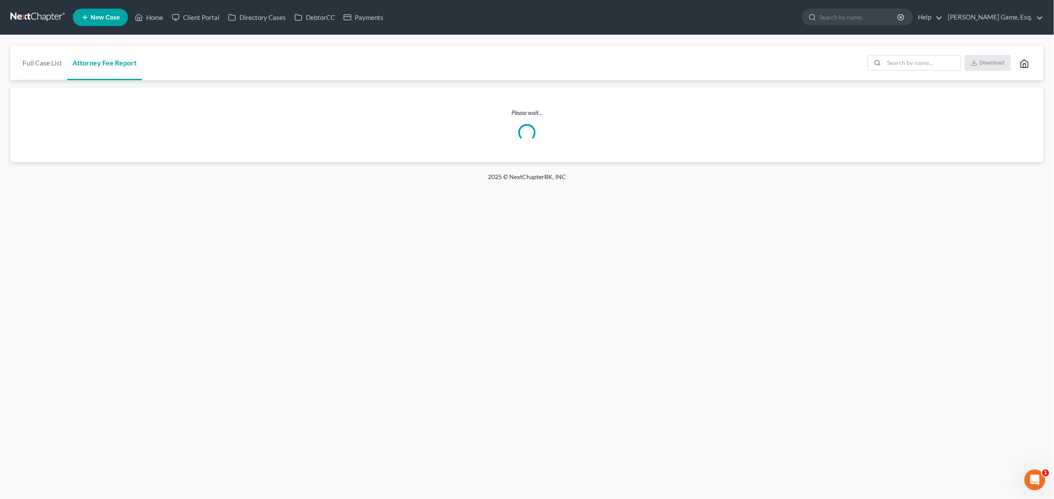
click at [334, 121] on div "Please wait..." at bounding box center [527, 125] width 1034 height 75
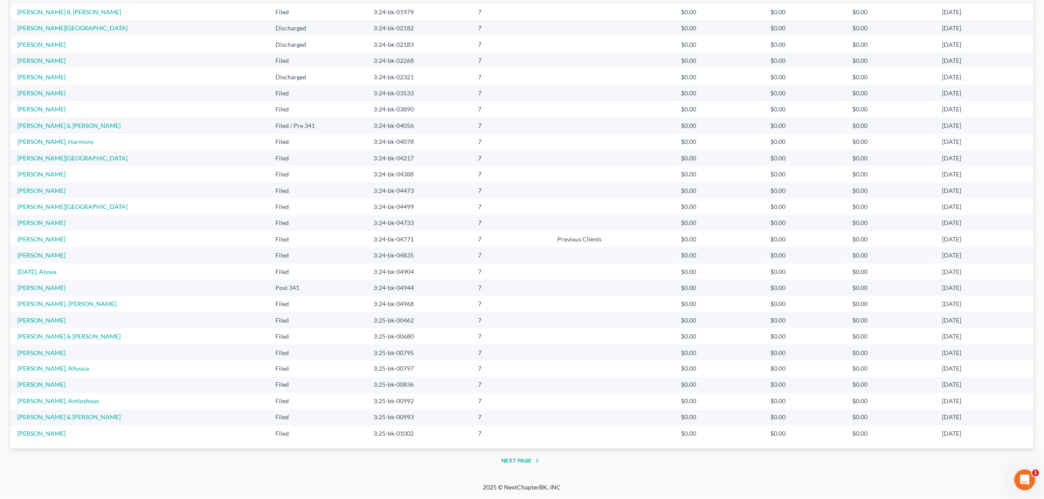
scroll to position [716, 0]
click at [512, 416] on button "Next Page" at bounding box center [522, 461] width 41 height 10
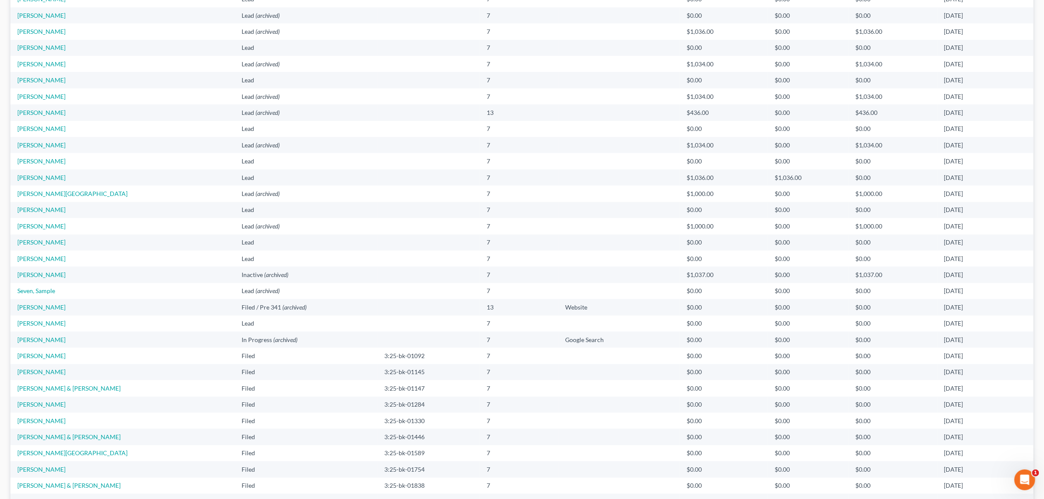
scroll to position [0, 0]
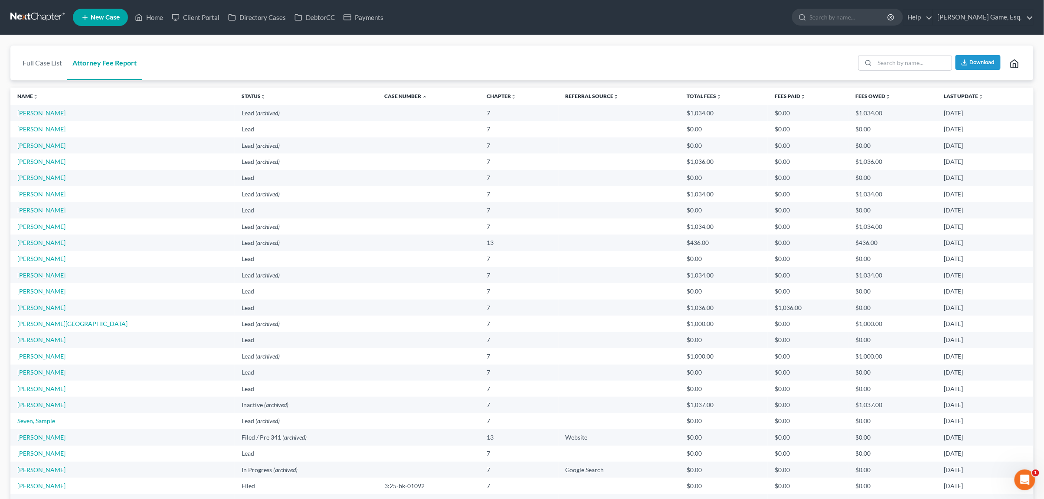
click at [390, 105] on th "Case Number unfold_more expand_more expand_less" at bounding box center [428, 96] width 103 height 17
click at [422, 99] on icon "expand_less" at bounding box center [424, 96] width 5 height 5
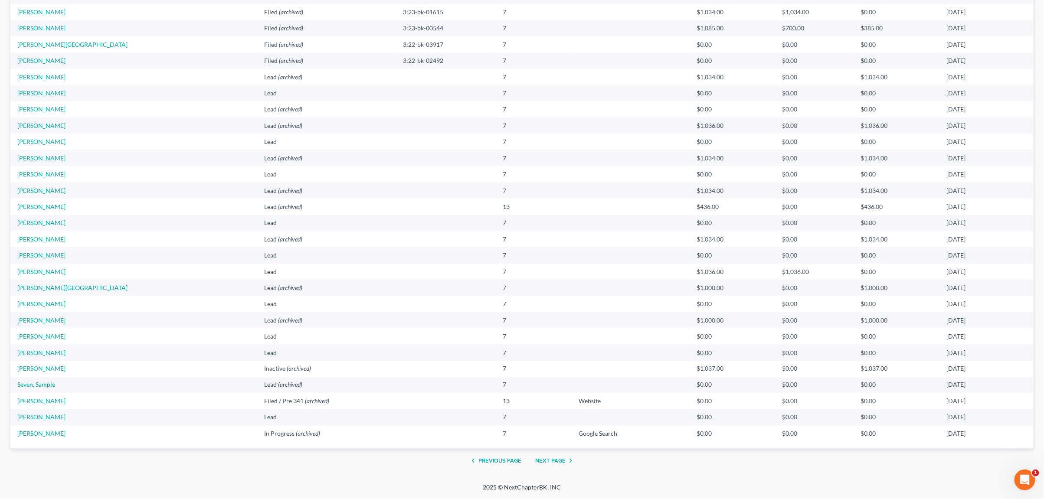
scroll to position [716, 0]
click at [503, 416] on button "Previous Page" at bounding box center [494, 461] width 53 height 10
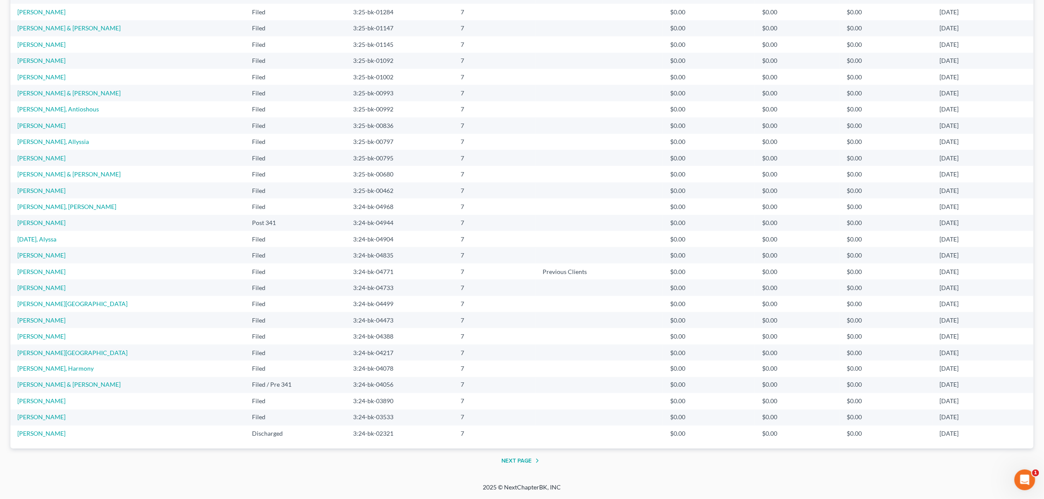
click at [520, 416] on button "Next Page" at bounding box center [522, 461] width 41 height 10
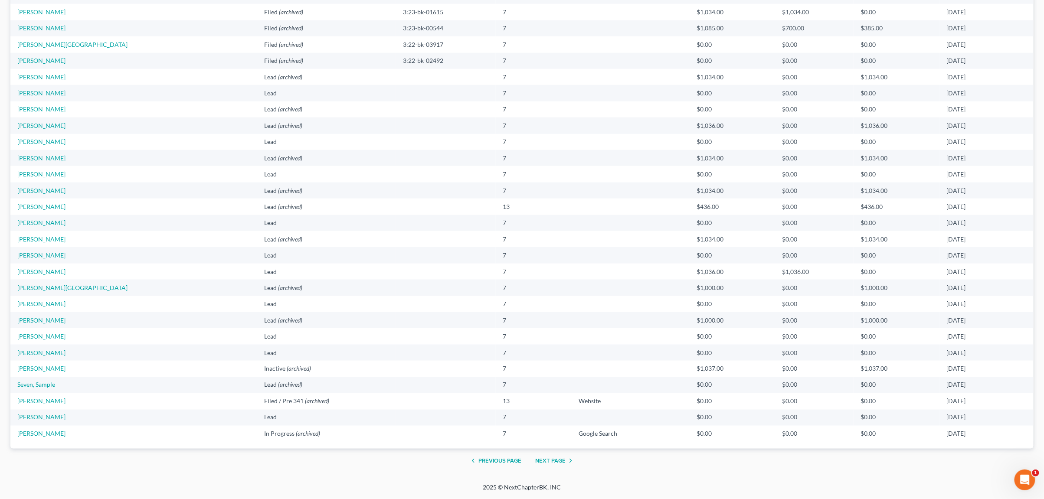
click at [565, 416] on button "Next Page" at bounding box center [555, 461] width 41 height 10
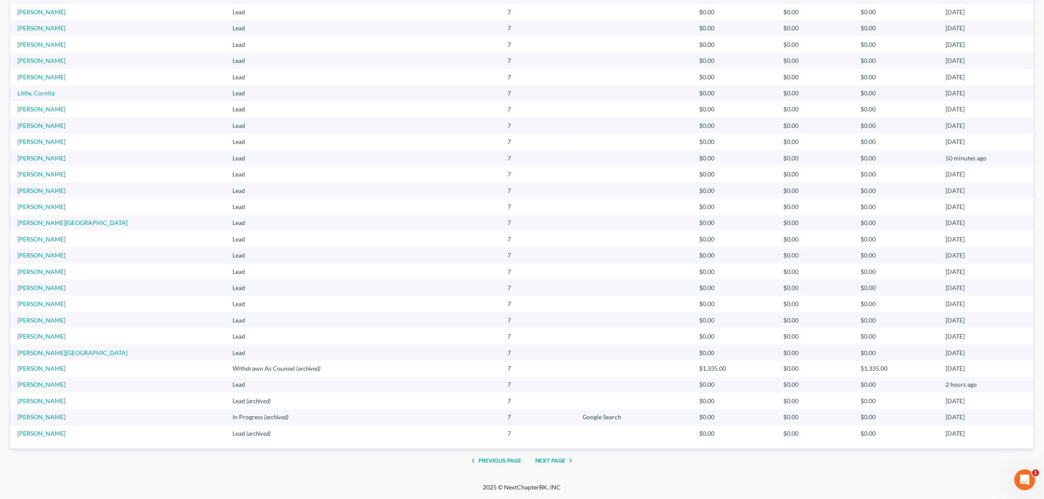
click at [494, 416] on button "Previous Page" at bounding box center [494, 461] width 53 height 10
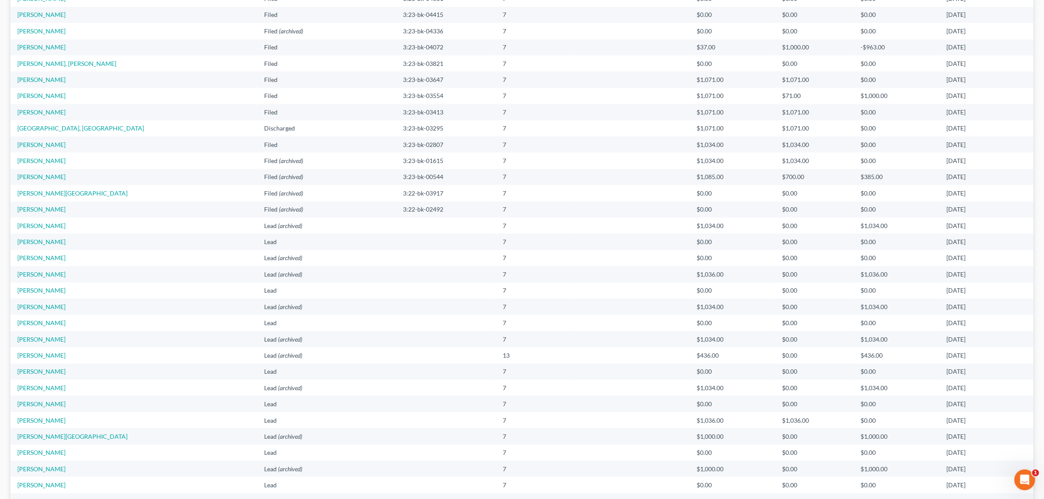
scroll to position [0, 0]
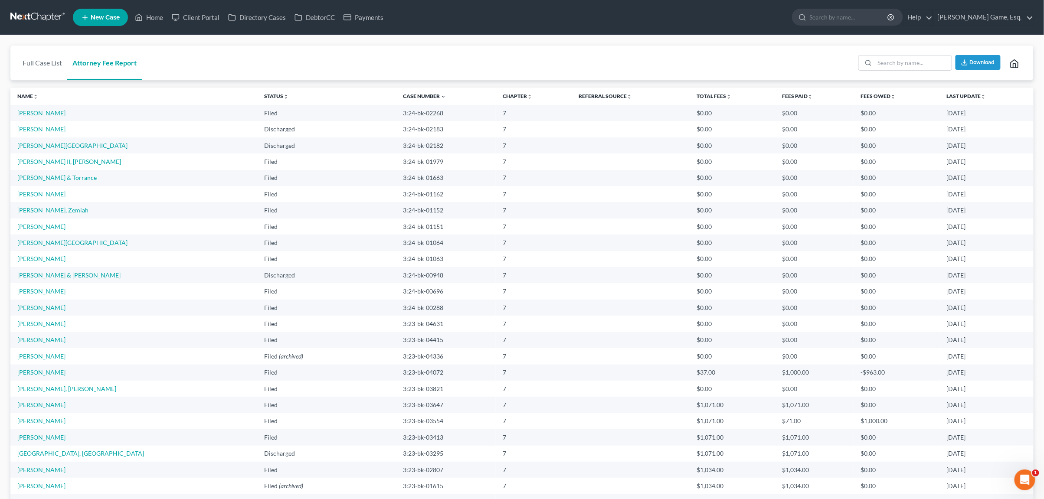
click at [878, 66] on span "Download" at bounding box center [982, 62] width 25 height 7
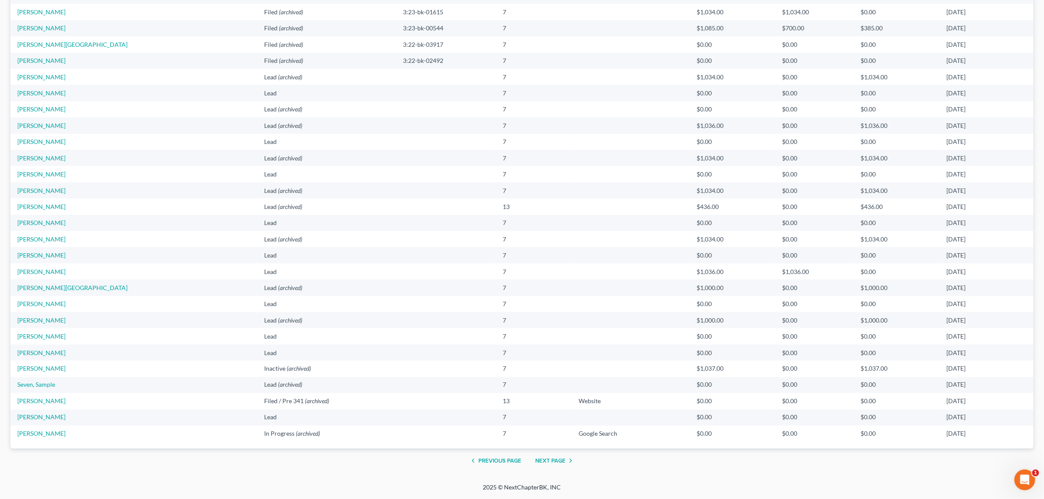
scroll to position [716, 0]
click at [486, 416] on button "Previous Page" at bounding box center [494, 461] width 53 height 10
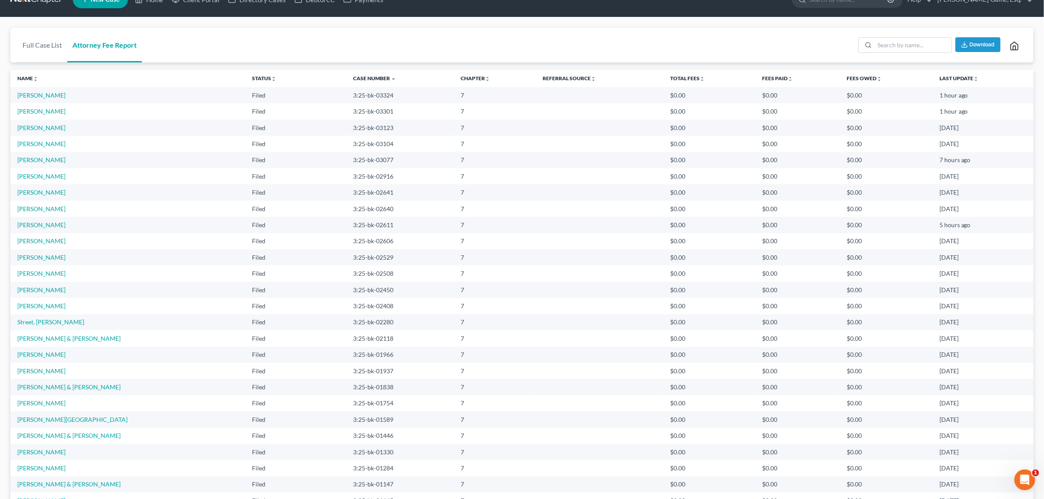
scroll to position [0, 0]
